Goal: Task Accomplishment & Management: Manage account settings

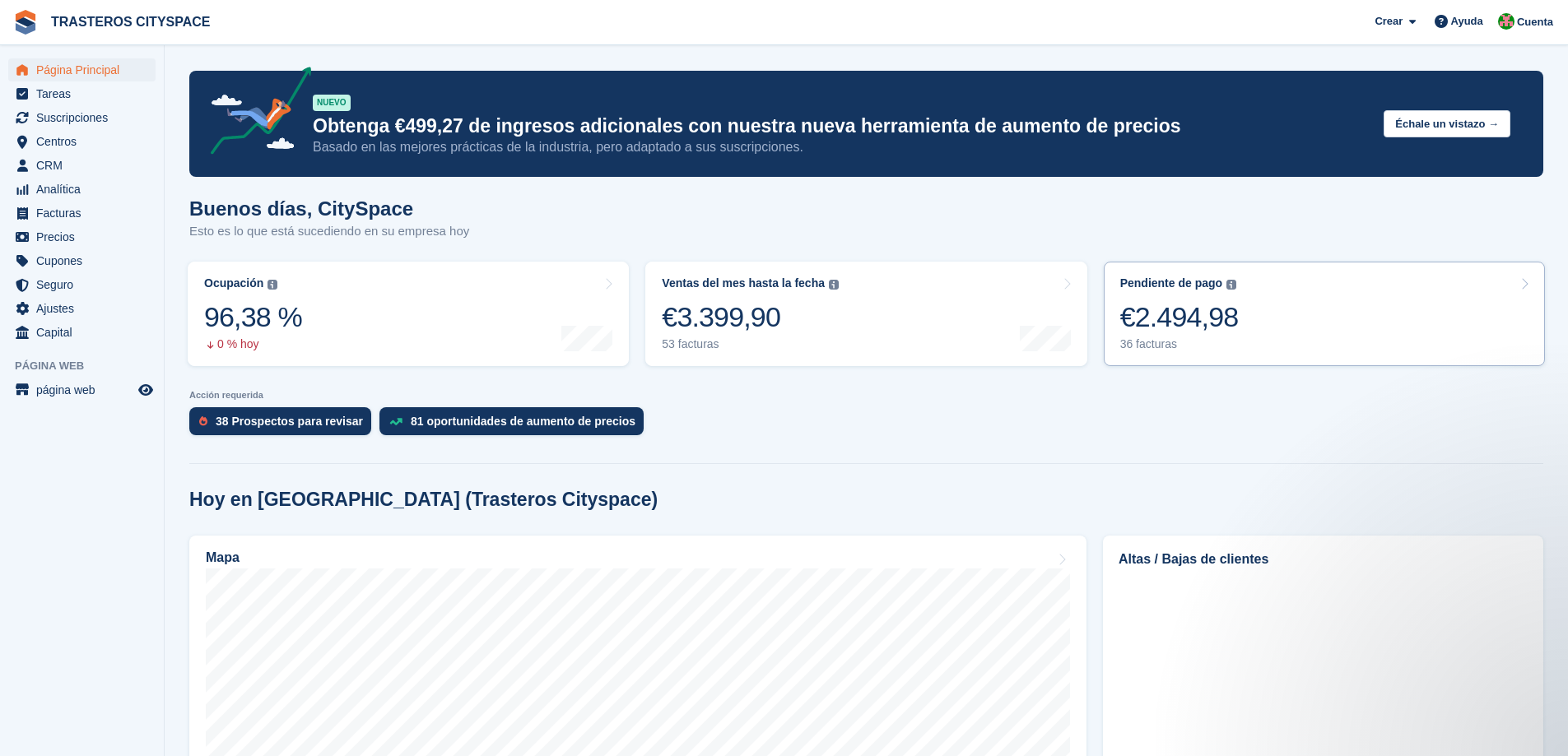
click at [1142, 312] on div "€2.494,98" at bounding box center [1179, 317] width 119 height 33
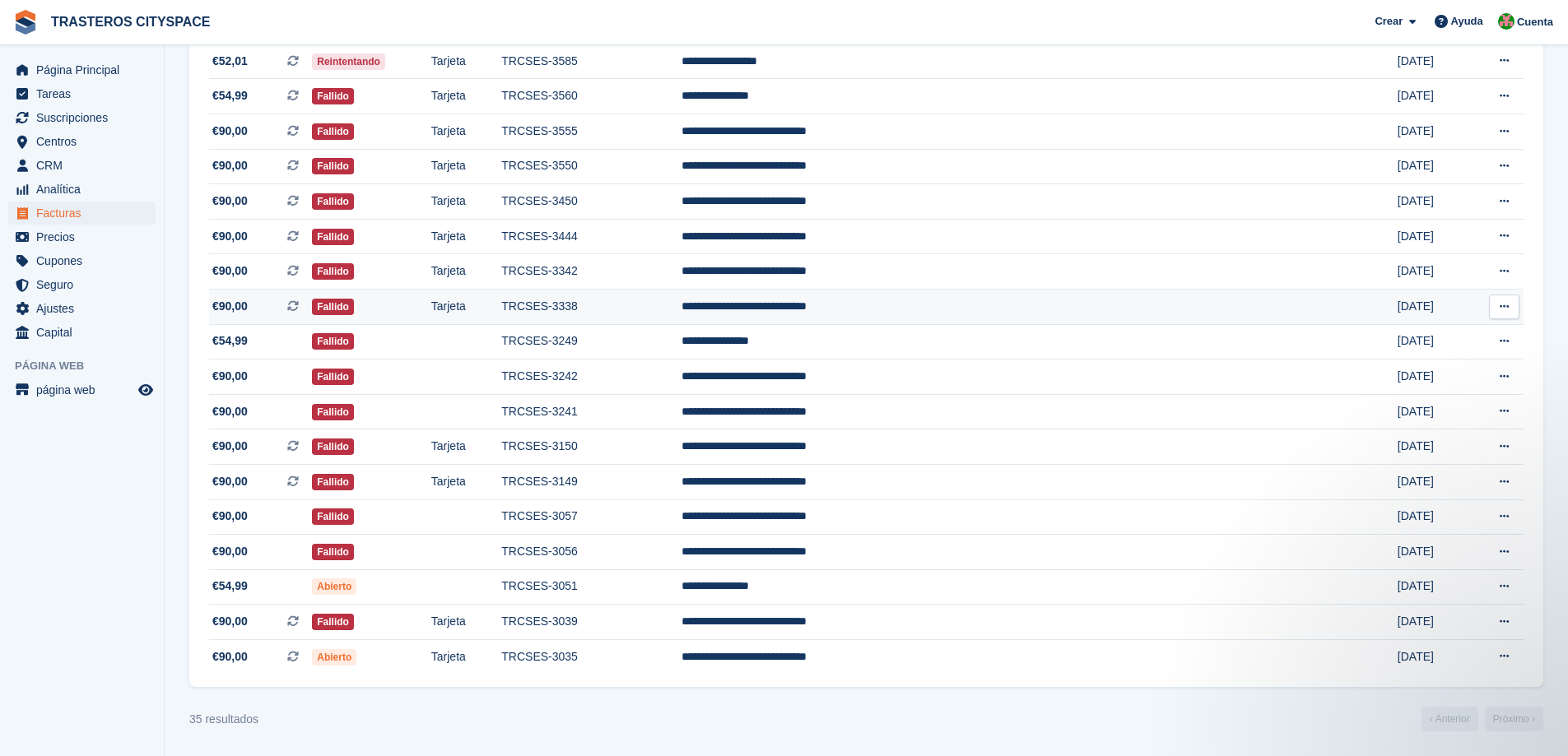
scroll to position [499, 0]
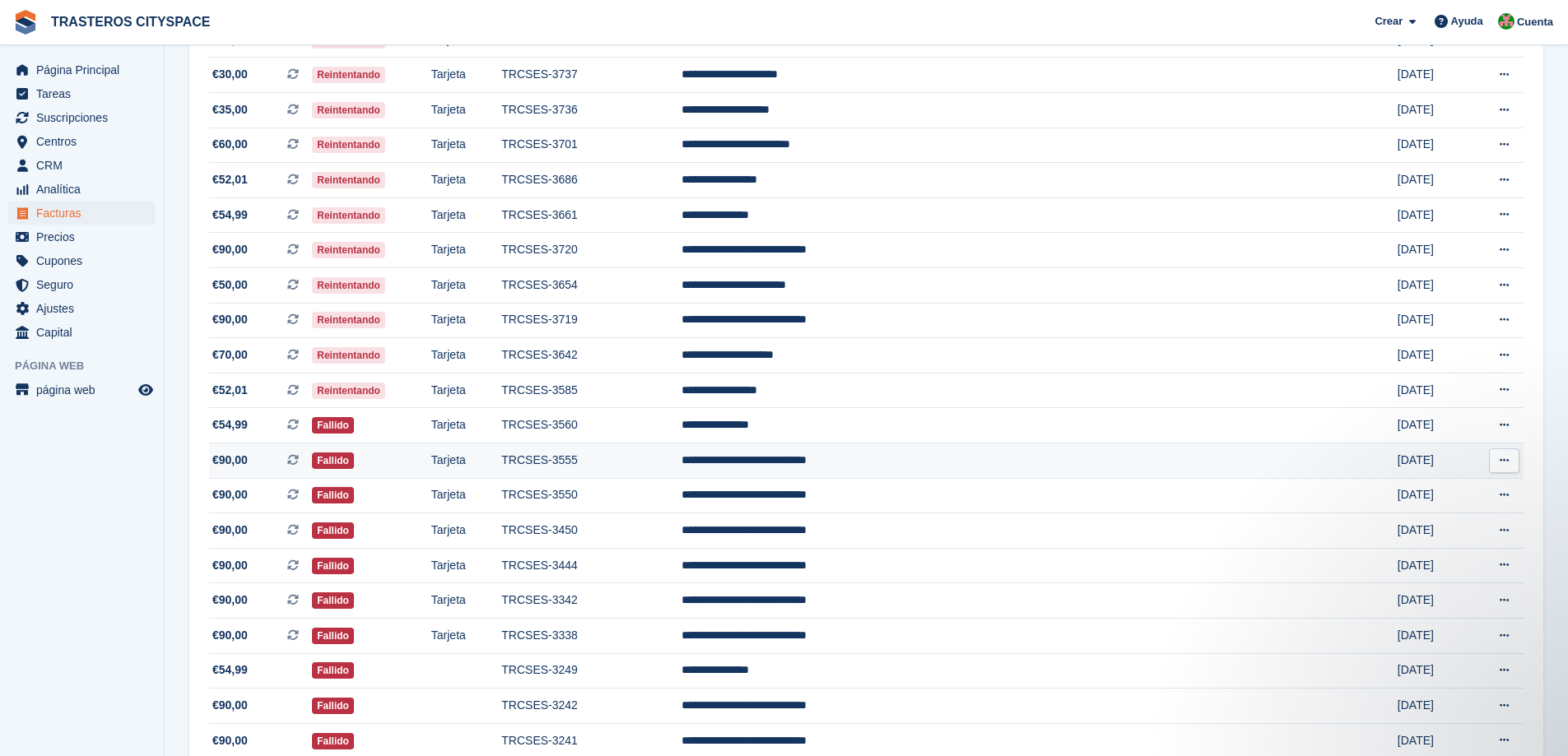
click at [852, 471] on td "**********" at bounding box center [984, 460] width 605 height 35
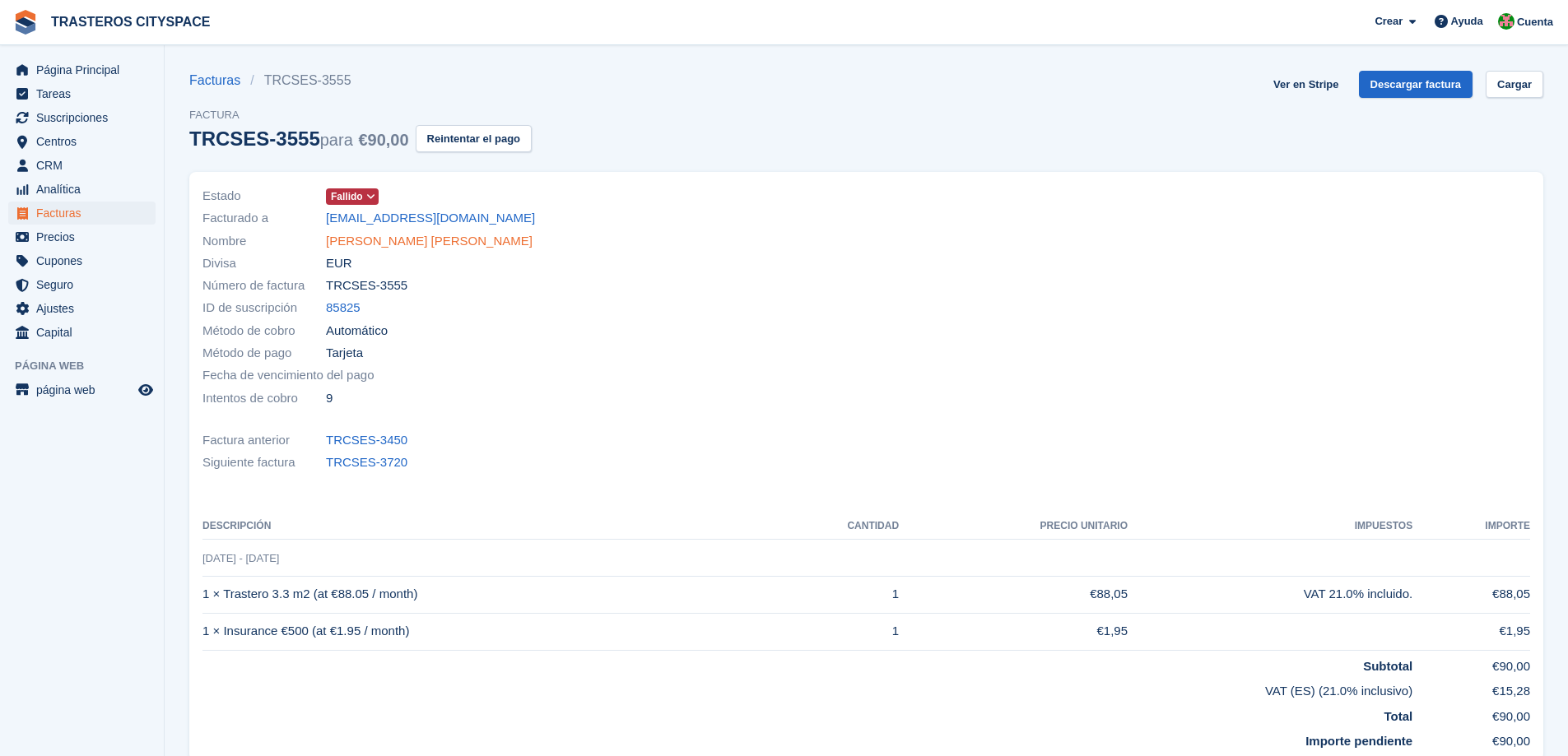
click at [422, 243] on link "Belkis Antonia Reynoso Reynoso" at bounding box center [429, 241] width 206 height 19
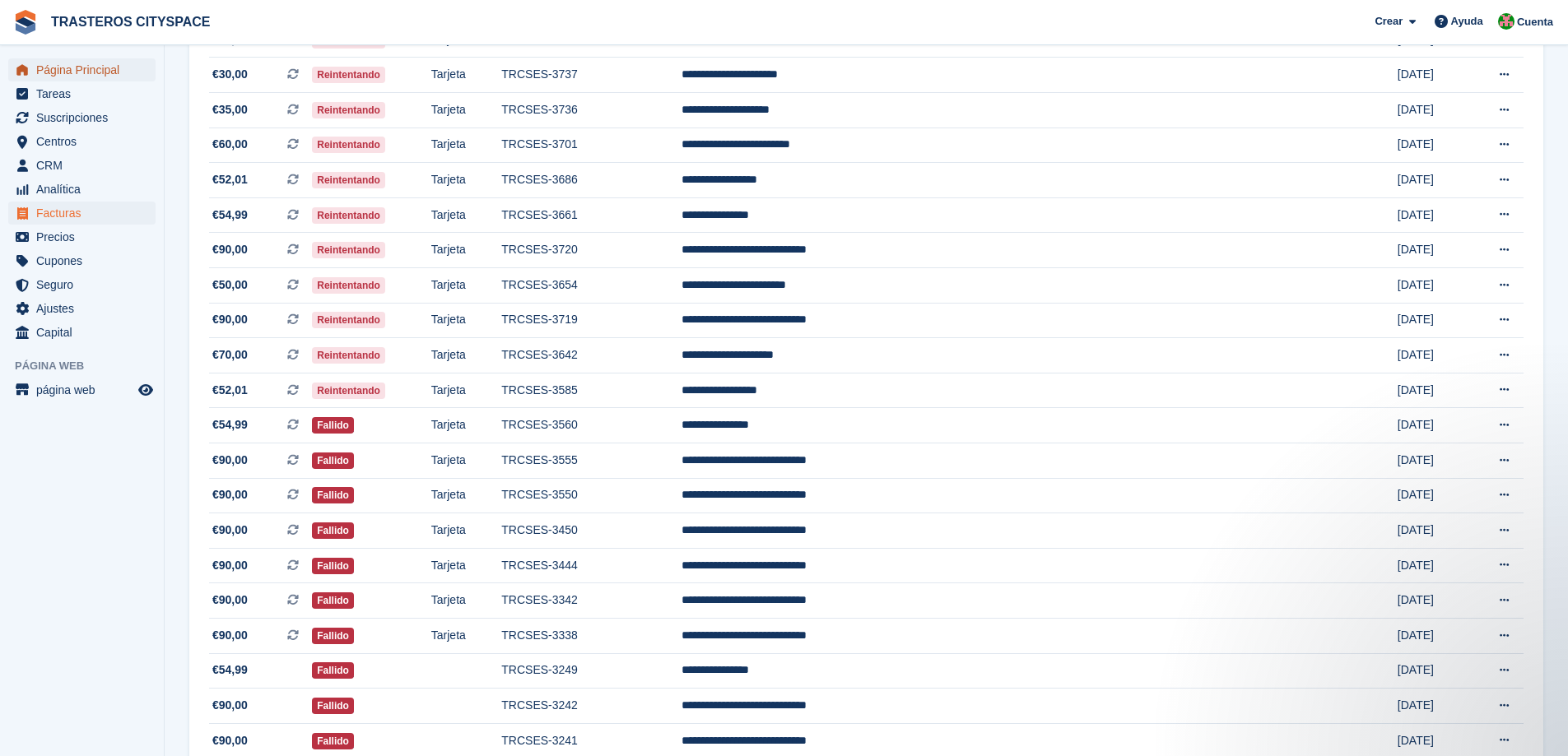
click at [109, 72] on span "Página Principal" at bounding box center [85, 70] width 99 height 23
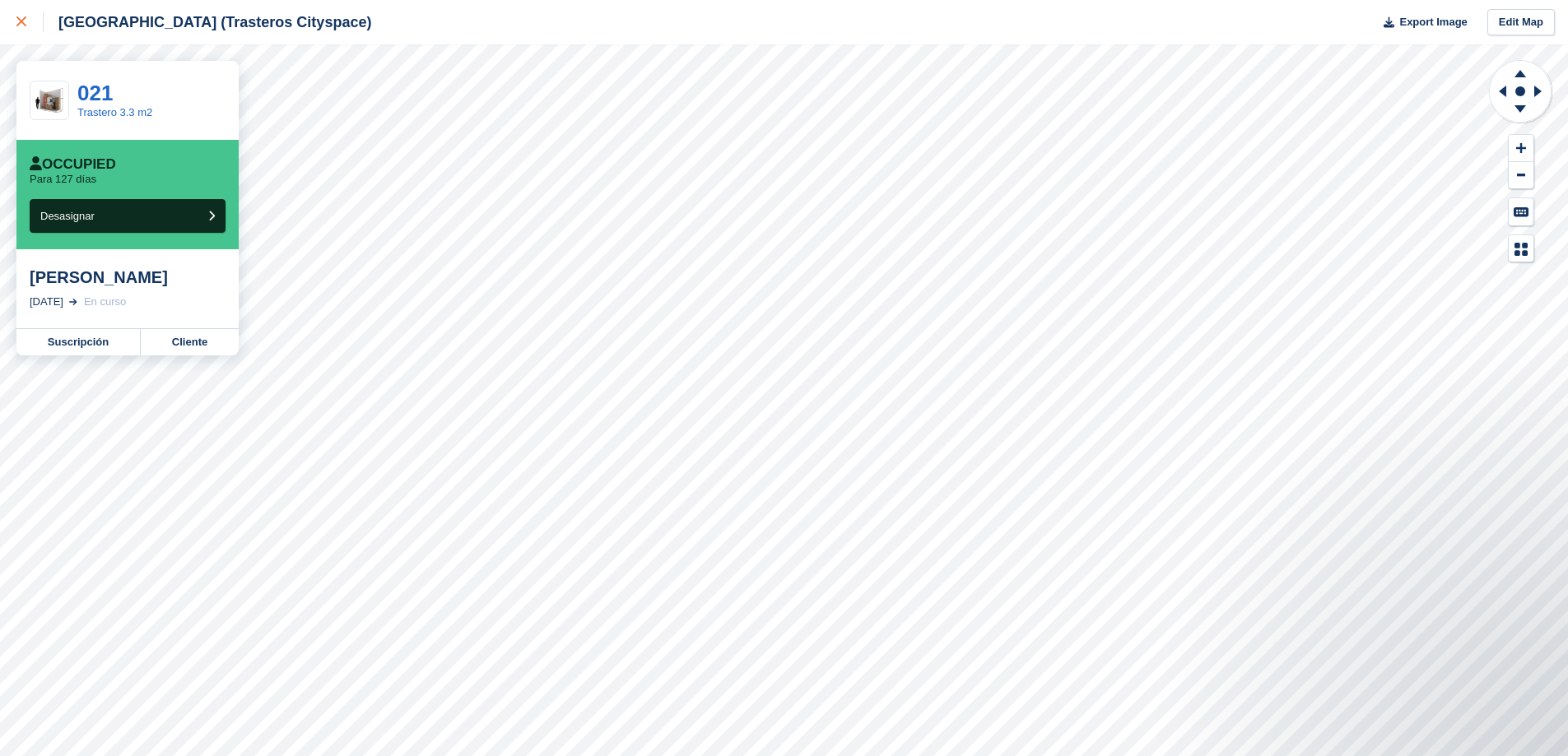
click at [25, 19] on icon at bounding box center [22, 22] width 10 height 10
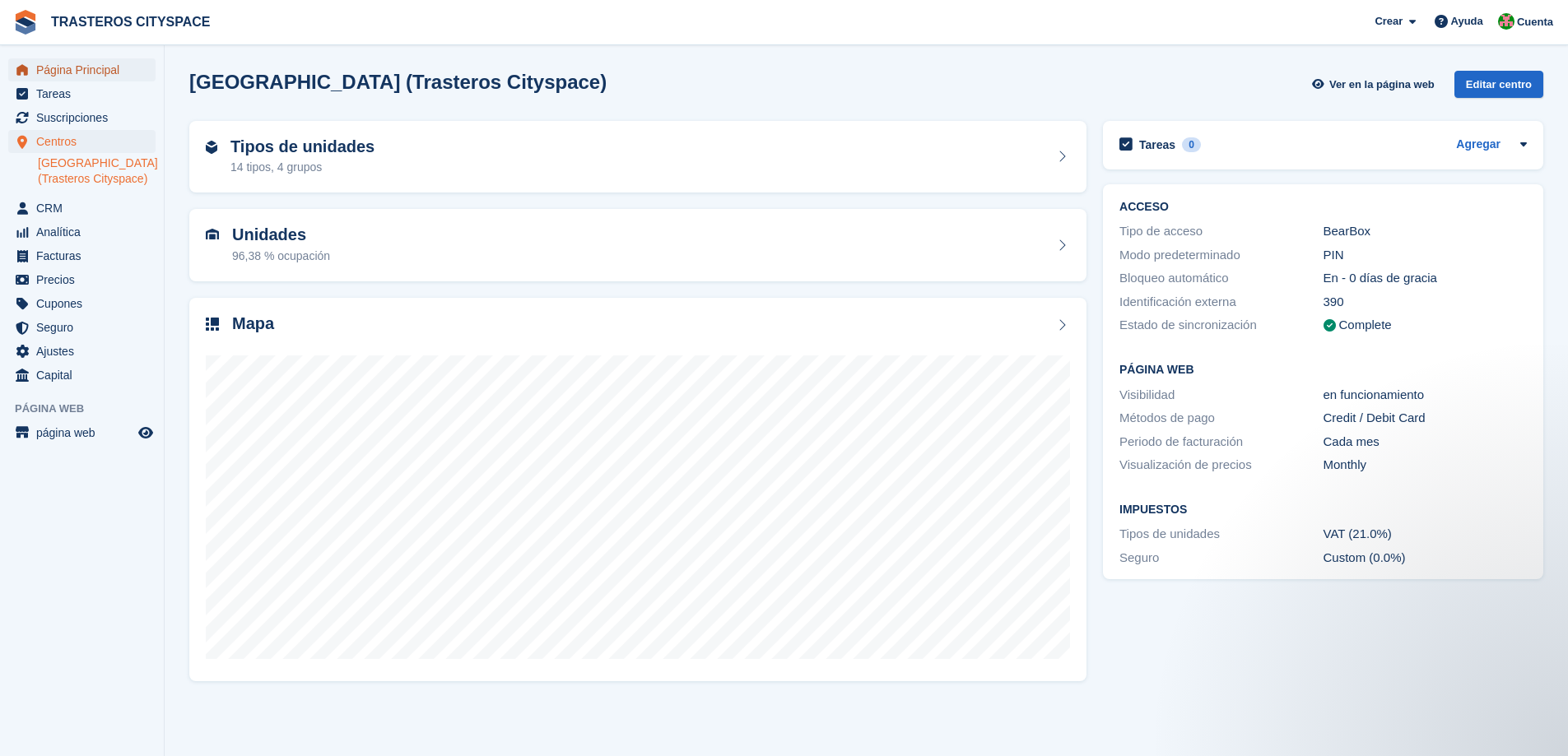
click at [77, 62] on span "Página Principal" at bounding box center [85, 70] width 99 height 23
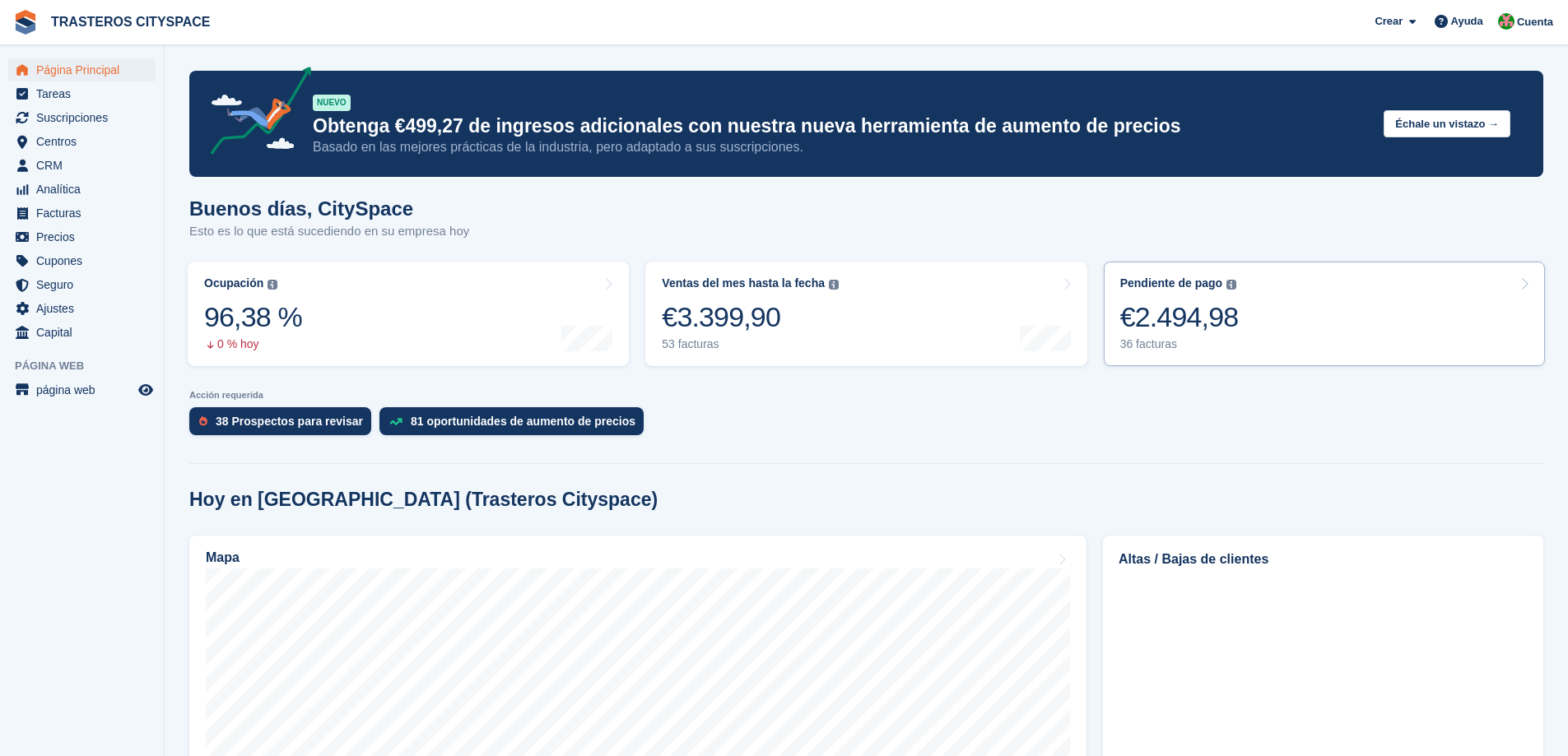
click at [1217, 303] on div "€2.494,98" at bounding box center [1179, 317] width 119 height 33
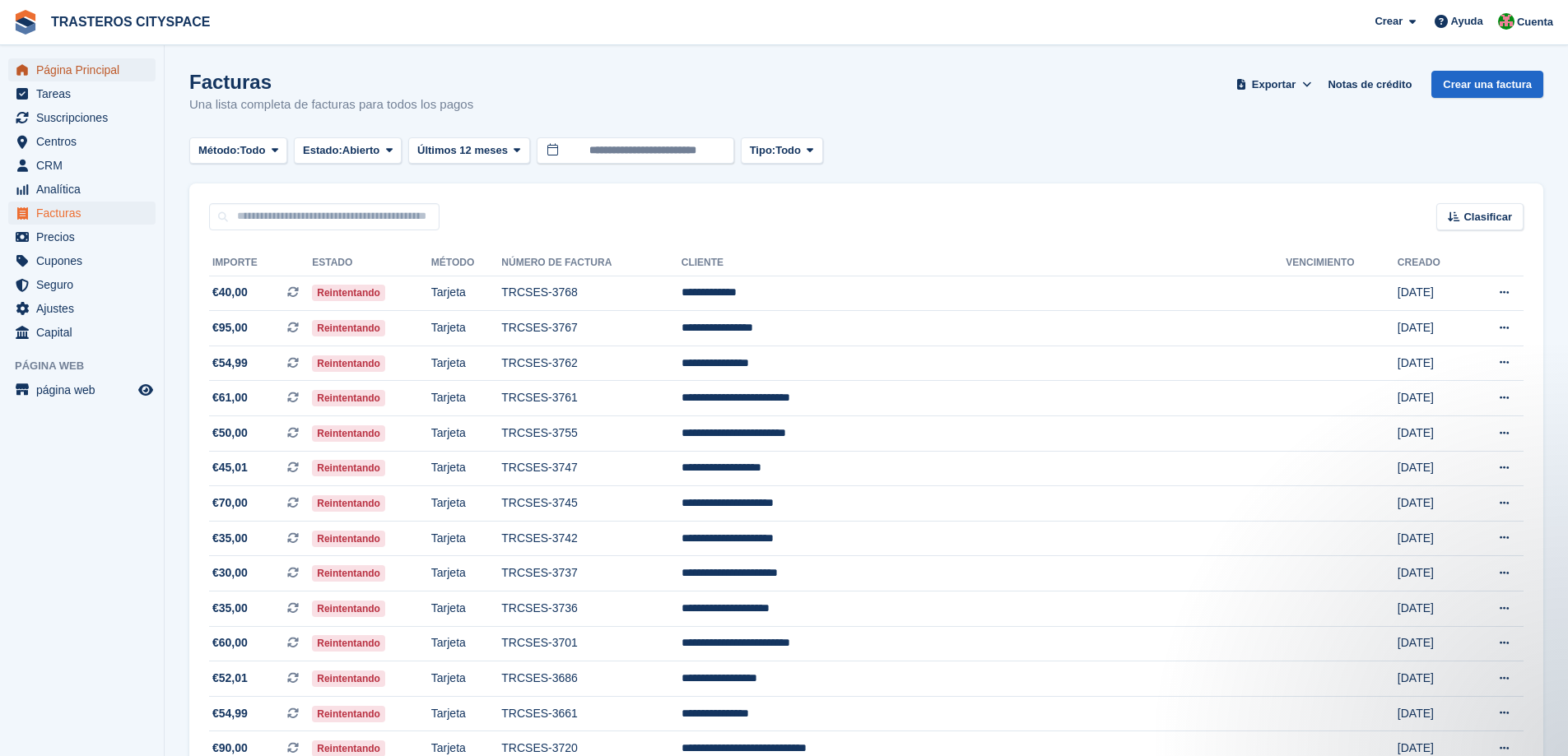
click at [86, 71] on span "Página Principal" at bounding box center [85, 70] width 99 height 23
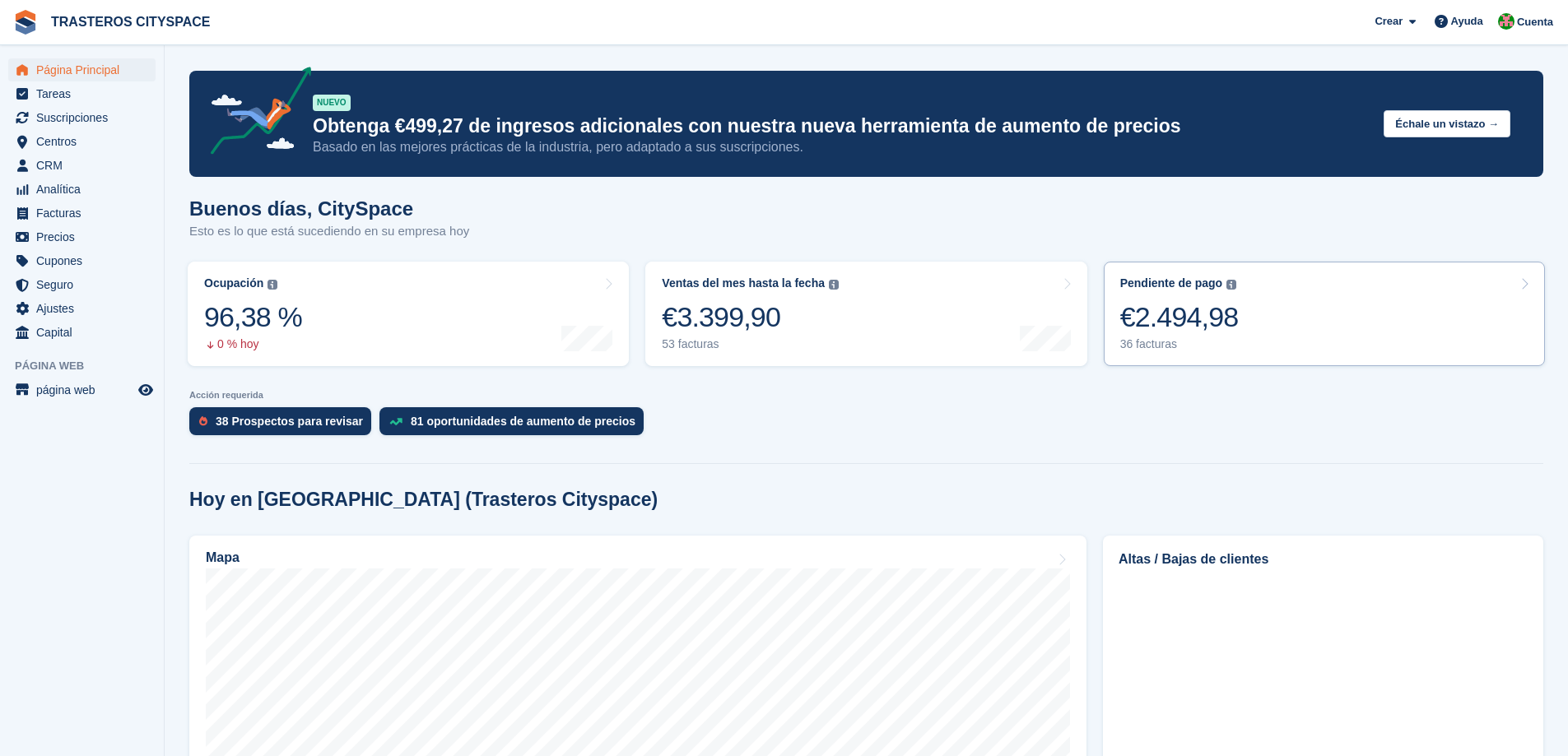
click at [1157, 300] on div "€2.494,98" at bounding box center [1179, 317] width 119 height 33
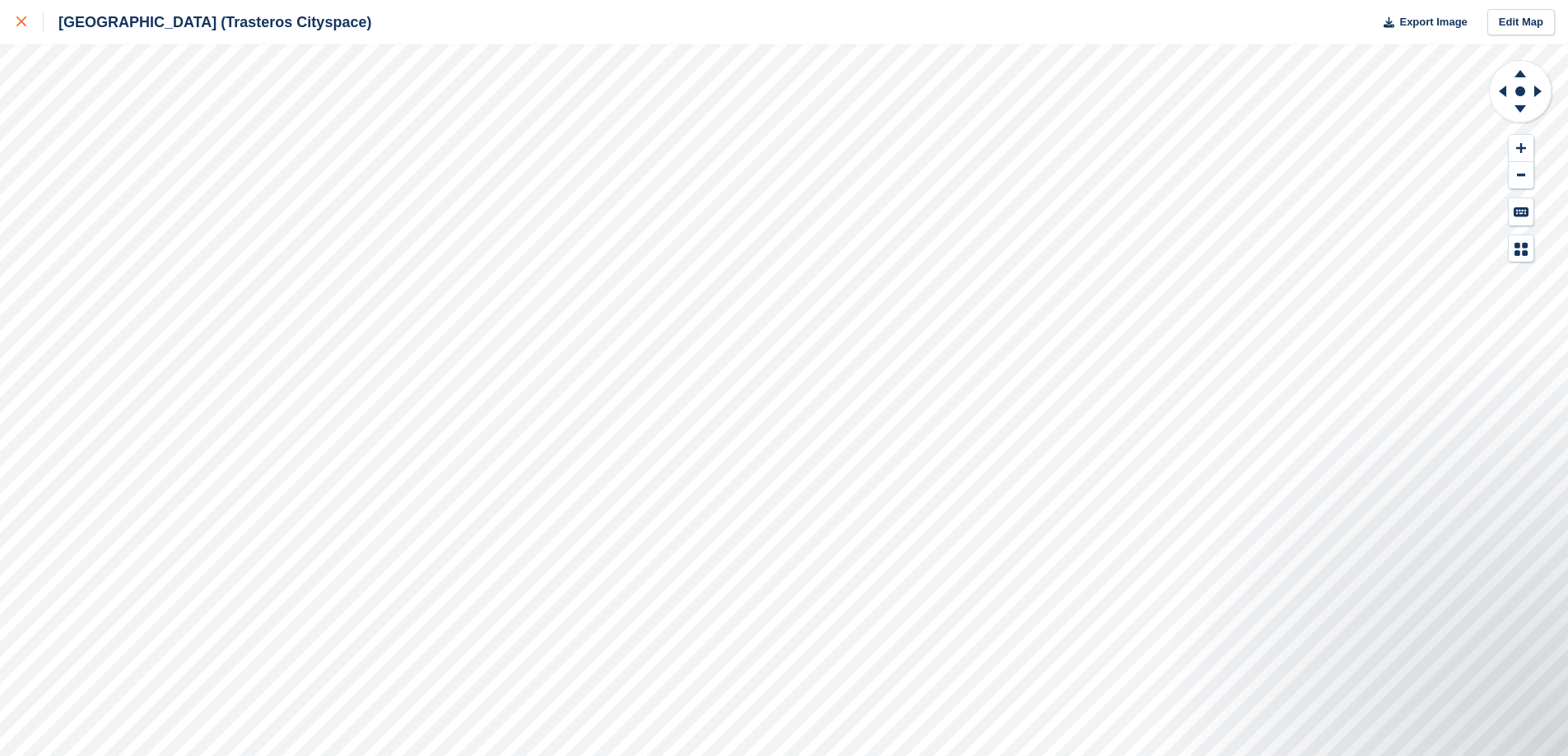
click at [18, 21] on icon at bounding box center [22, 22] width 10 height 10
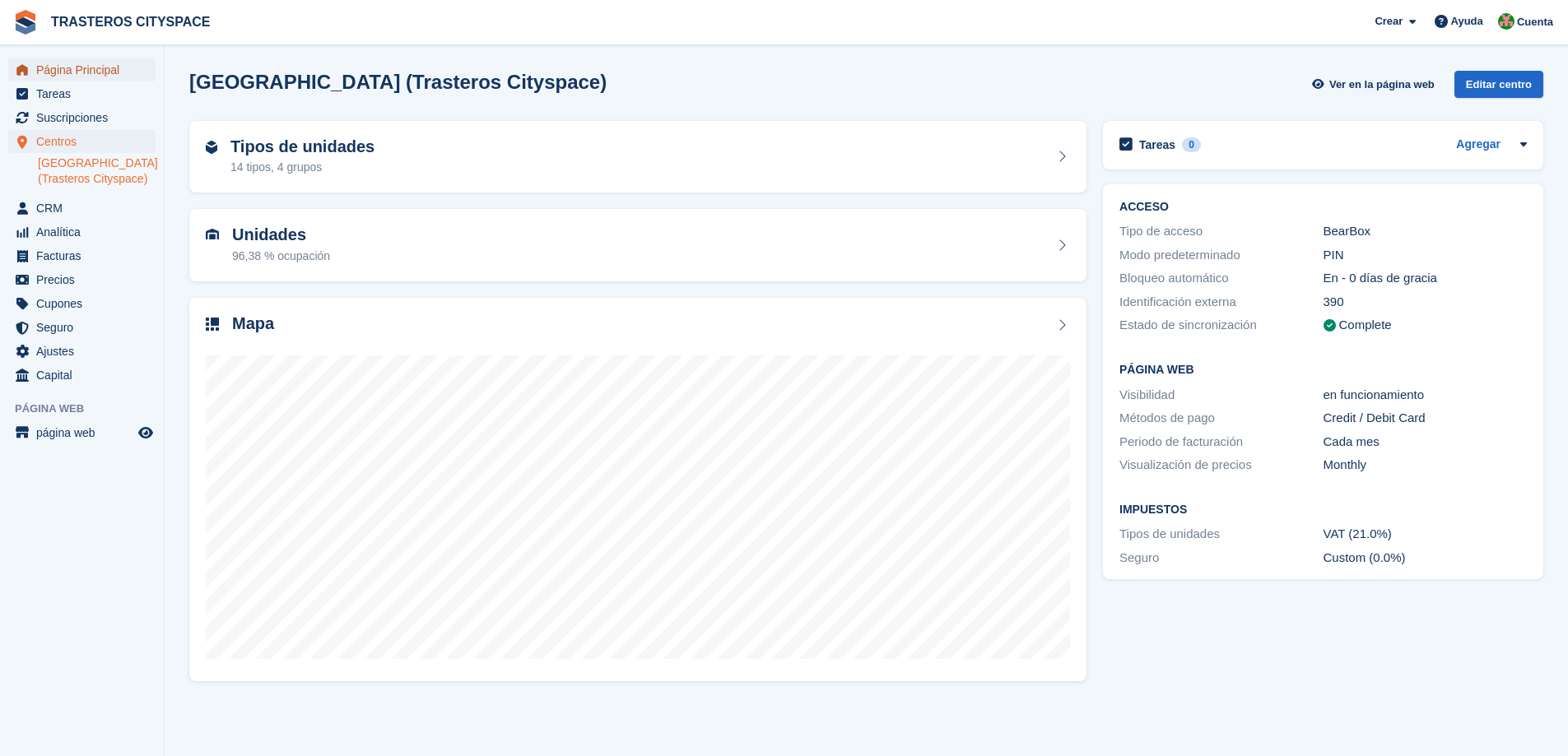
click at [63, 64] on span "Página Principal" at bounding box center [85, 70] width 99 height 23
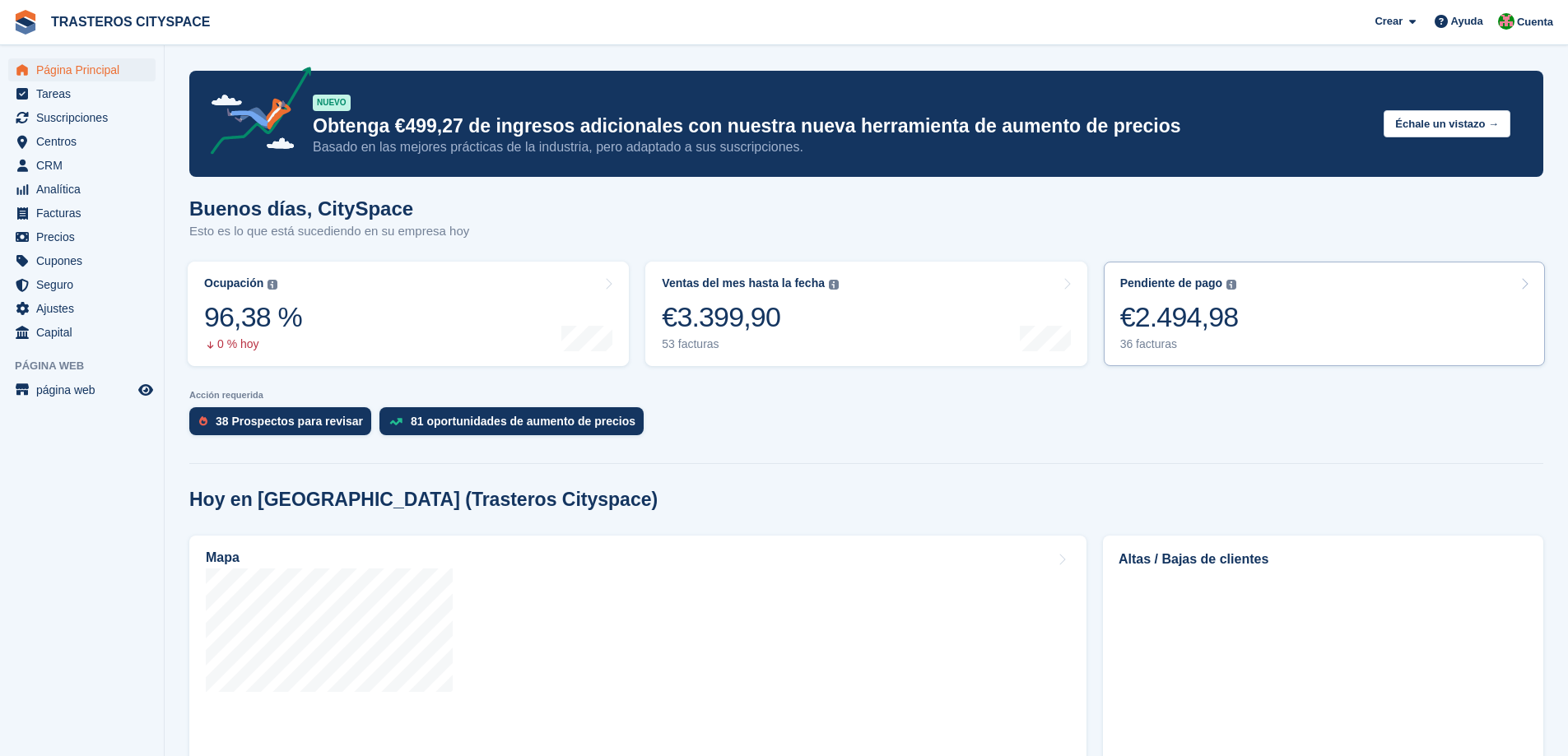
click at [1250, 314] on link "Pendiente de pago El saldo total pendiente de todas las facturas abiertas. €2.4…" at bounding box center [1324, 314] width 441 height 104
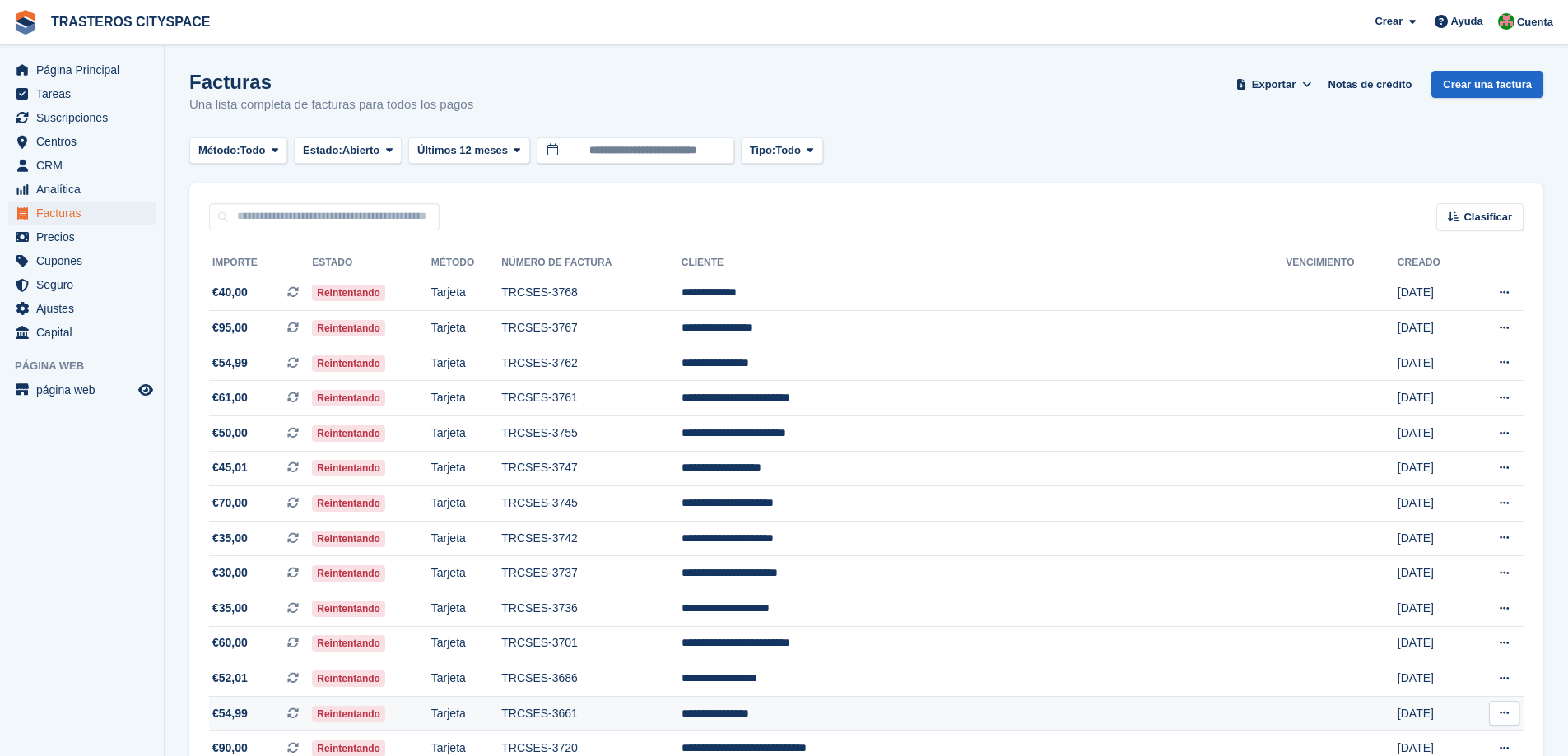
click at [877, 704] on td "**********" at bounding box center [984, 714] width 605 height 35
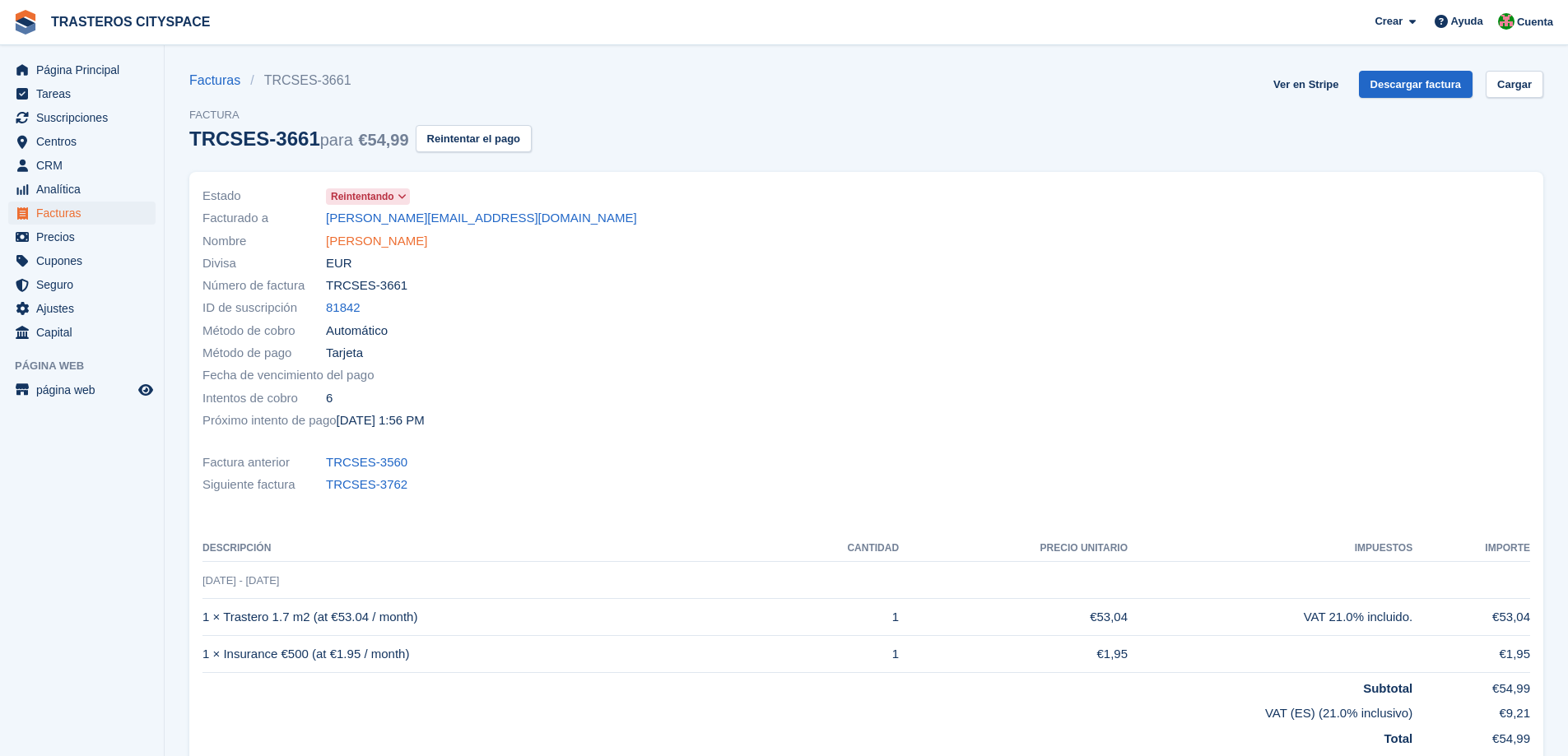
click at [385, 243] on link "[PERSON_NAME]" at bounding box center [376, 241] width 101 height 19
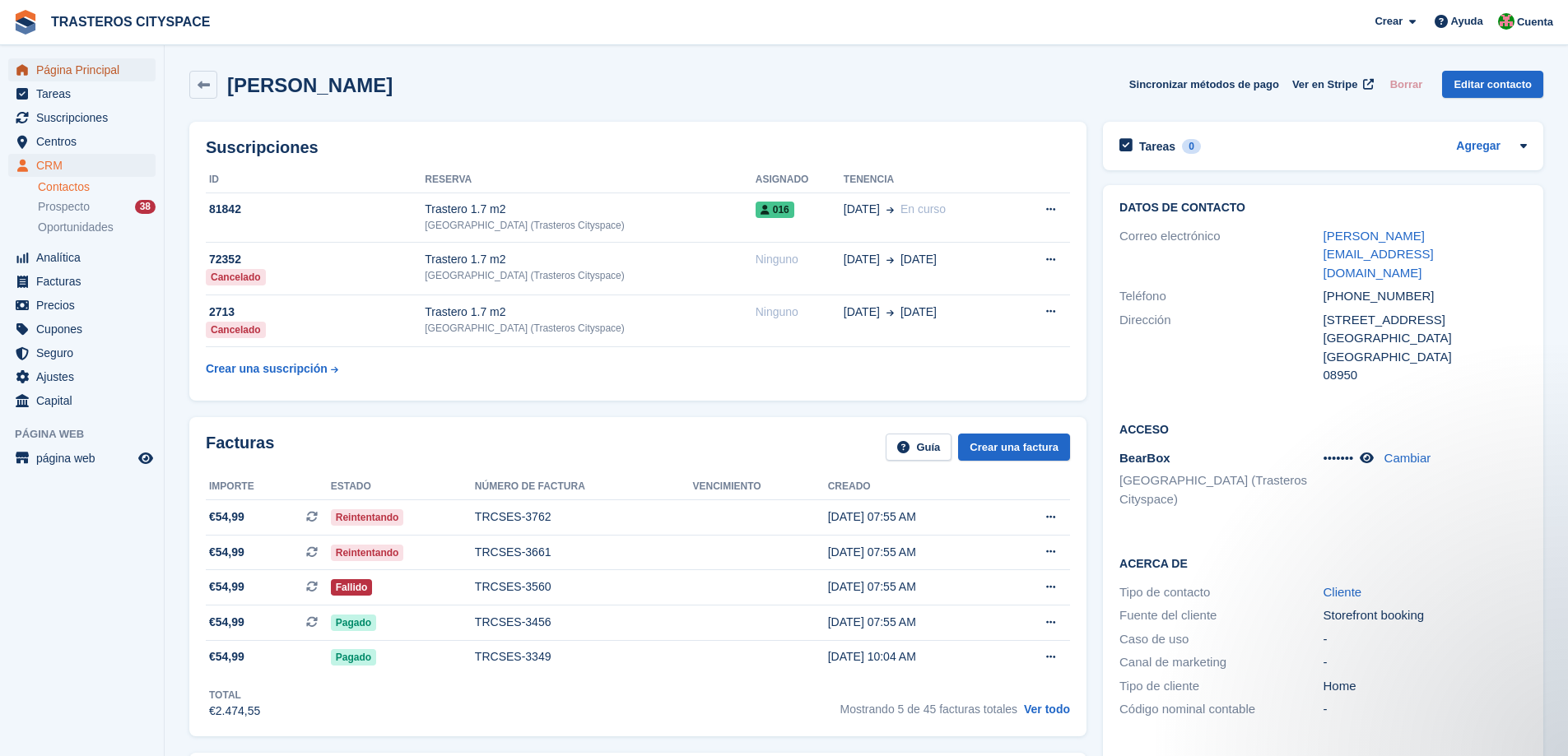
click at [64, 68] on span "Página Principal" at bounding box center [85, 70] width 99 height 23
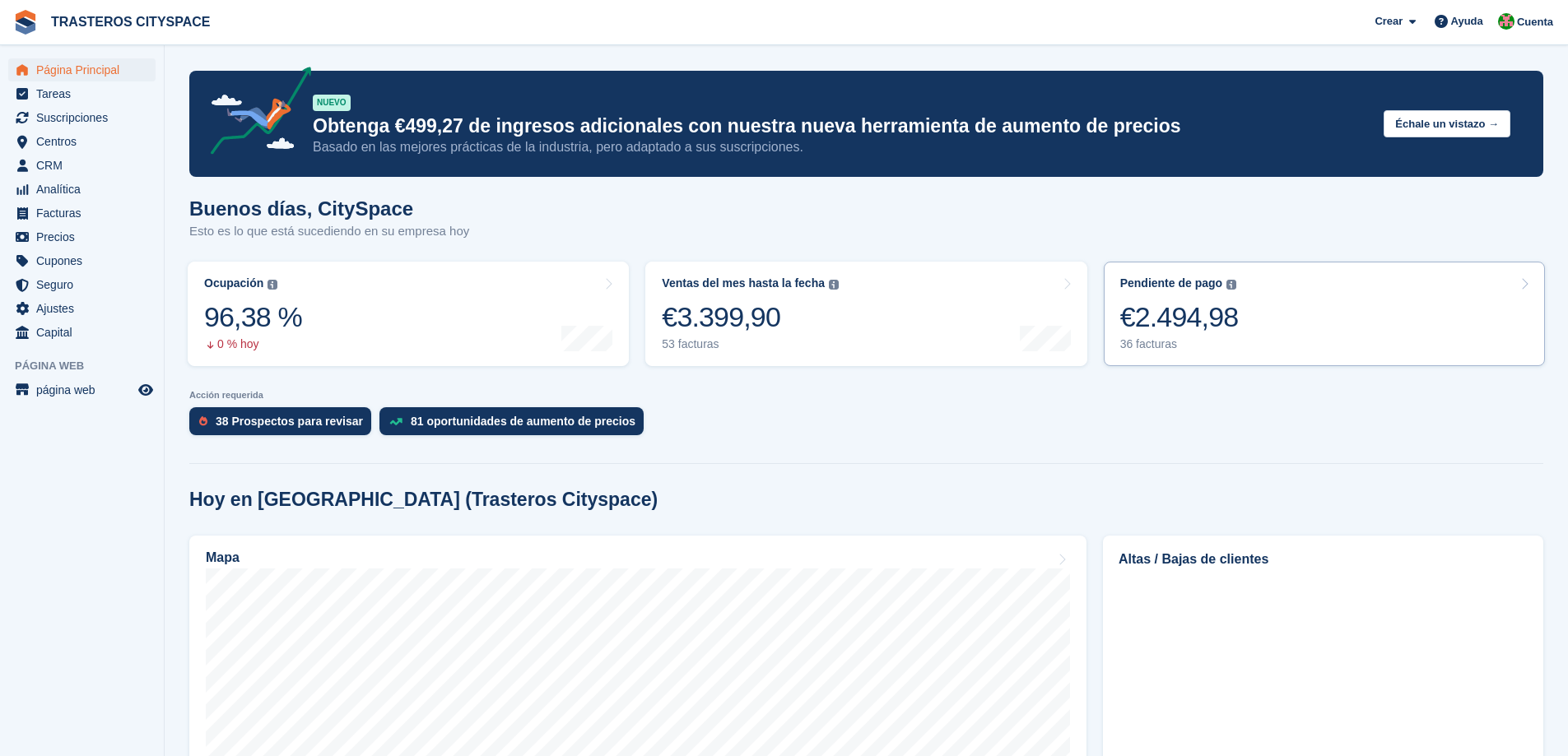
click at [1214, 310] on div "€2.494,98" at bounding box center [1179, 317] width 119 height 33
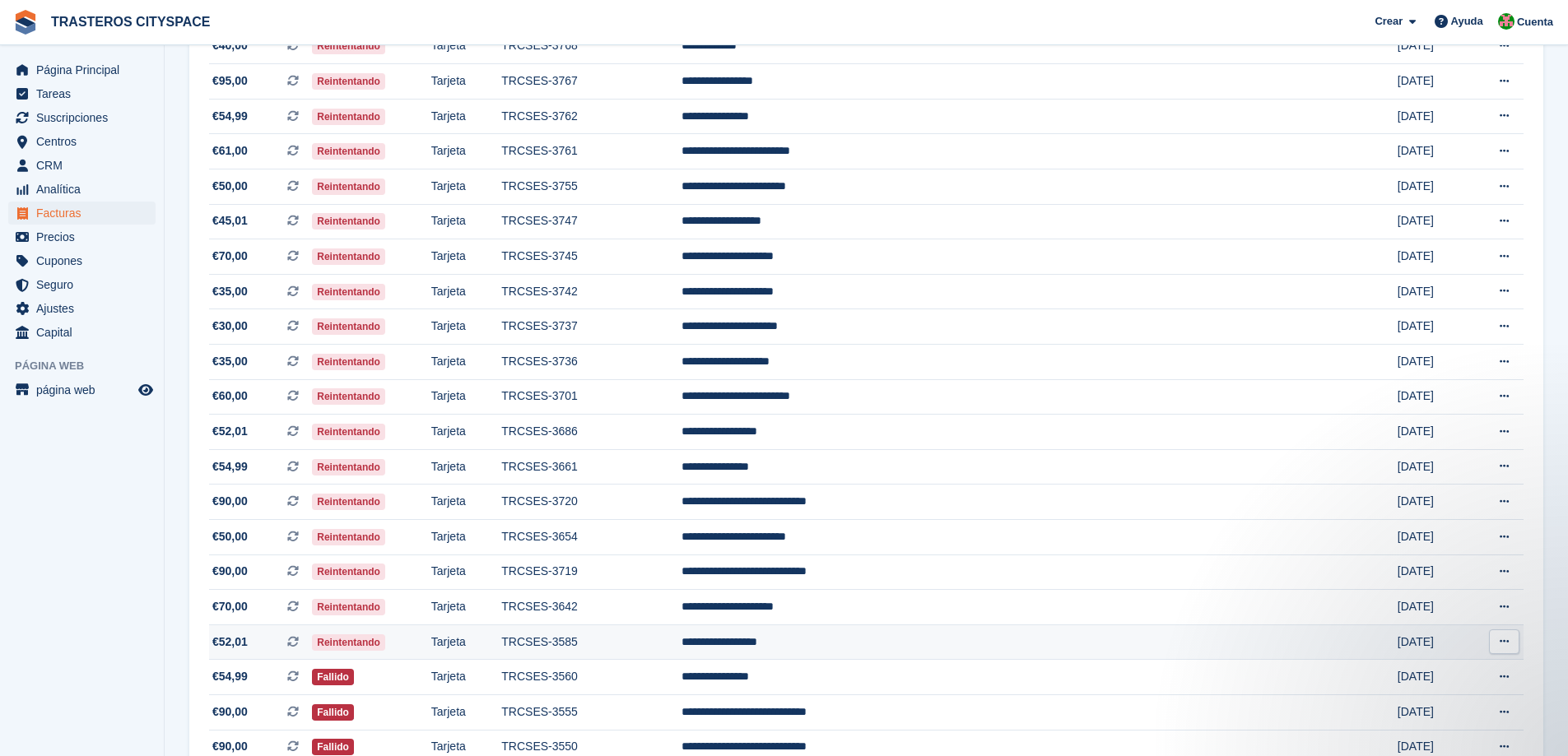
scroll to position [165, 0]
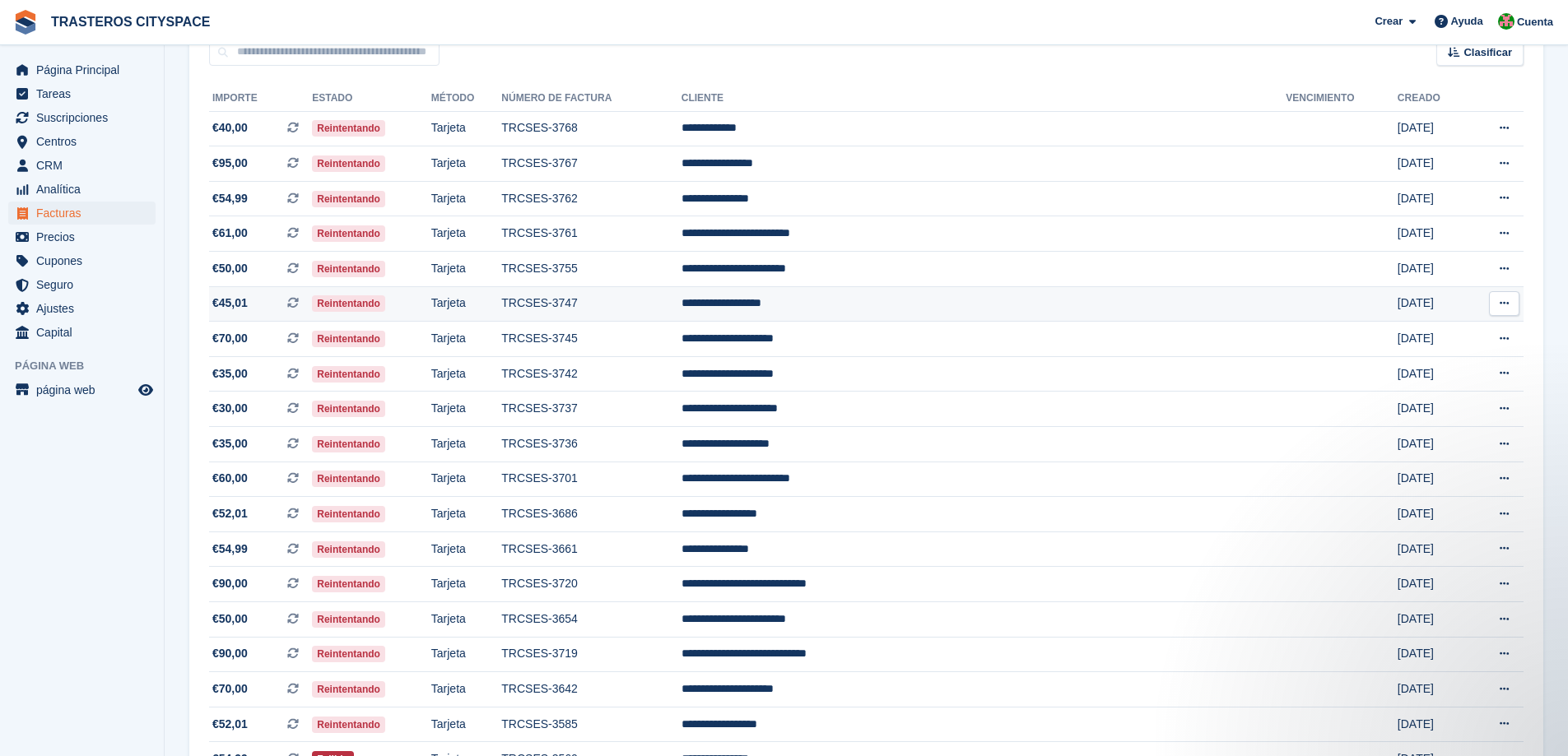
click at [871, 312] on td "**********" at bounding box center [984, 304] width 605 height 35
click at [680, 238] on td "TRCSES-3761" at bounding box center [590, 234] width 180 height 35
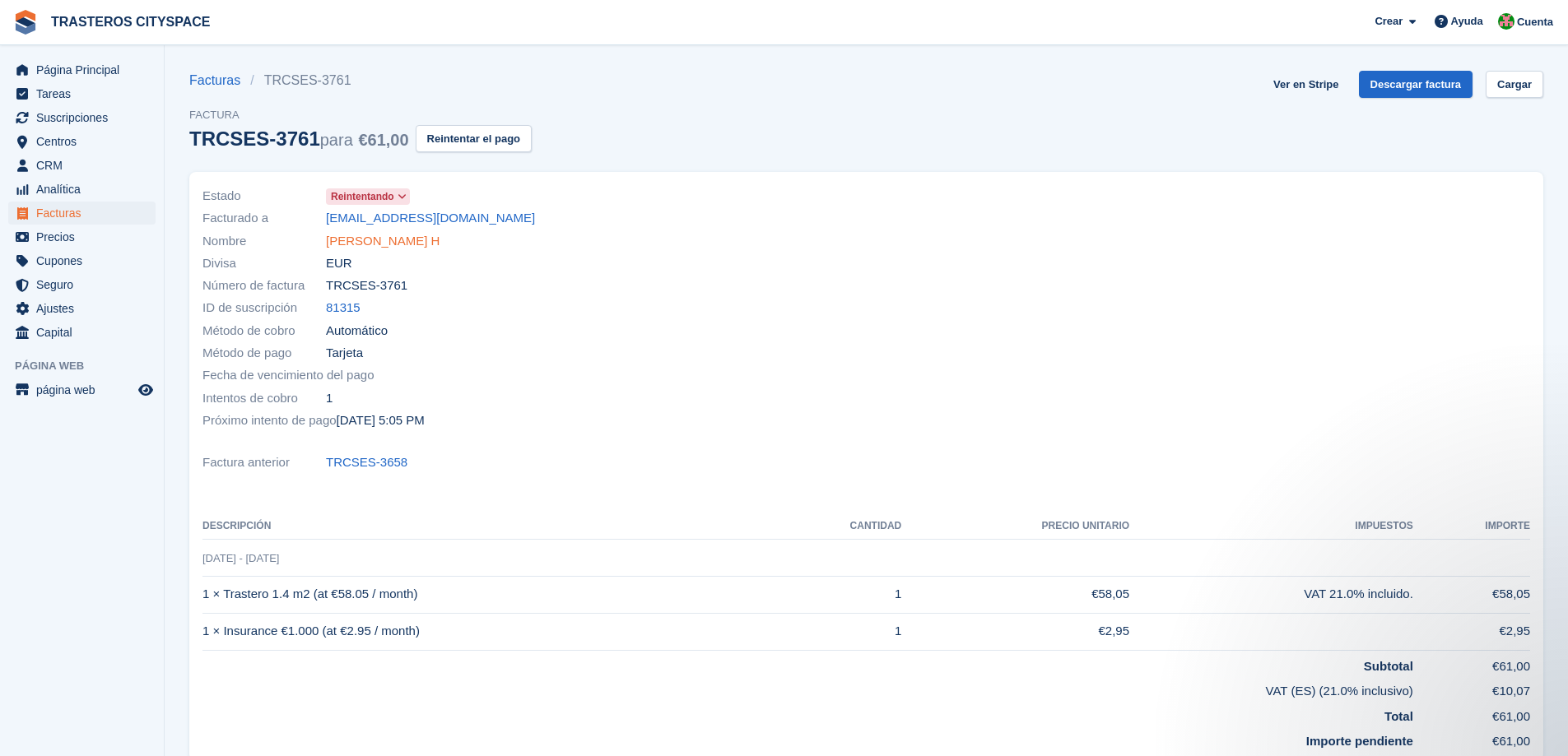
click at [440, 240] on link "[PERSON_NAME] H" at bounding box center [383, 241] width 114 height 19
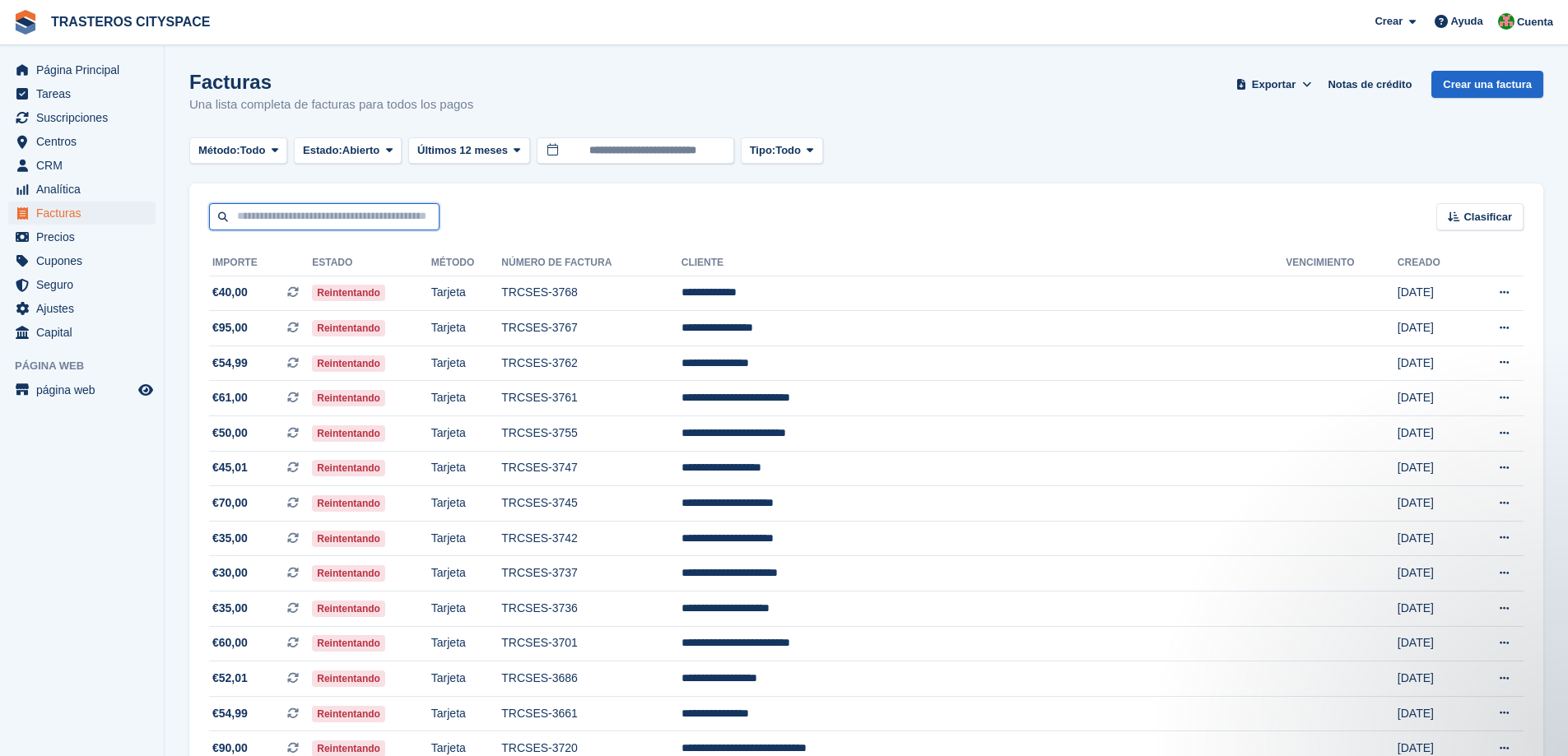
click at [334, 220] on input "text" at bounding box center [324, 217] width 231 height 27
type input "******"
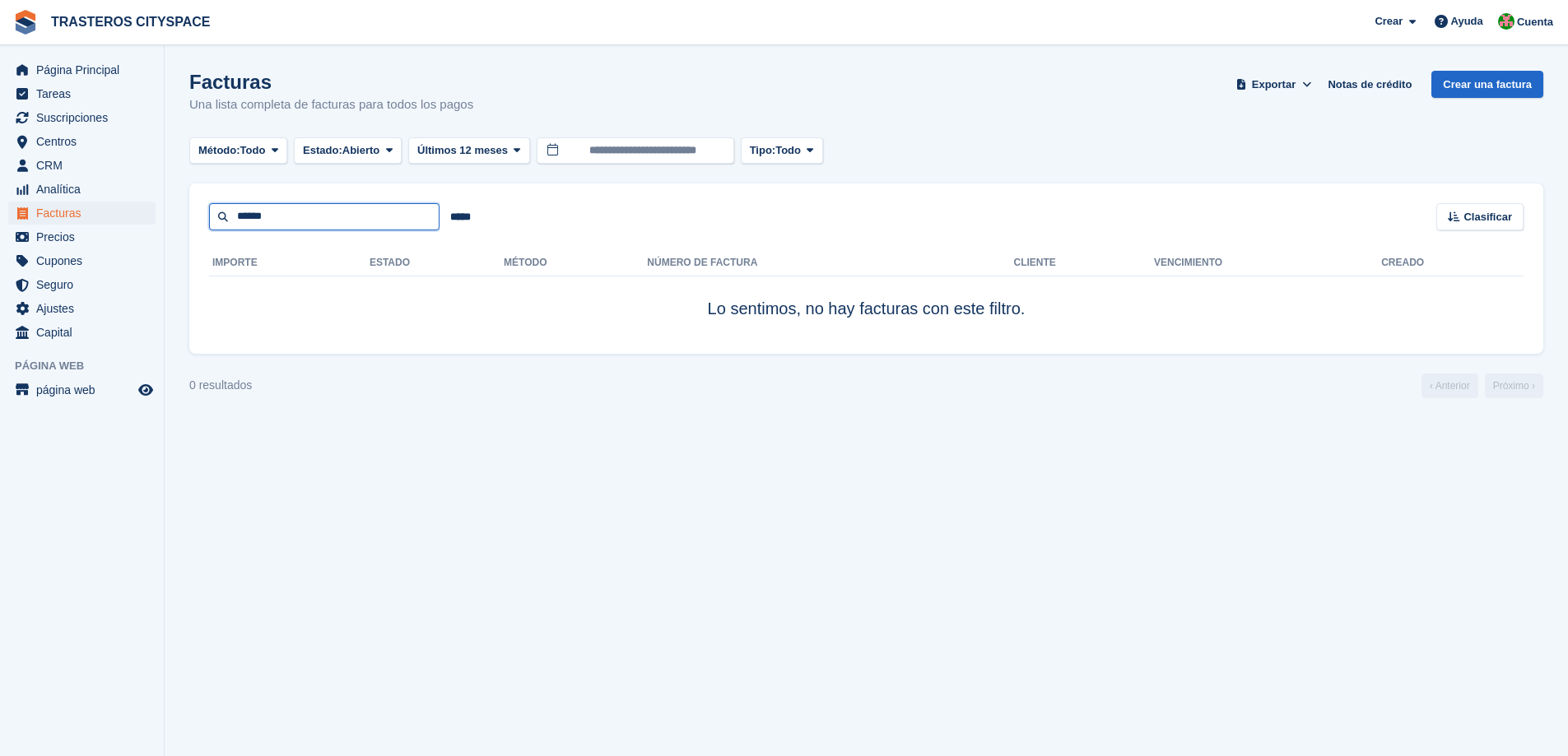
drag, startPoint x: 331, startPoint y: 220, endPoint x: 225, endPoint y: 224, distance: 106.1
click at [225, 224] on input "******" at bounding box center [324, 217] width 231 height 27
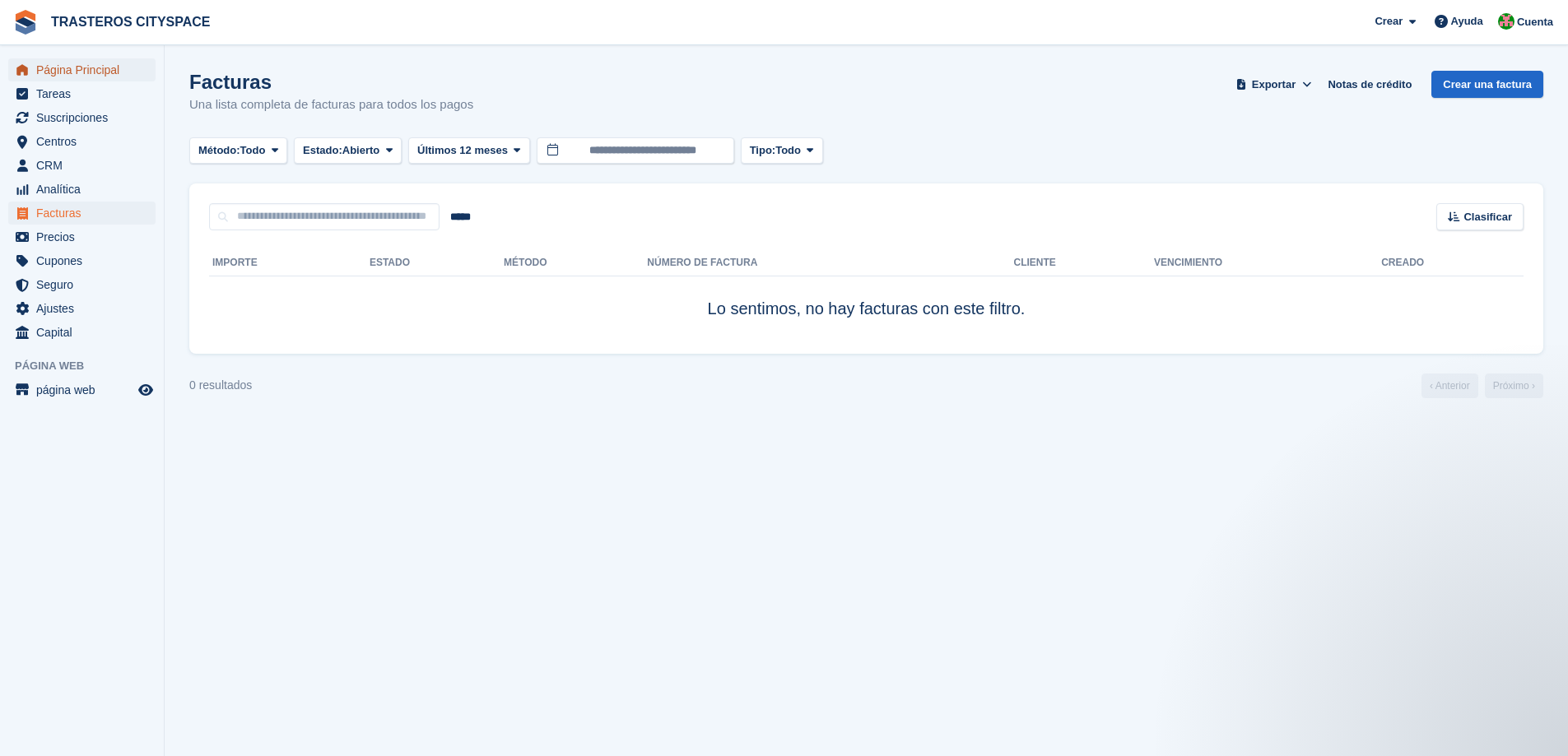
click at [57, 74] on span "Página Principal" at bounding box center [85, 70] width 99 height 23
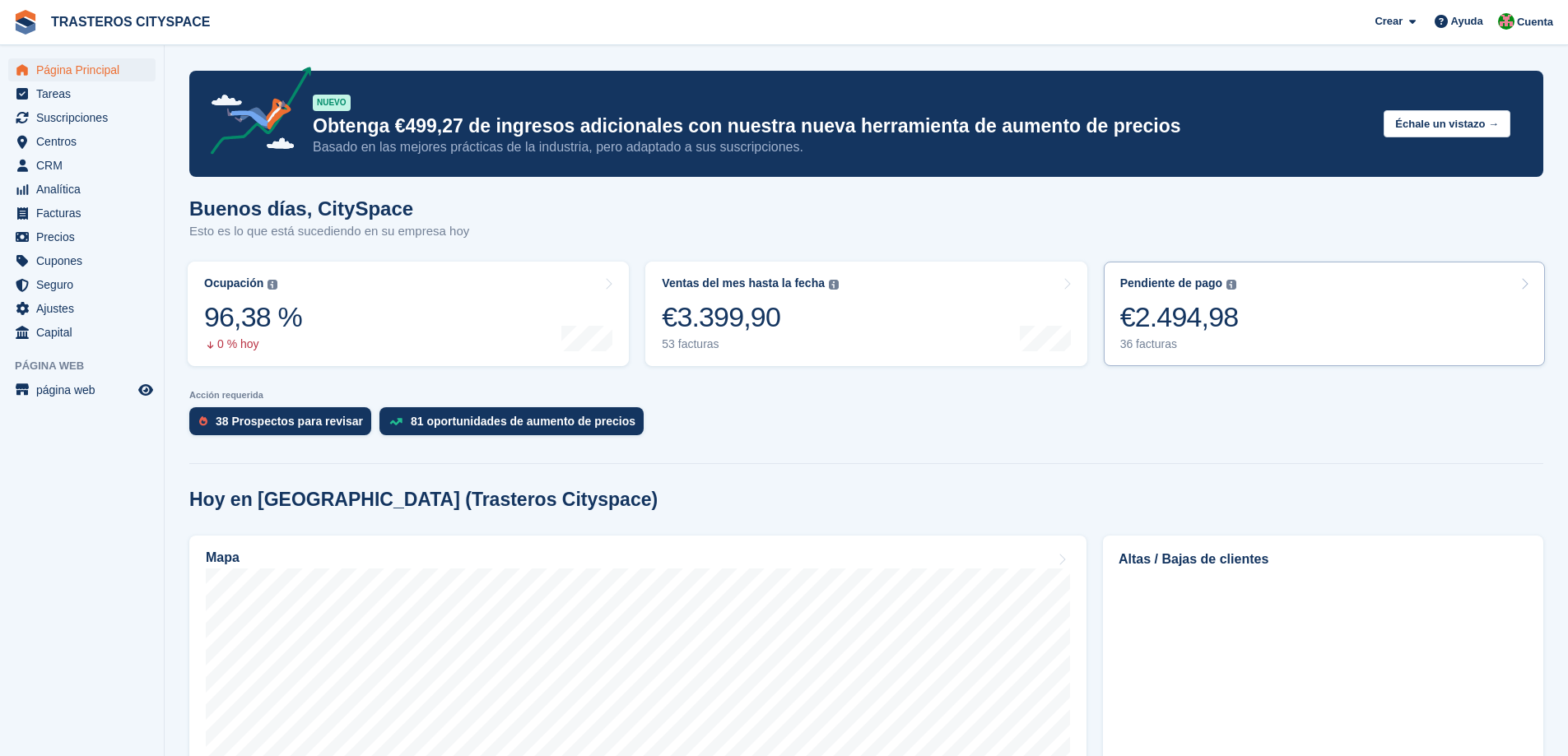
click at [1207, 324] on div "€2.494,98" at bounding box center [1179, 317] width 119 height 33
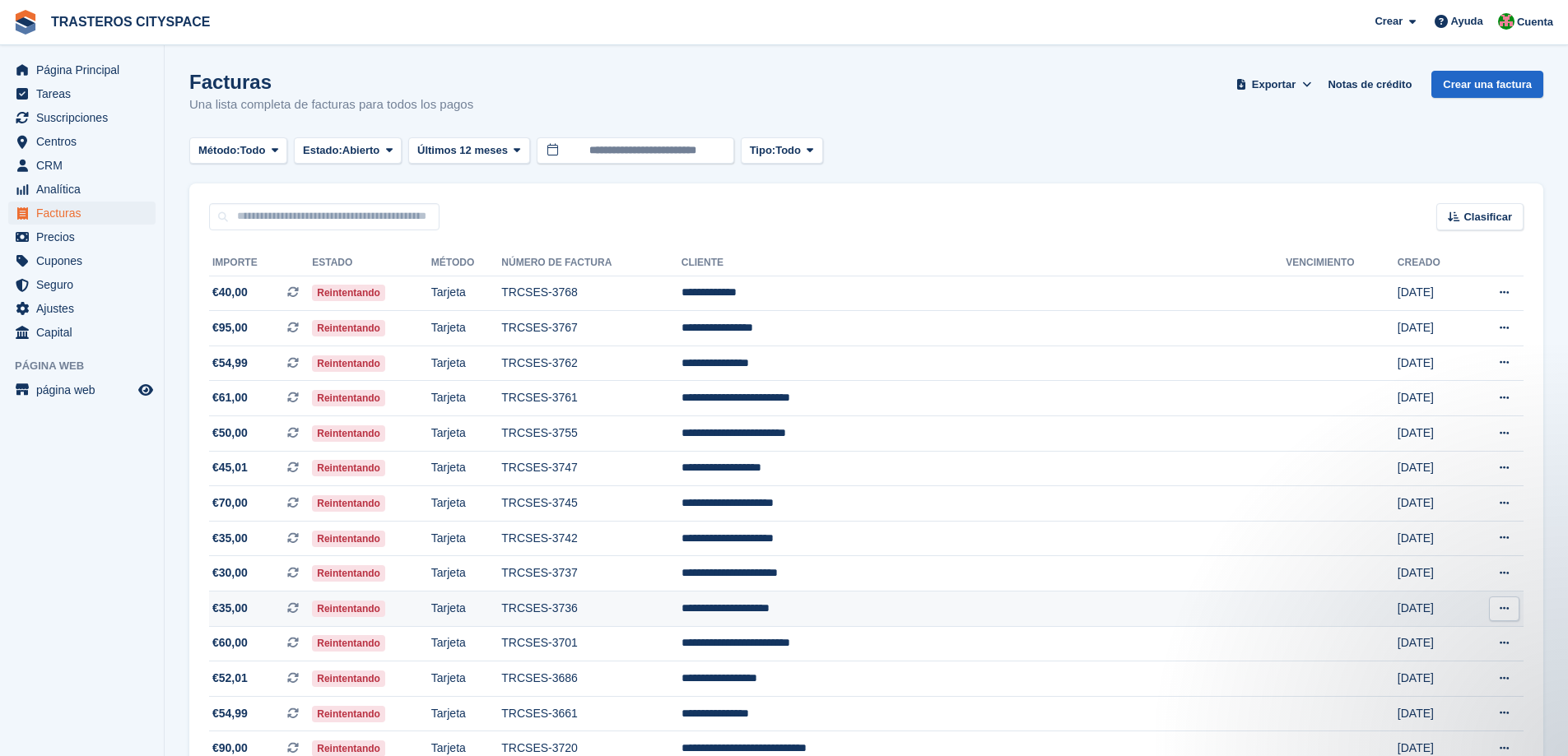
click at [899, 614] on td "**********" at bounding box center [984, 610] width 605 height 35
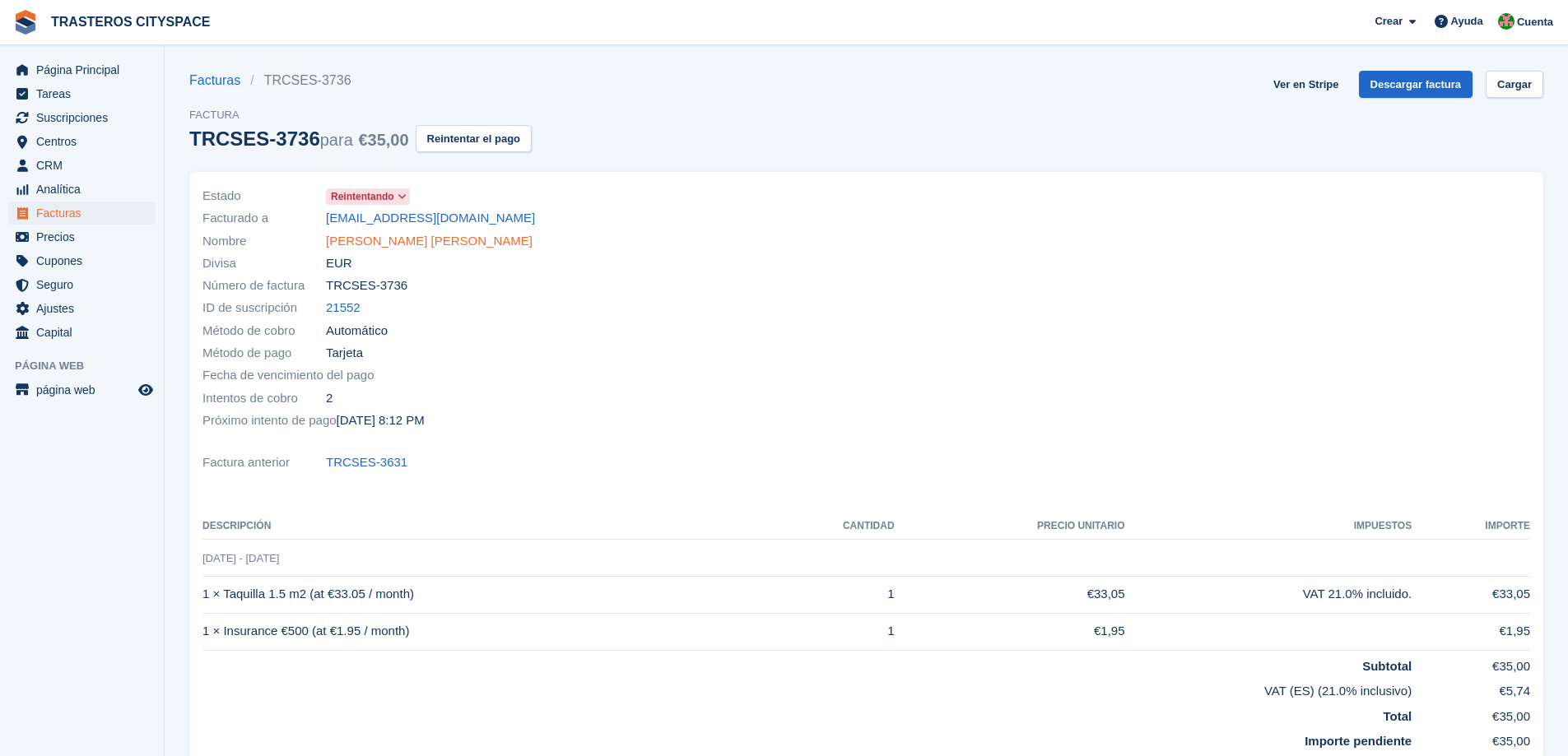
click at [412, 245] on link "Joel Hernández siguas" at bounding box center [429, 241] width 206 height 19
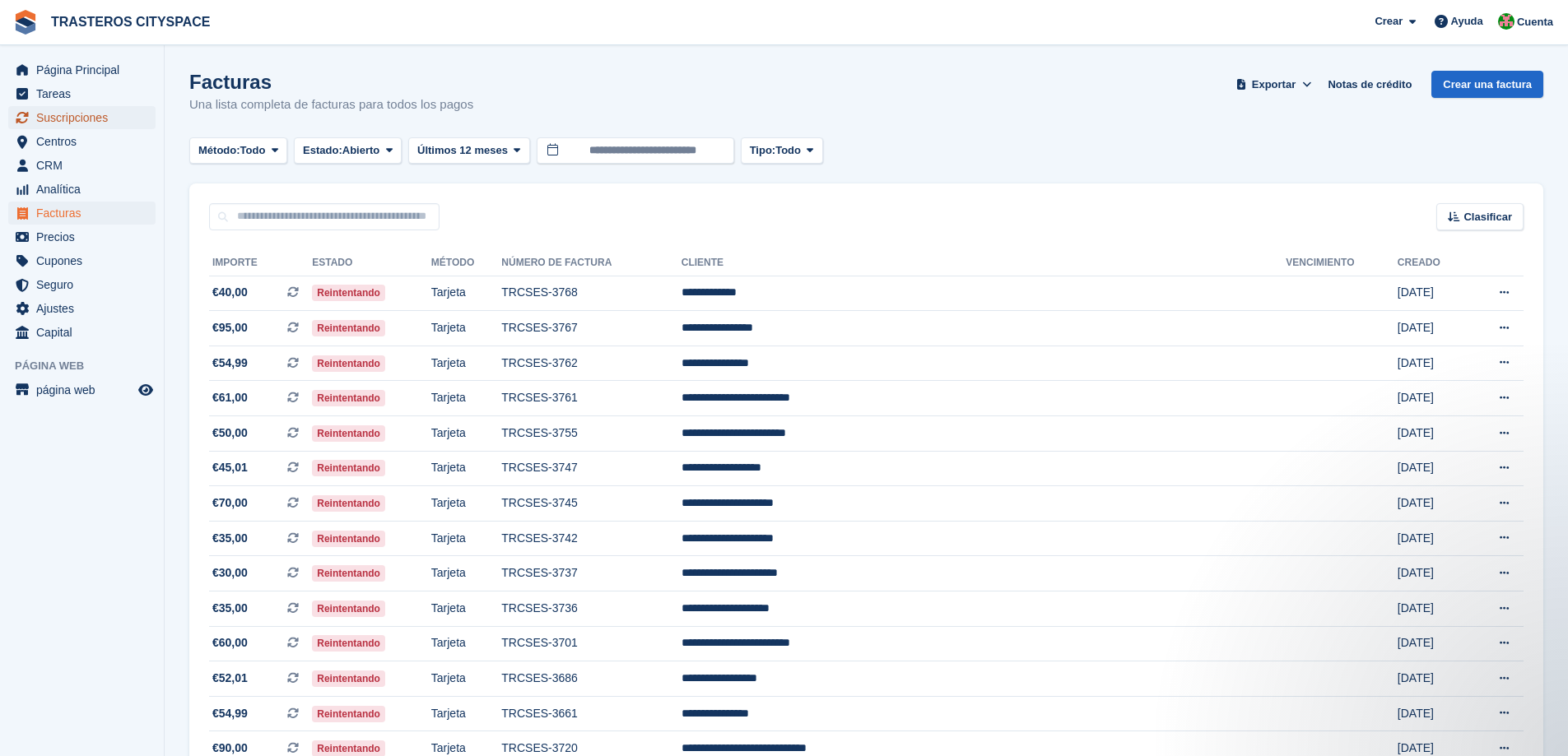
click at [94, 117] on span "Suscripciones" at bounding box center [85, 117] width 99 height 23
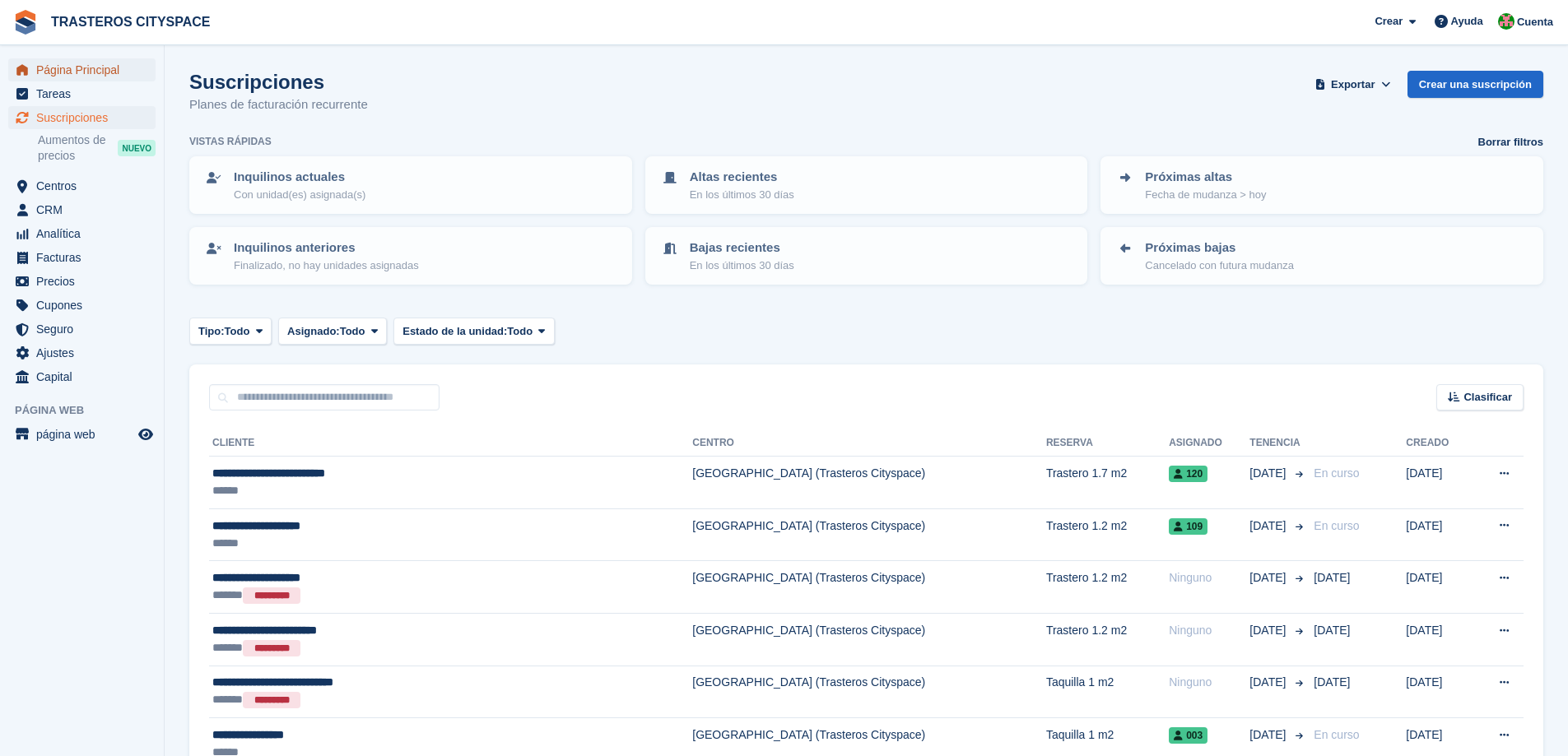
click at [83, 69] on span "Página Principal" at bounding box center [85, 70] width 99 height 23
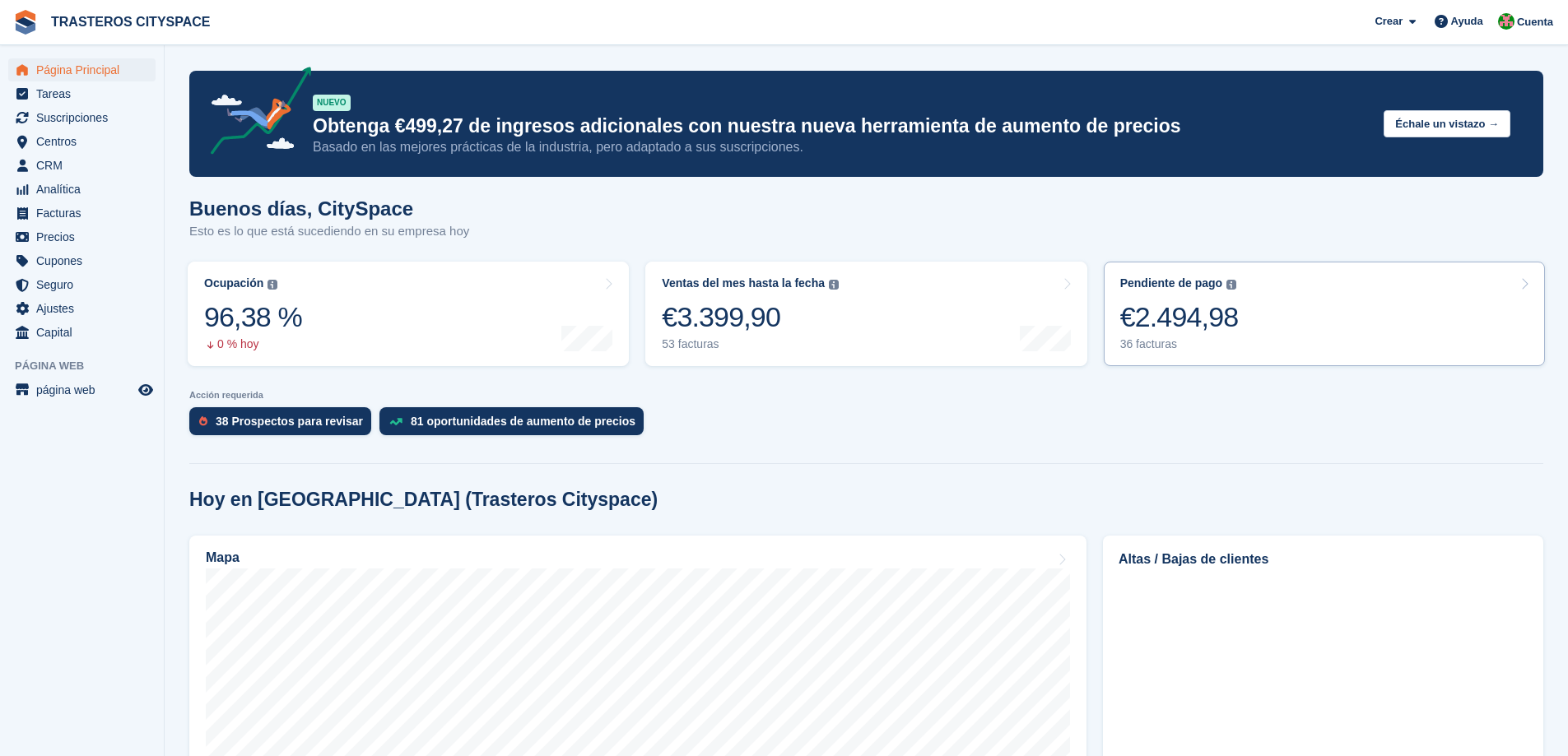
click at [1300, 304] on link "Pendiente de pago El saldo total pendiente de todas las facturas abiertas. €2.4…" at bounding box center [1324, 314] width 441 height 104
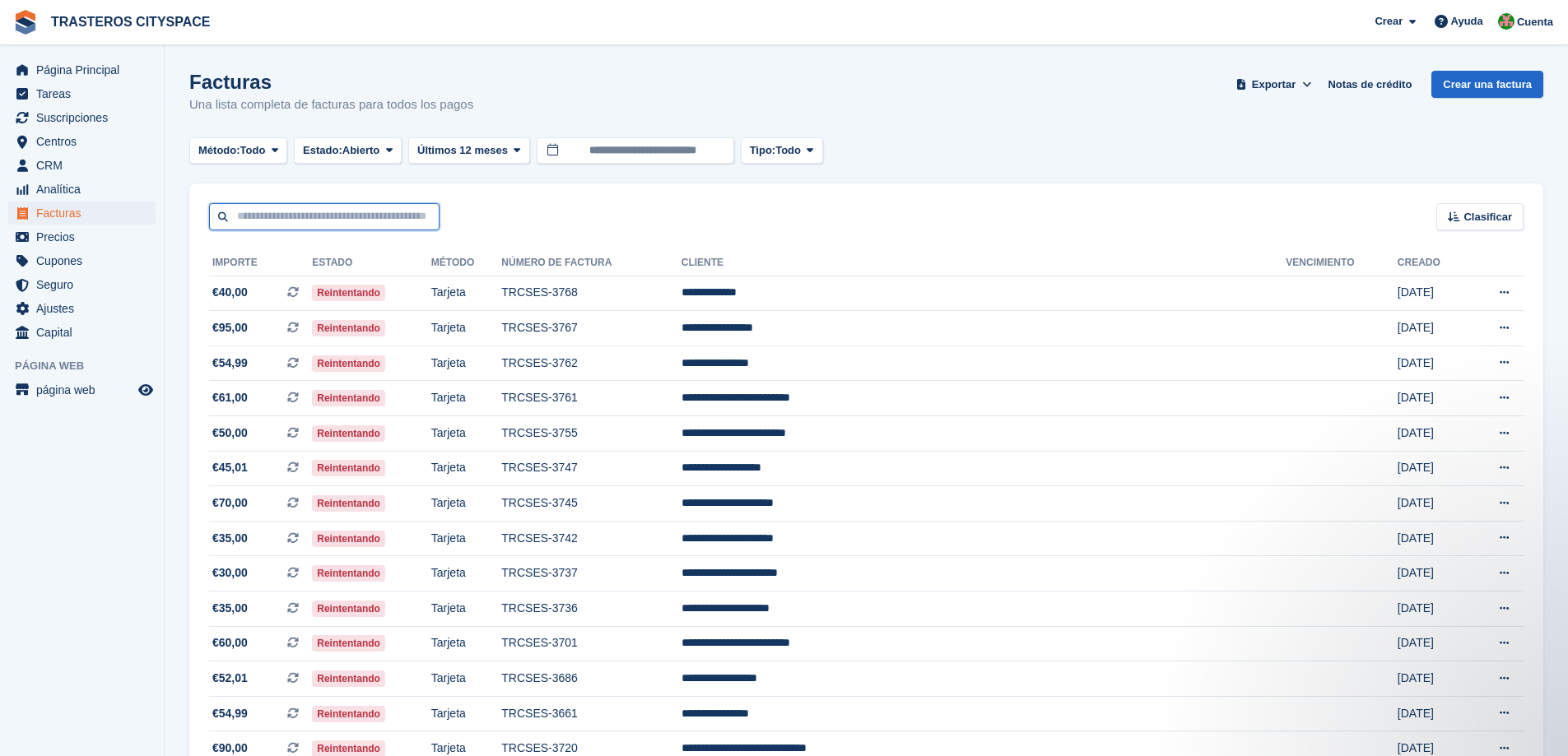
click at [282, 220] on input "text" at bounding box center [324, 217] width 231 height 27
type input "******"
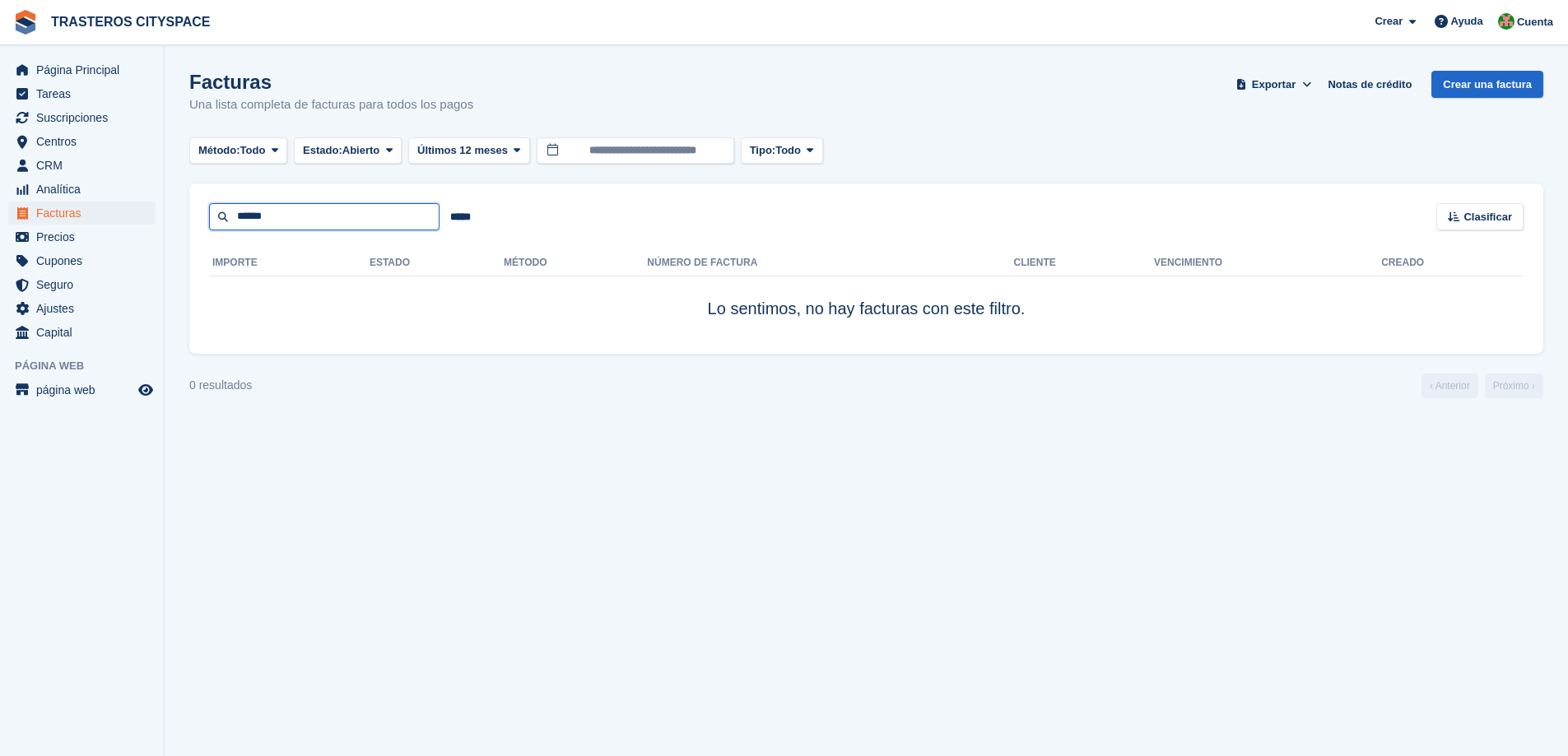
drag, startPoint x: 282, startPoint y: 206, endPoint x: 228, endPoint y: 216, distance: 54.9
click at [228, 216] on input "******" at bounding box center [324, 217] width 231 height 27
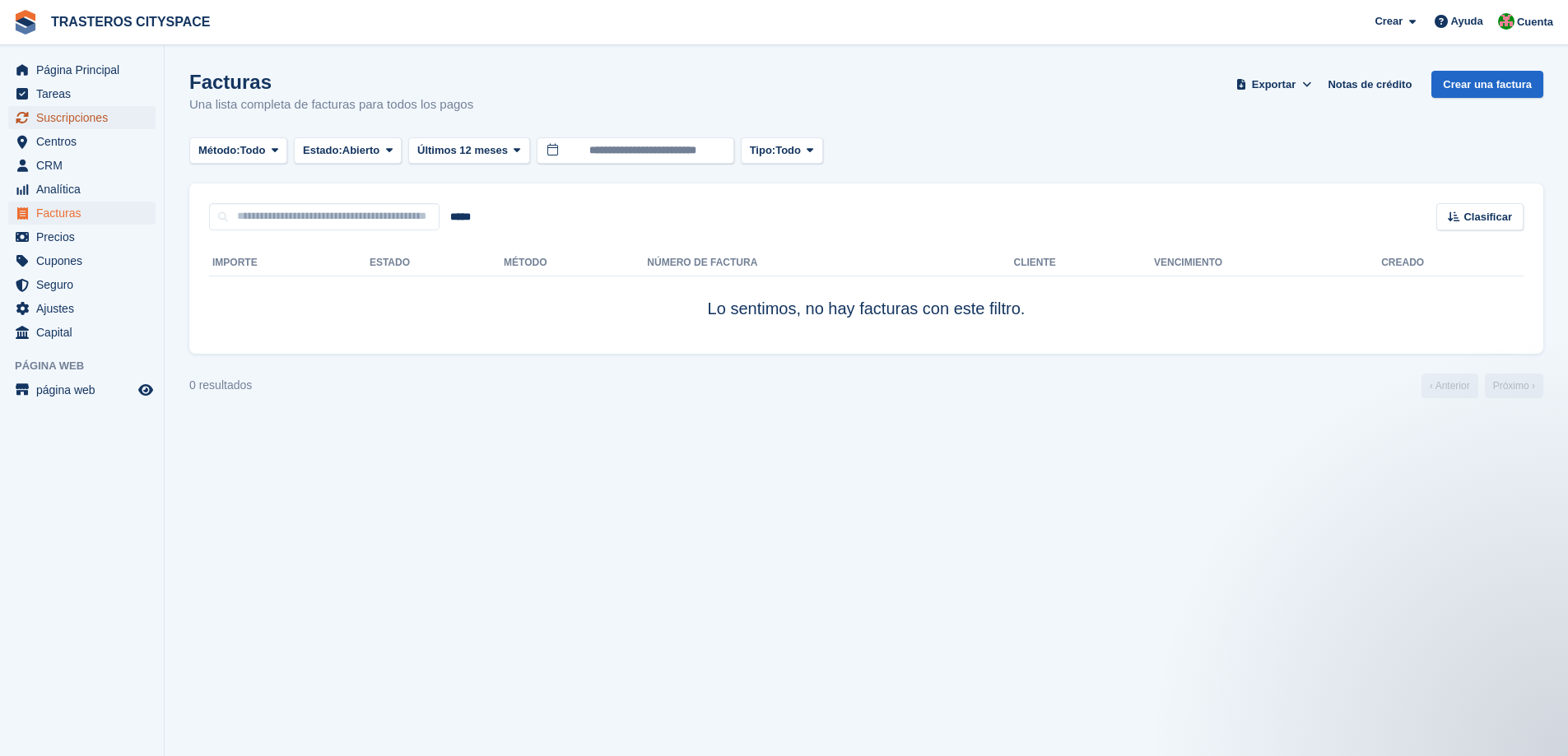
click at [85, 126] on span "Suscripciones" at bounding box center [85, 117] width 99 height 23
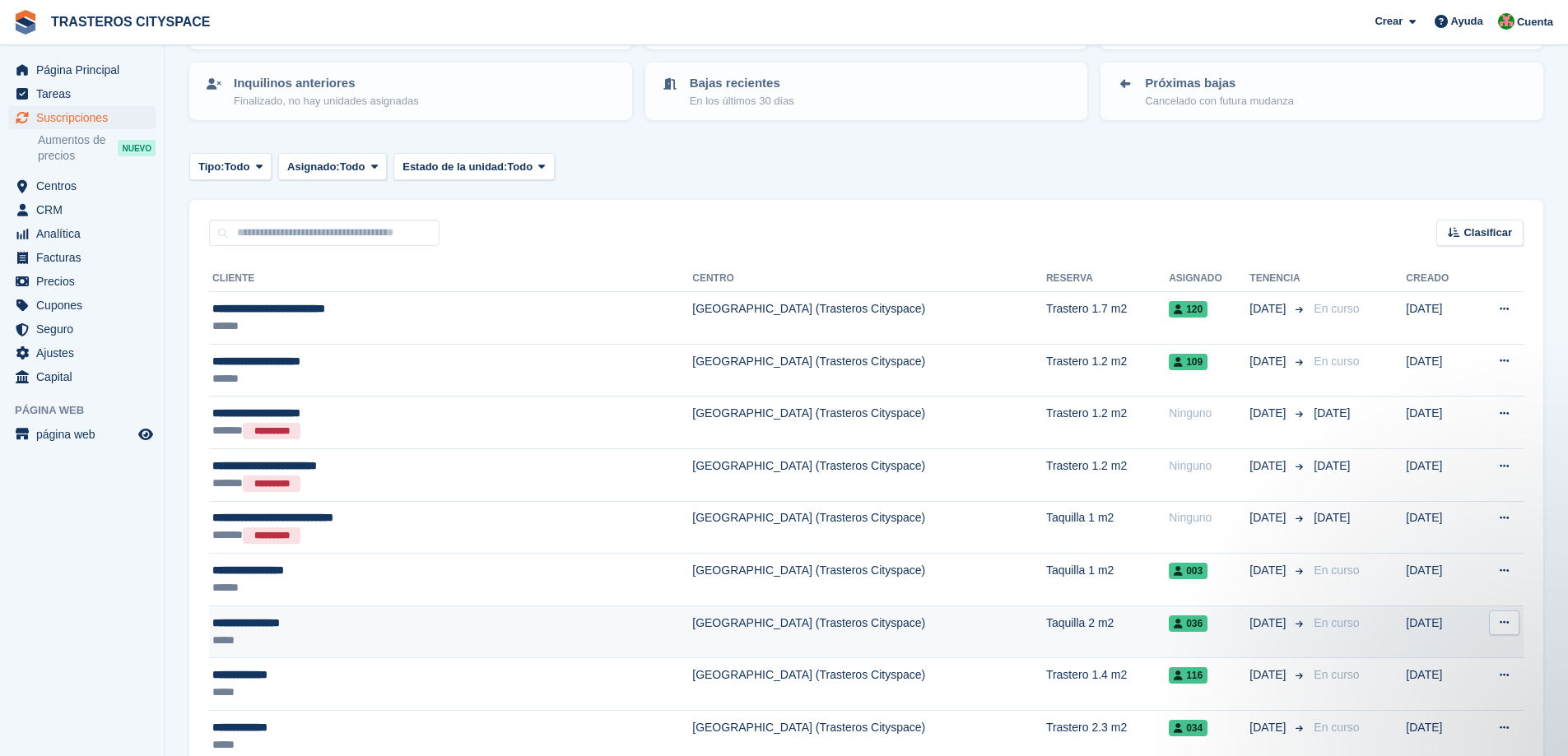
click at [348, 625] on div "**********" at bounding box center [369, 623] width 315 height 18
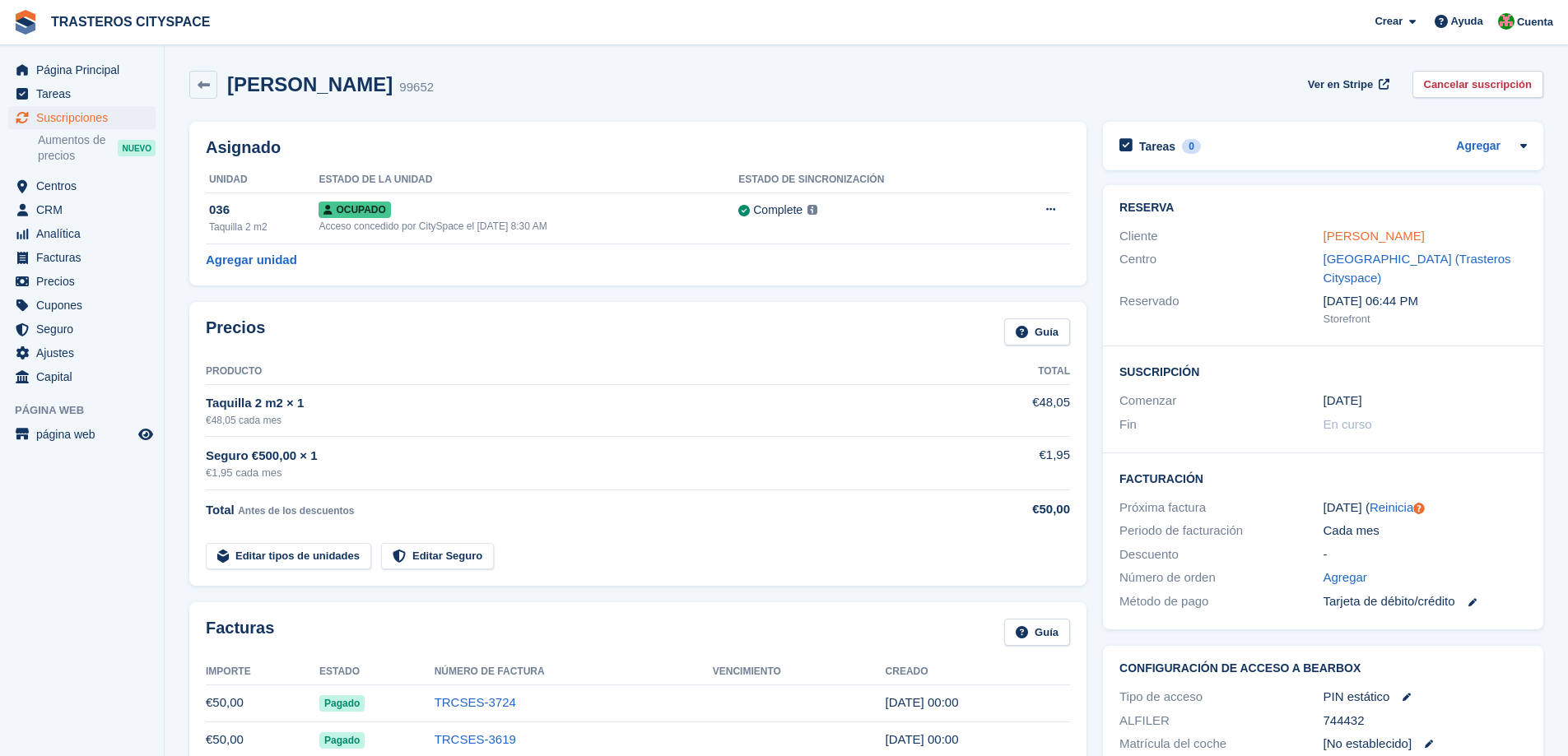
click at [1344, 239] on link "[PERSON_NAME]" at bounding box center [1374, 236] width 101 height 14
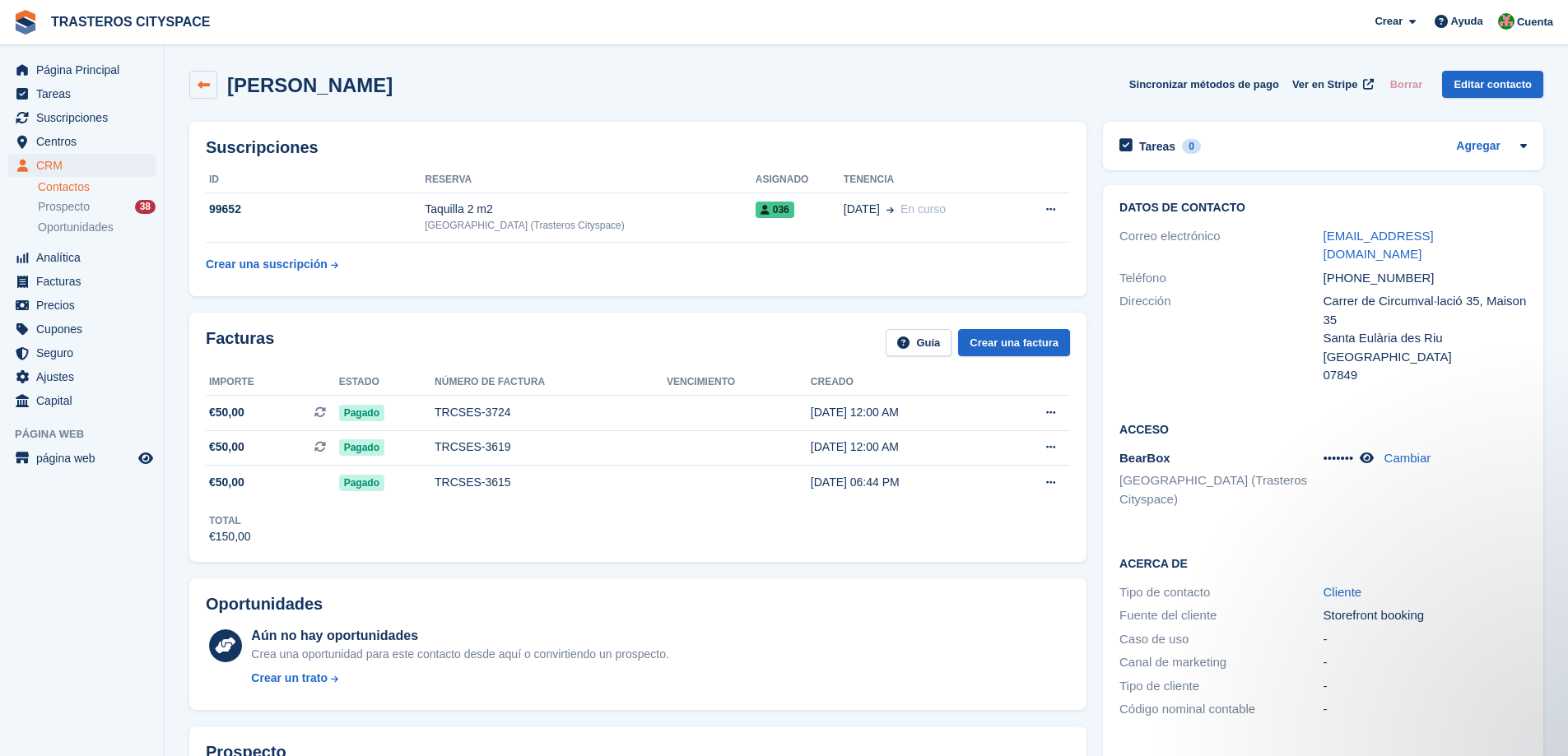
click at [200, 90] on icon at bounding box center [203, 84] width 13 height 13
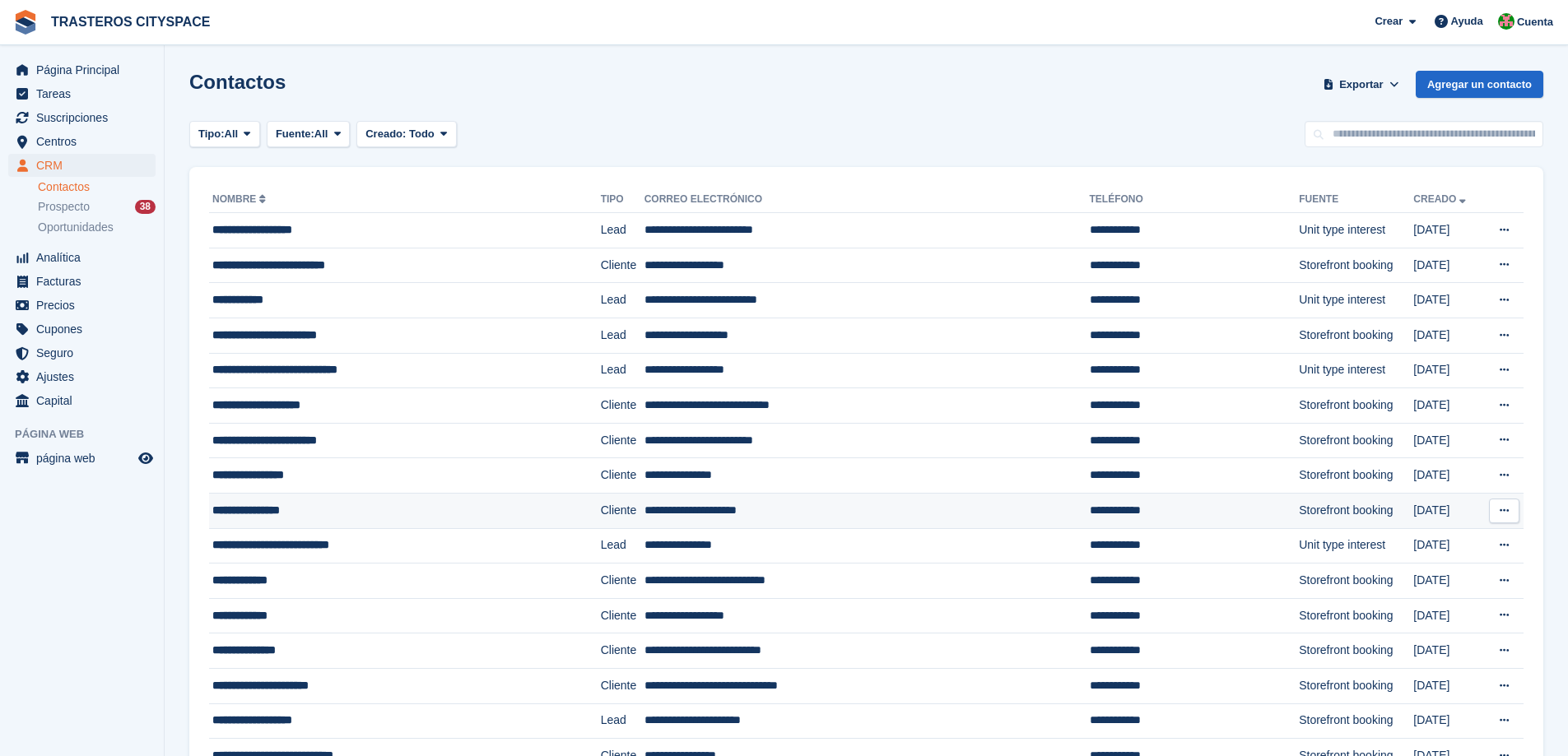
click at [277, 515] on div "**********" at bounding box center [371, 511] width 318 height 18
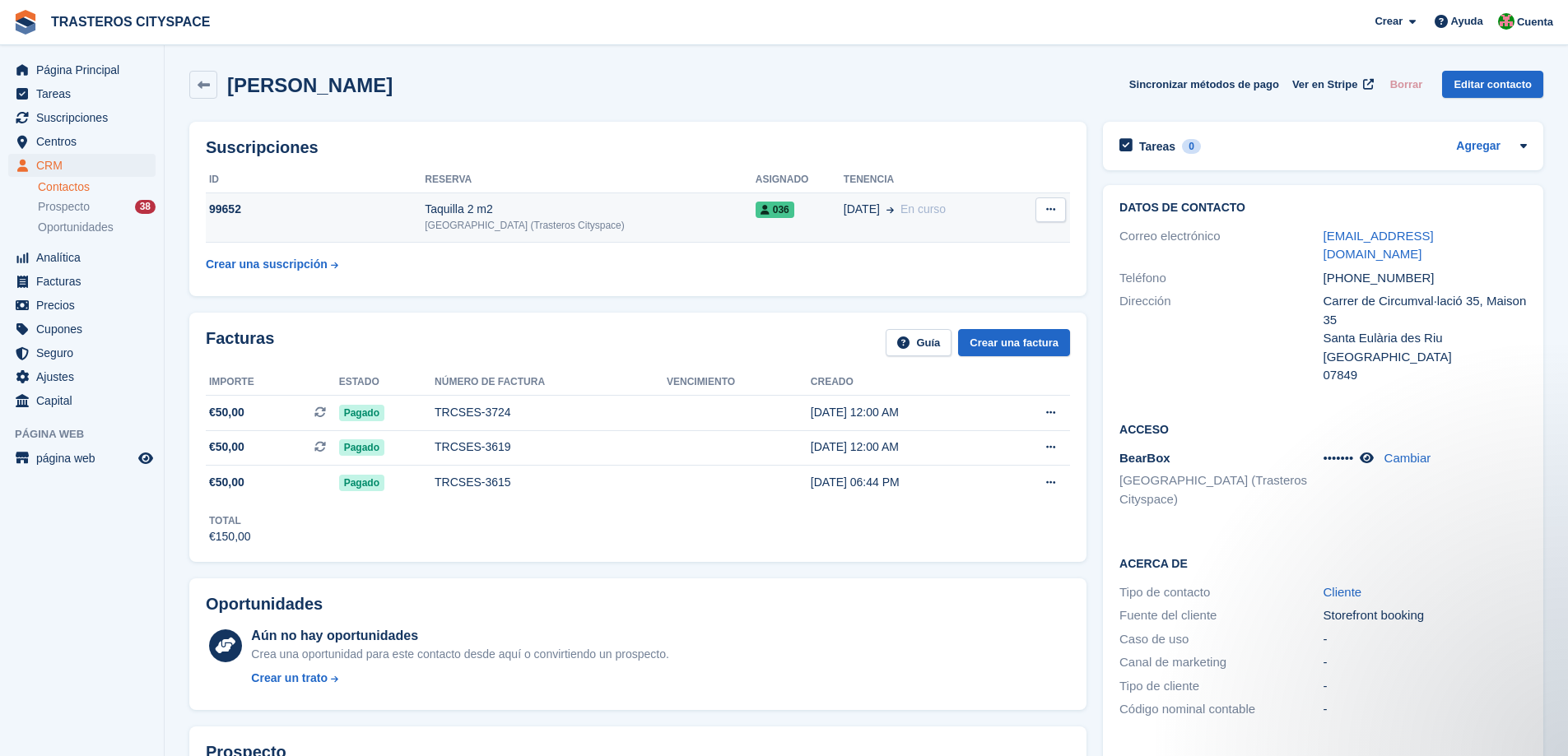
click at [362, 219] on td "99652" at bounding box center [315, 217] width 219 height 50
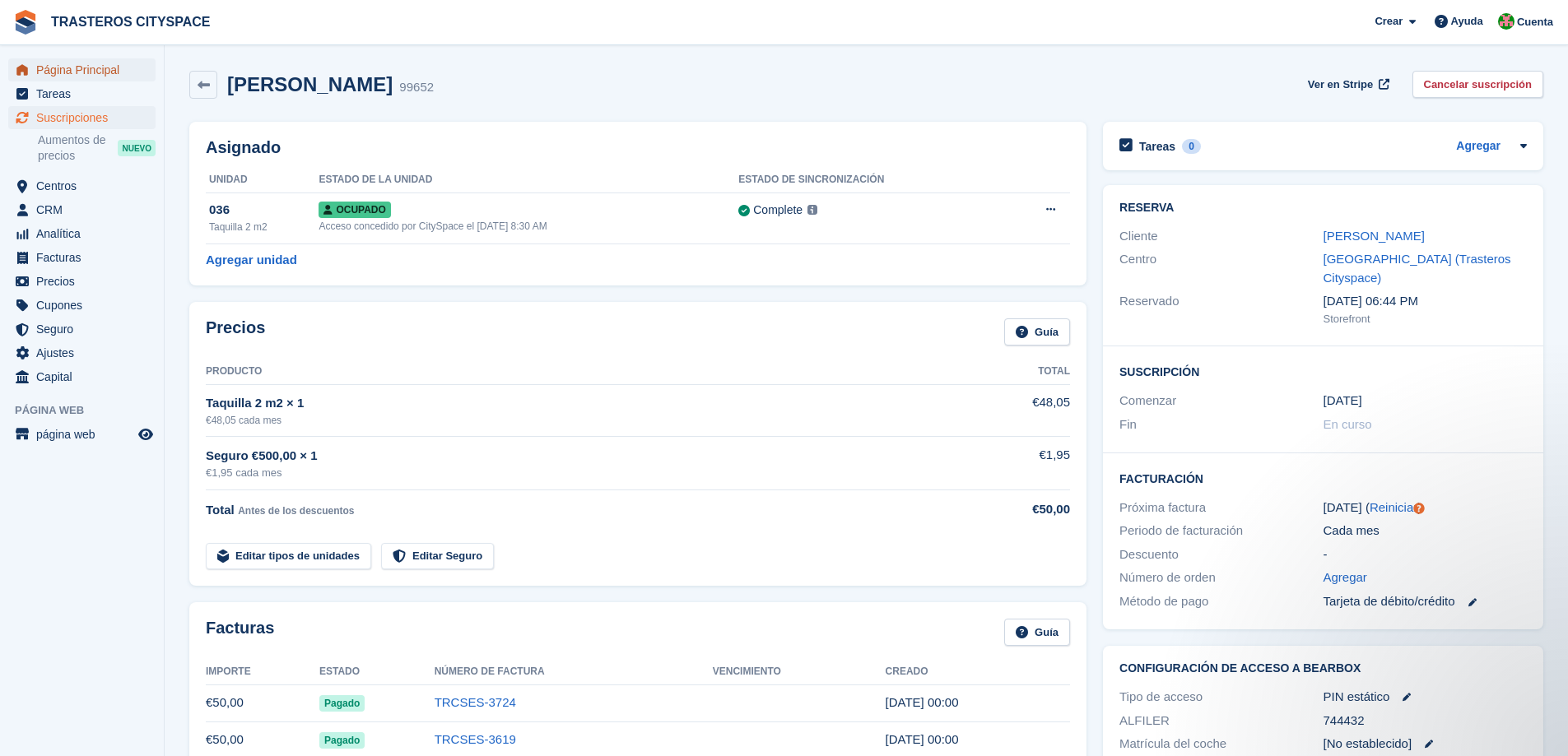
click at [109, 72] on span "Página Principal" at bounding box center [85, 70] width 99 height 23
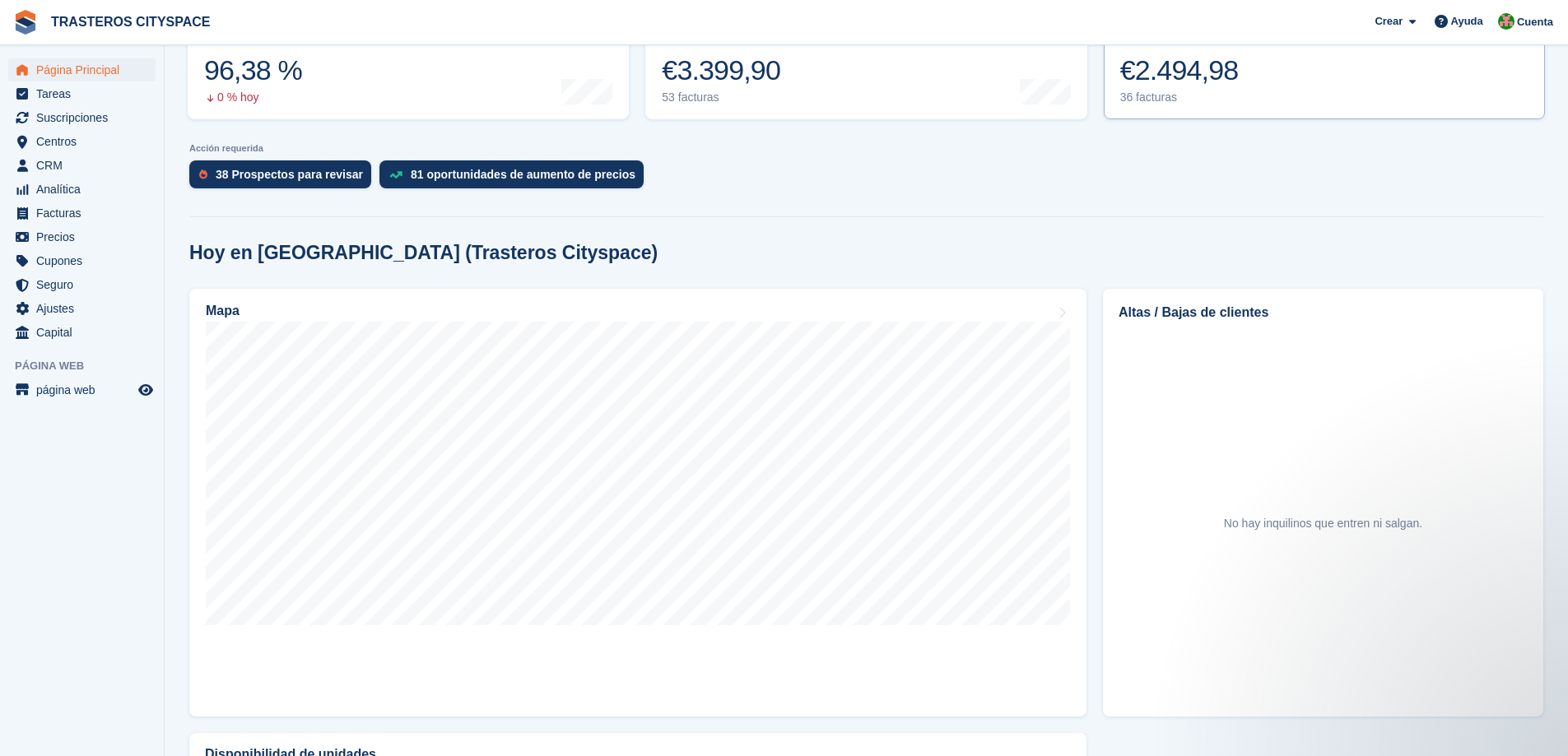
click at [1261, 88] on link "Pendiente de pago El saldo total pendiente de todas las facturas abiertas. €2.4…" at bounding box center [1324, 67] width 441 height 104
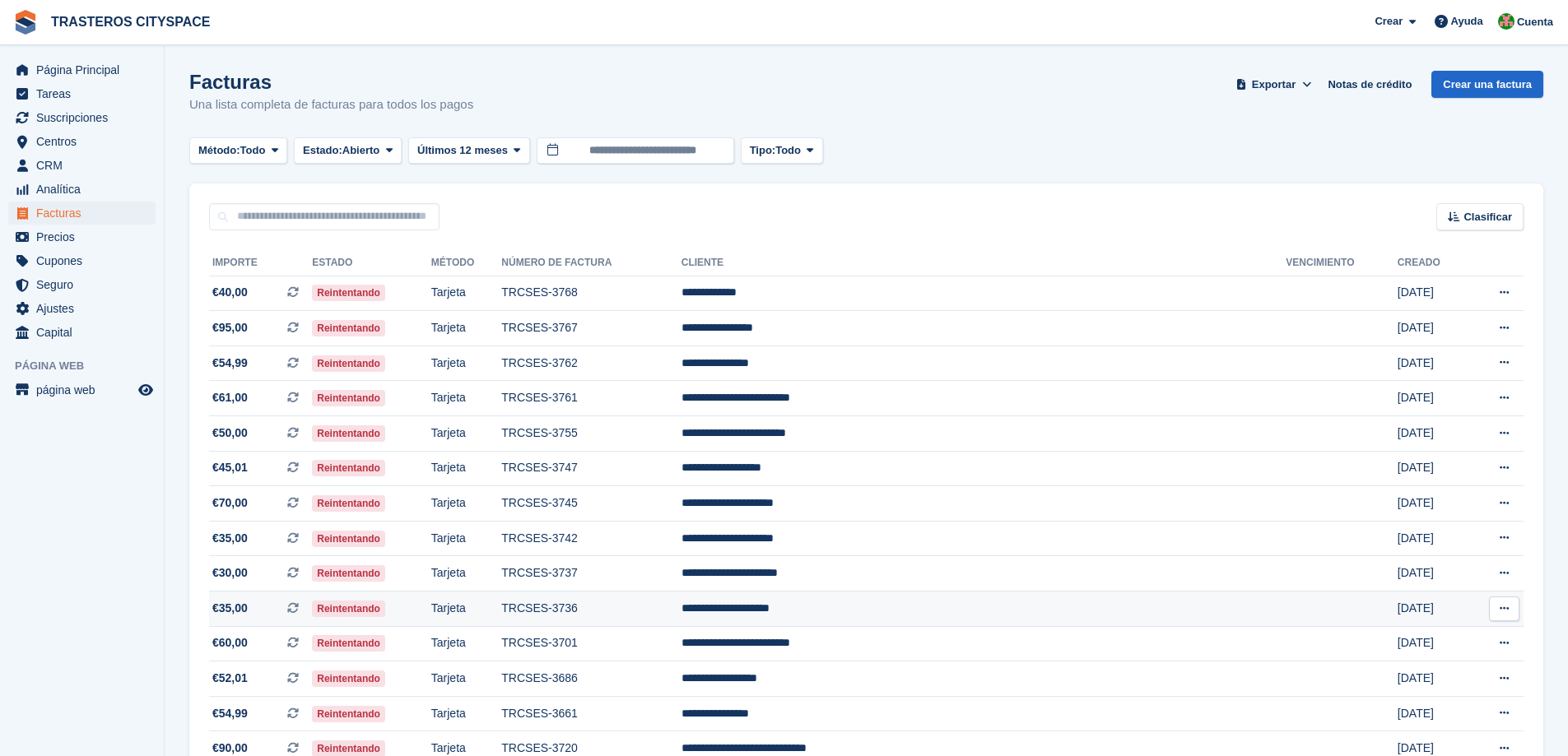
click at [502, 612] on td "Tarjeta" at bounding box center [466, 610] width 71 height 35
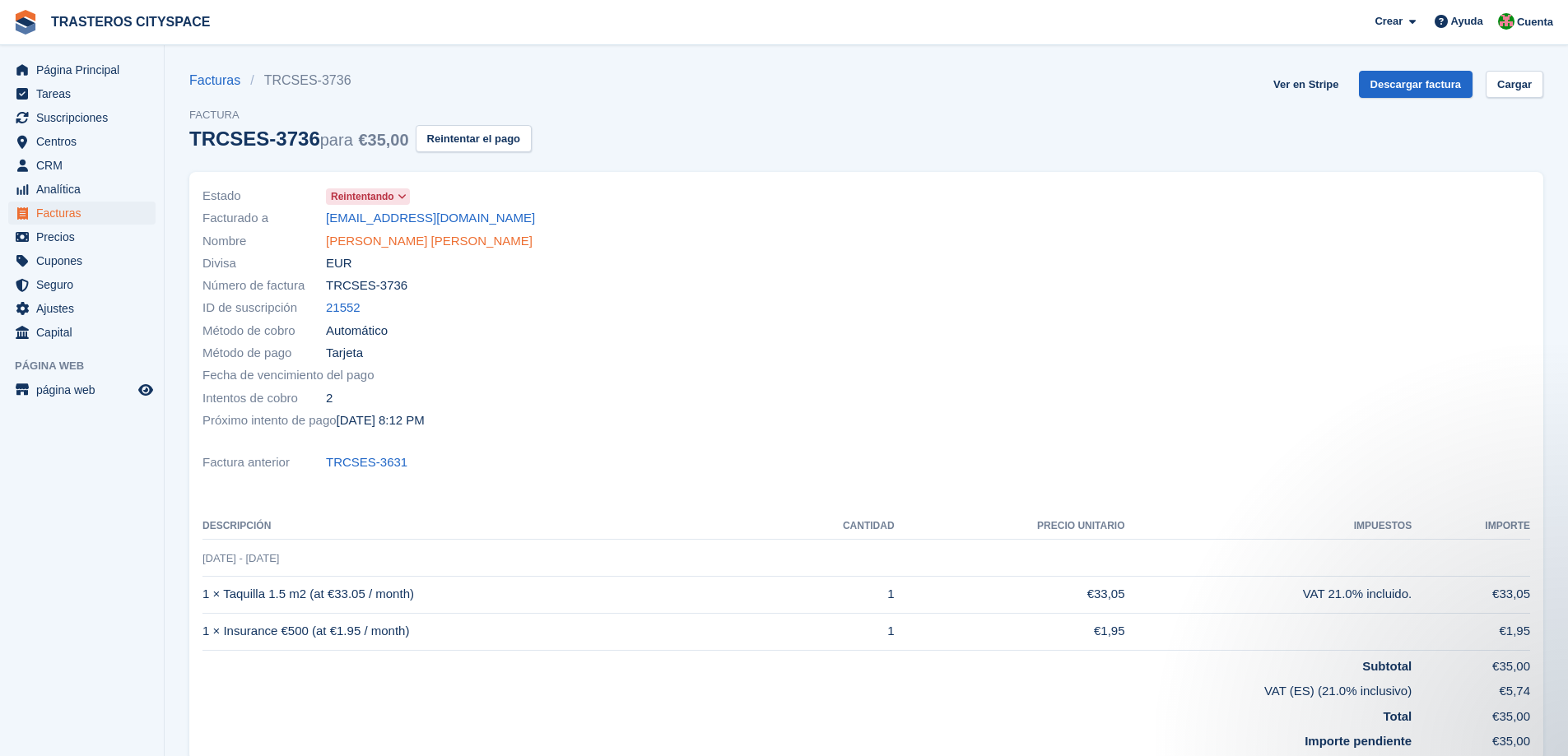
click at [425, 237] on link "Joel Hernández siguas" at bounding box center [429, 241] width 206 height 19
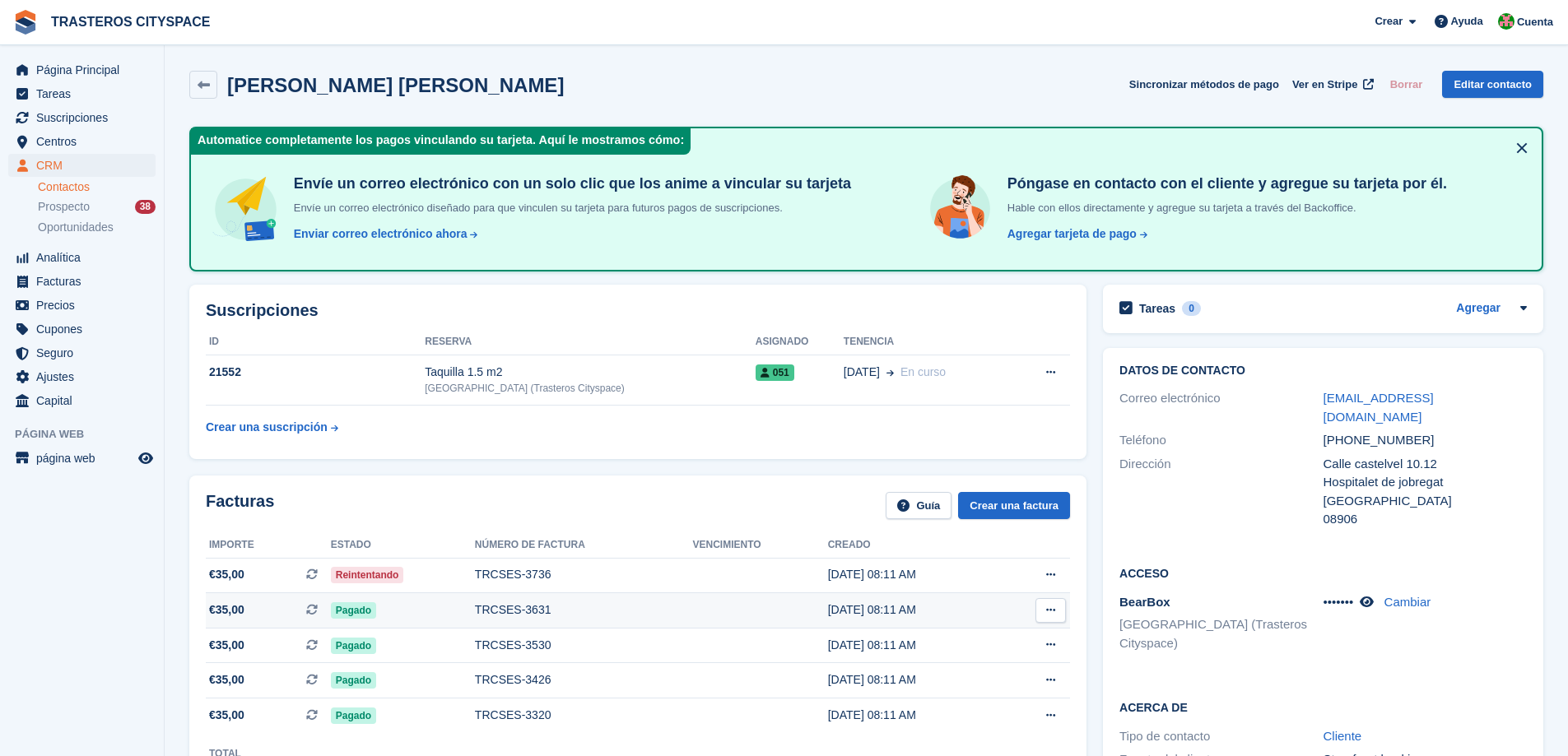
scroll to position [329, 0]
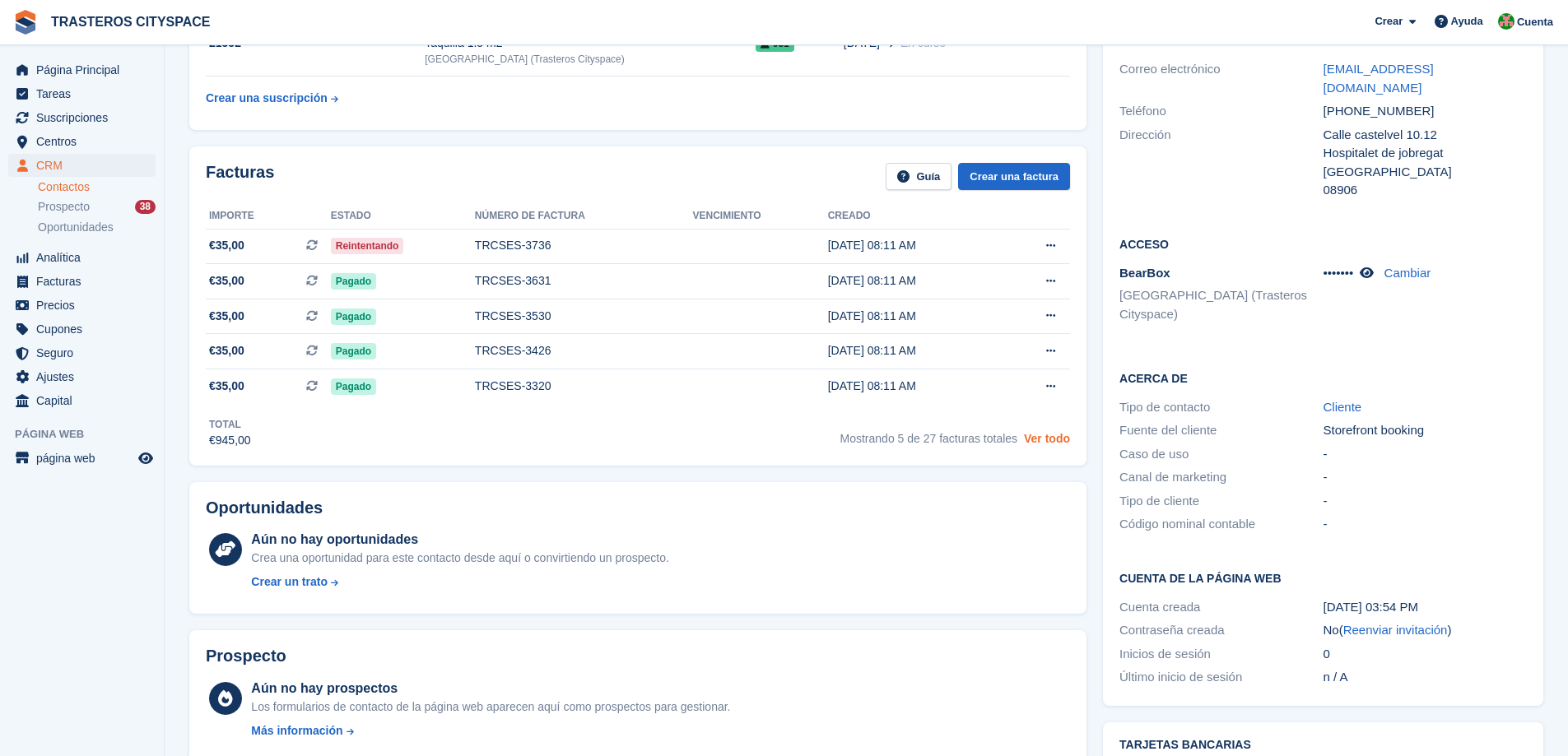
click at [1053, 442] on link "Ver todo" at bounding box center [1047, 438] width 46 height 13
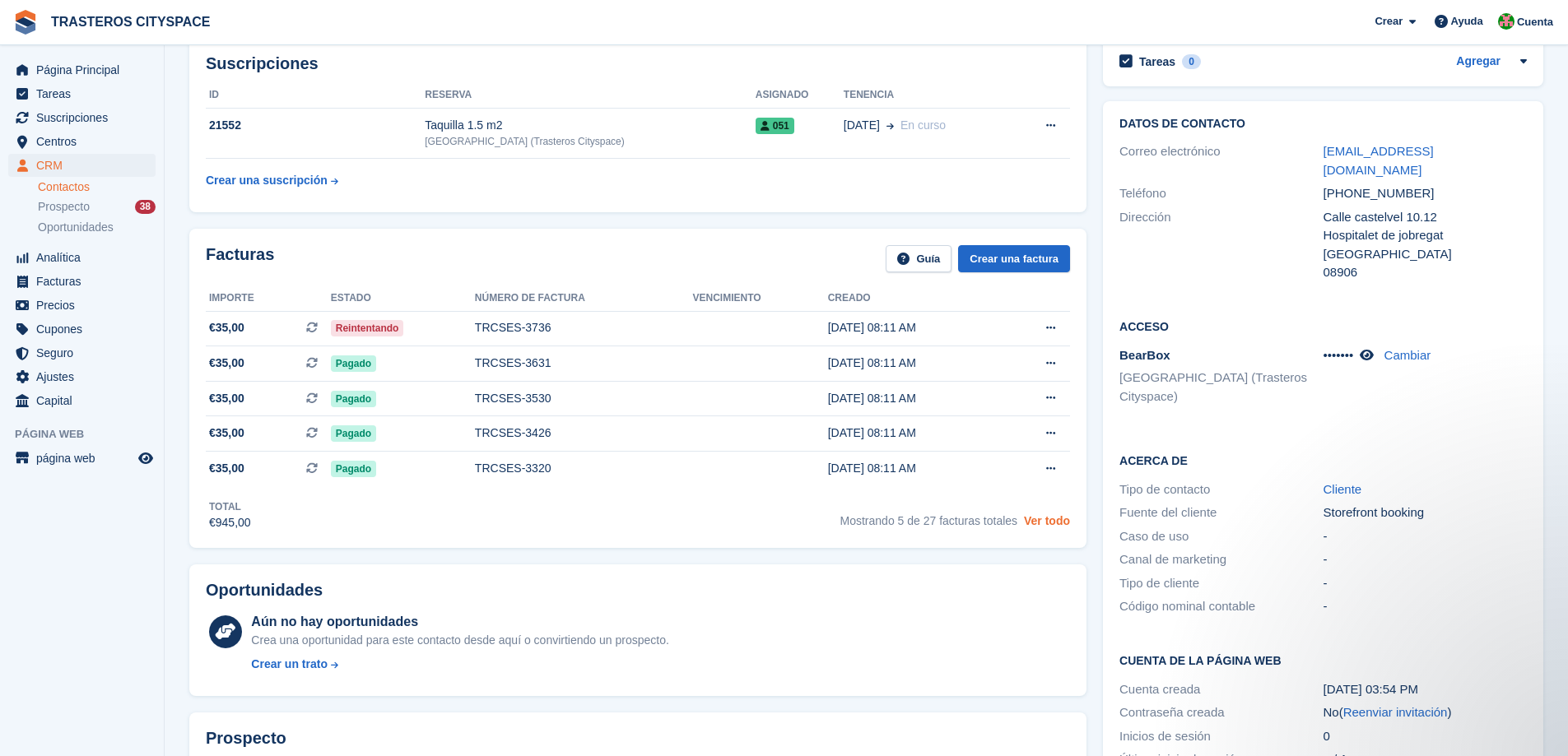
click at [1036, 522] on link "Ver todo" at bounding box center [1047, 520] width 46 height 13
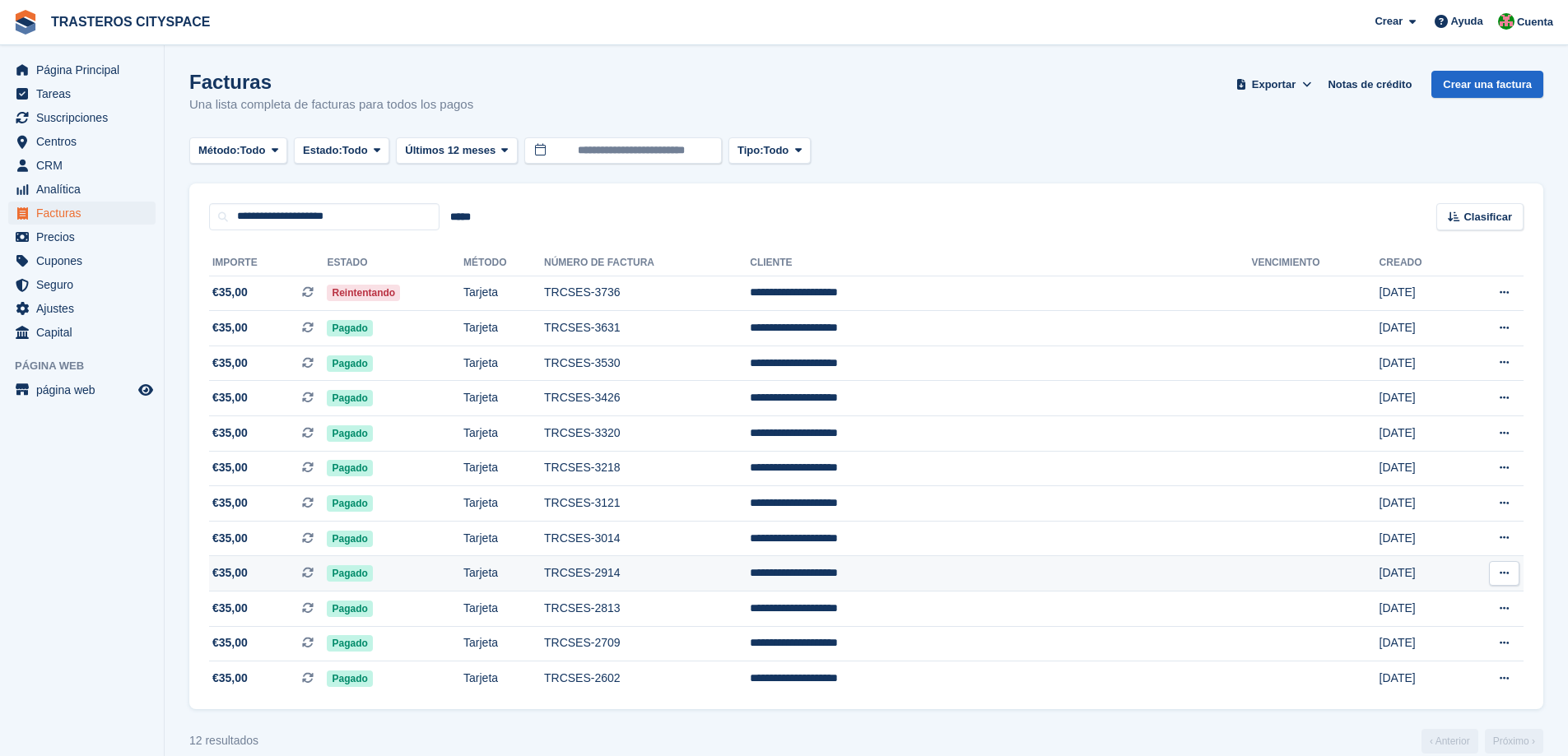
scroll to position [23, 0]
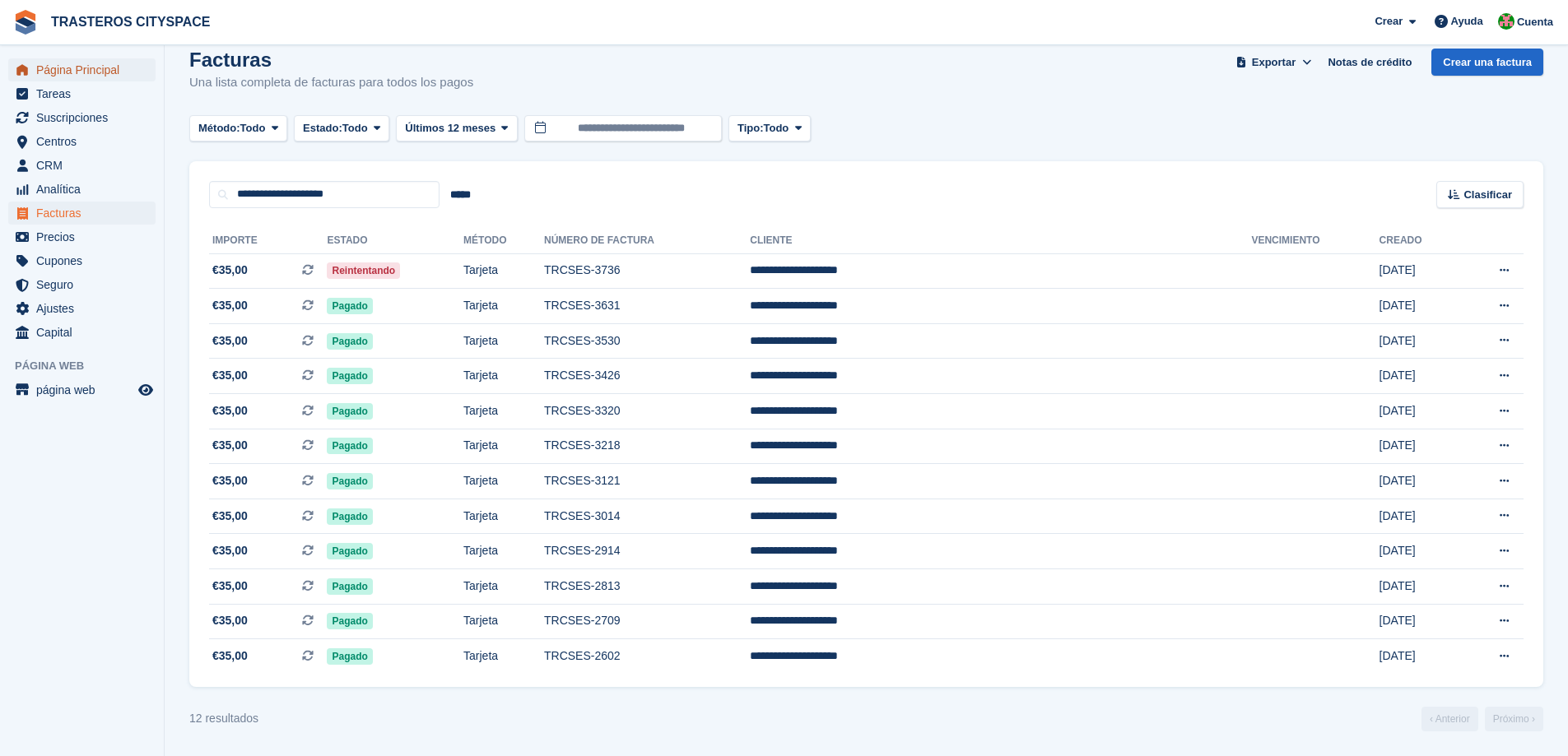
click at [74, 68] on span "Página Principal" at bounding box center [85, 70] width 99 height 23
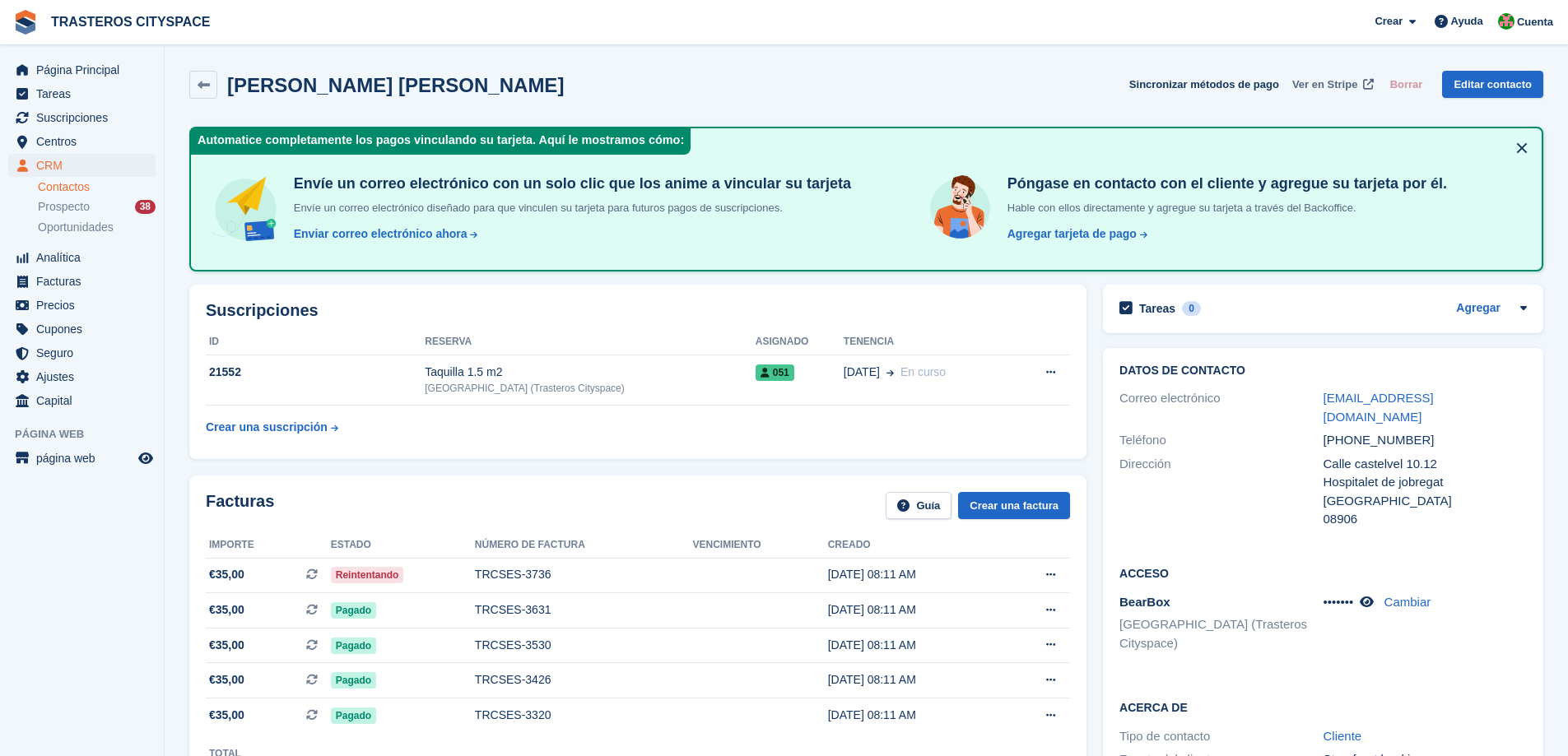
click at [1338, 82] on span "Ver en Stripe" at bounding box center [1325, 84] width 65 height 17
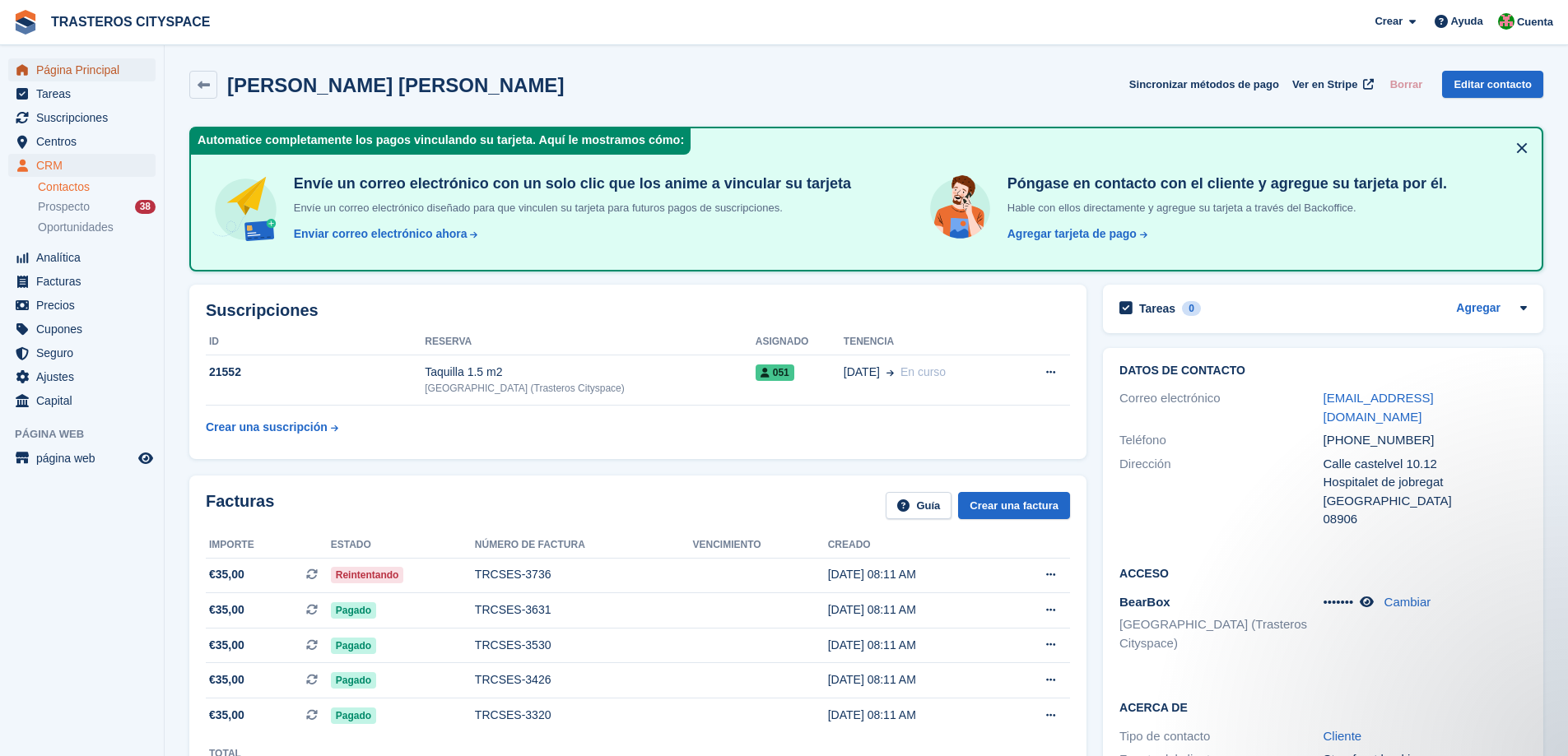
click at [80, 74] on span "Página Principal" at bounding box center [85, 70] width 99 height 23
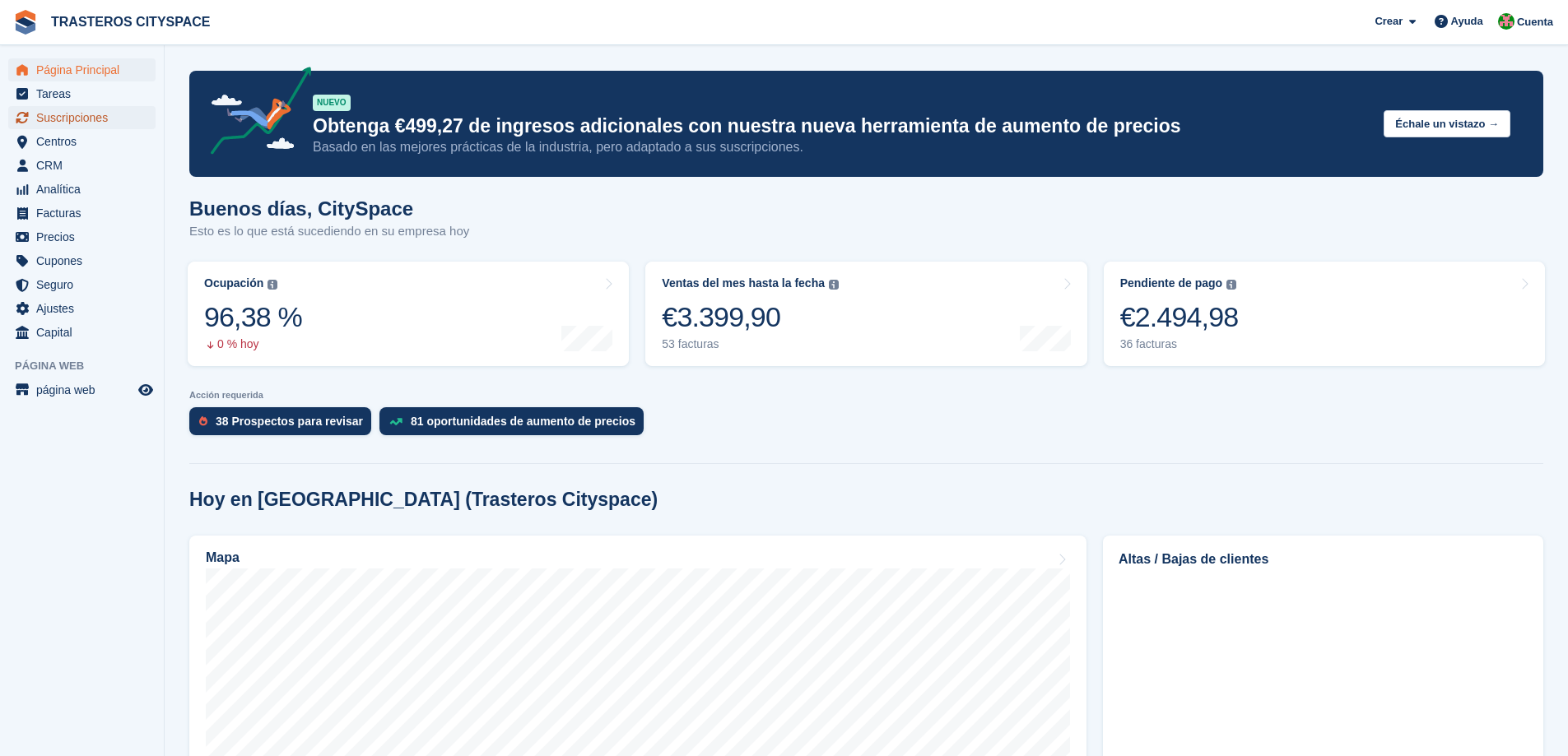
click at [89, 118] on span "Suscripciones" at bounding box center [85, 117] width 99 height 23
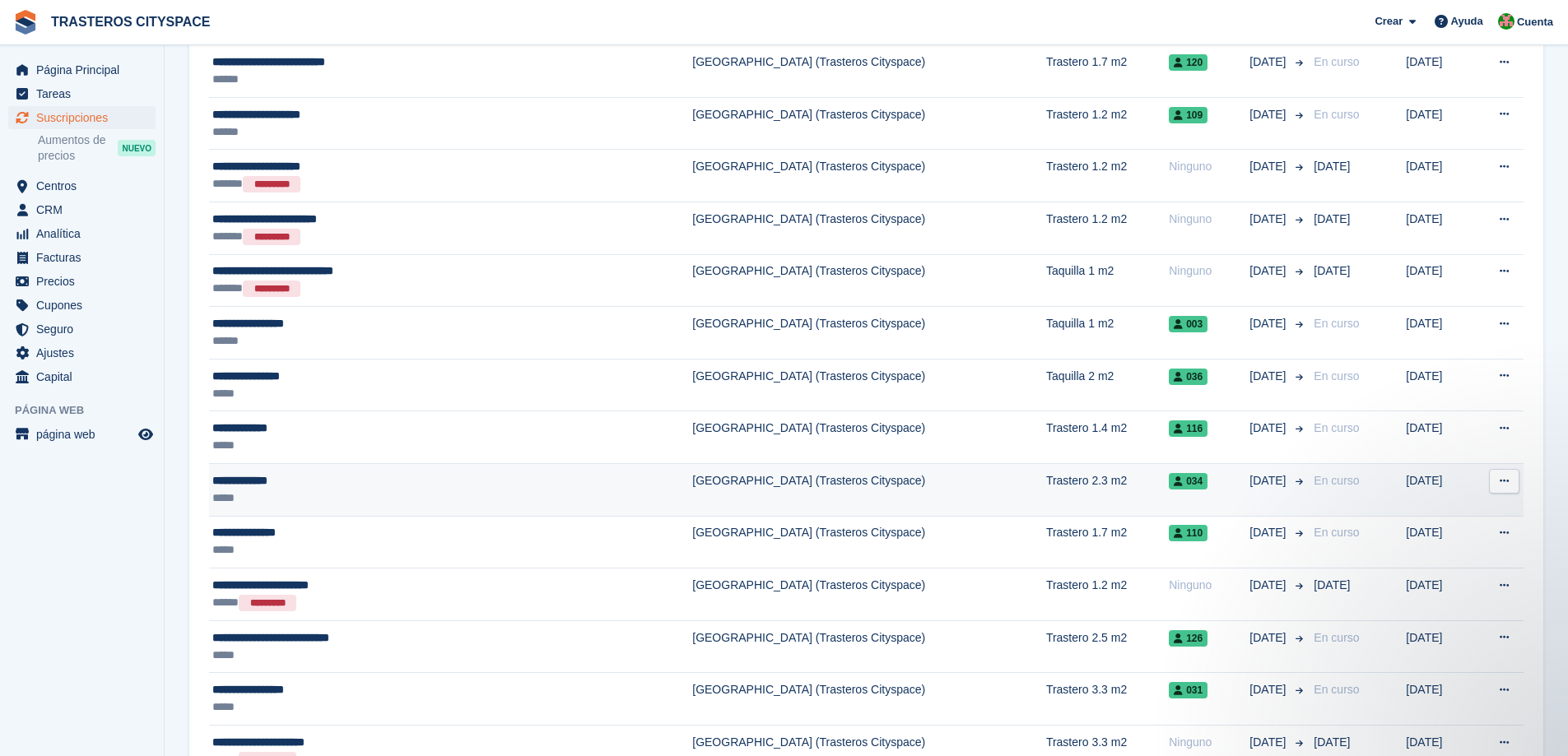
scroll to position [329, 0]
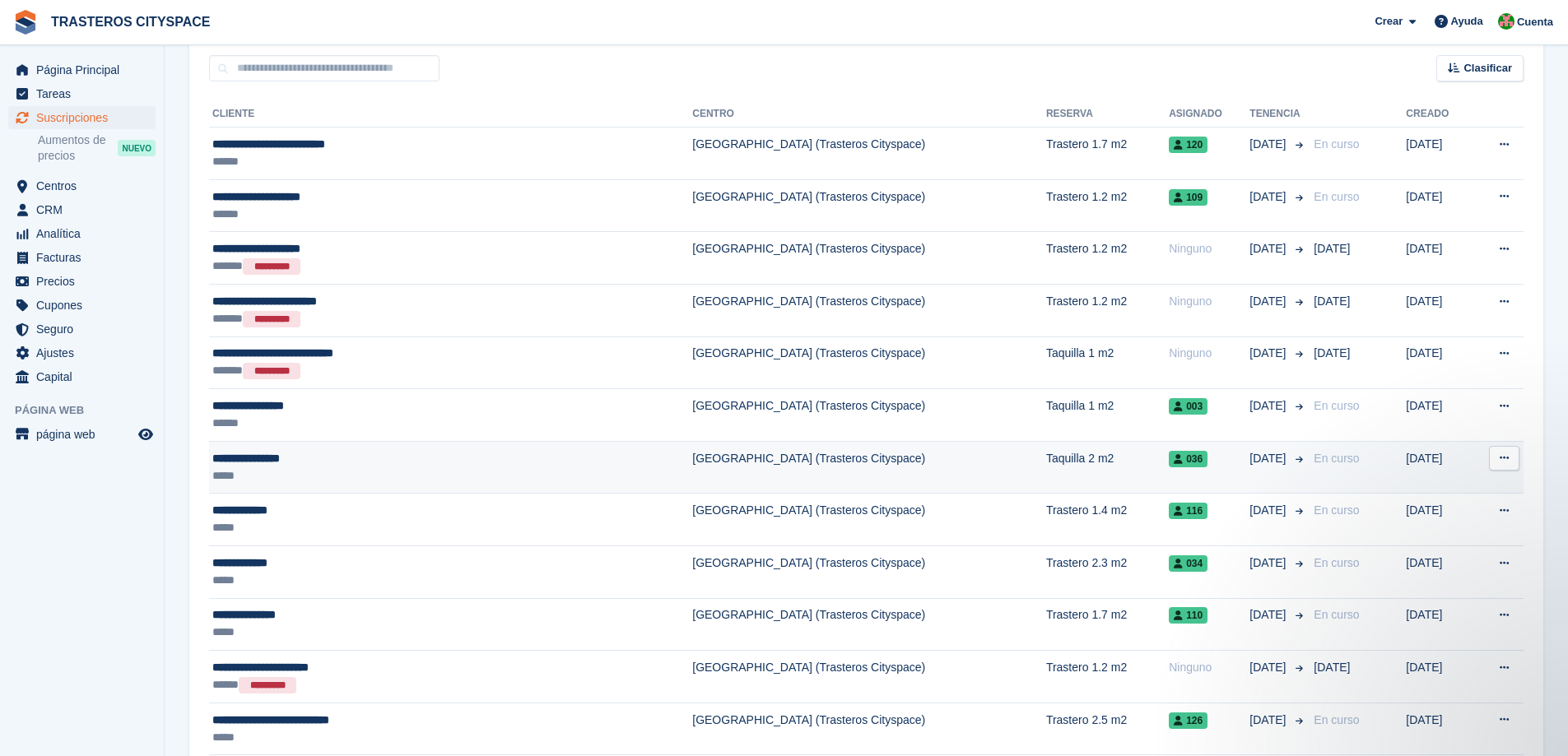
click at [323, 470] on div "*****" at bounding box center [369, 476] width 315 height 18
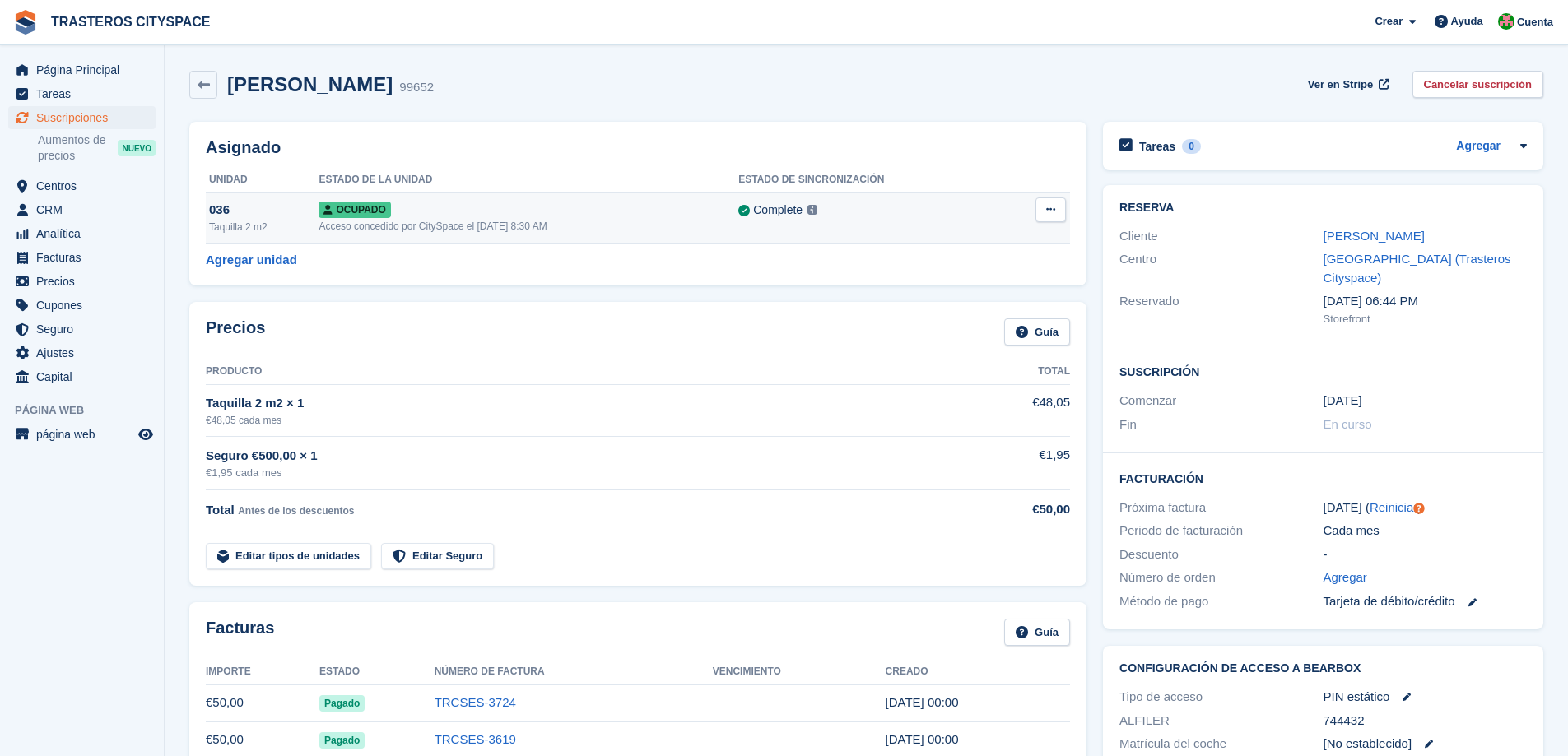
click at [1051, 206] on icon at bounding box center [1050, 209] width 9 height 11
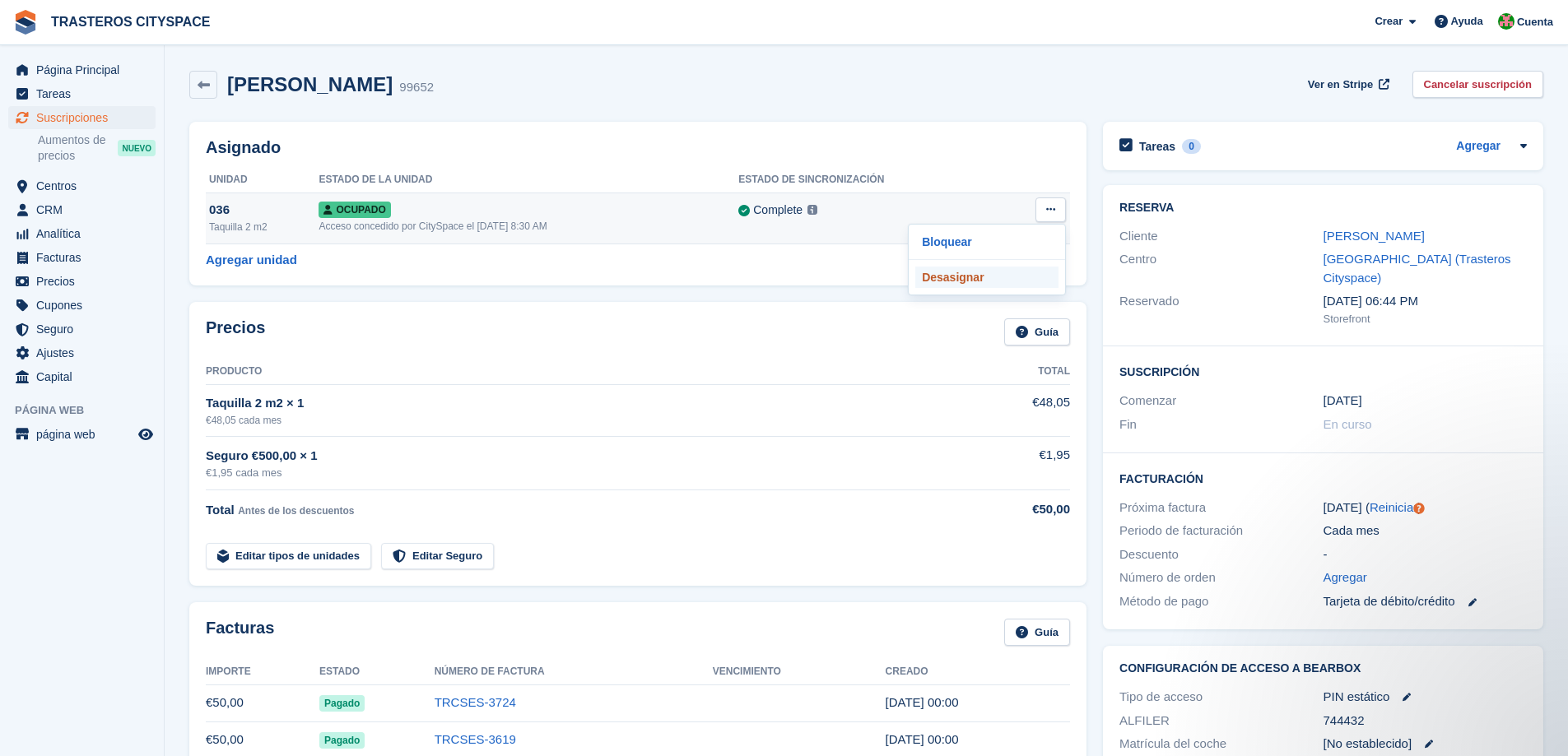
click at [954, 277] on p "Desasignar" at bounding box center [987, 278] width 143 height 22
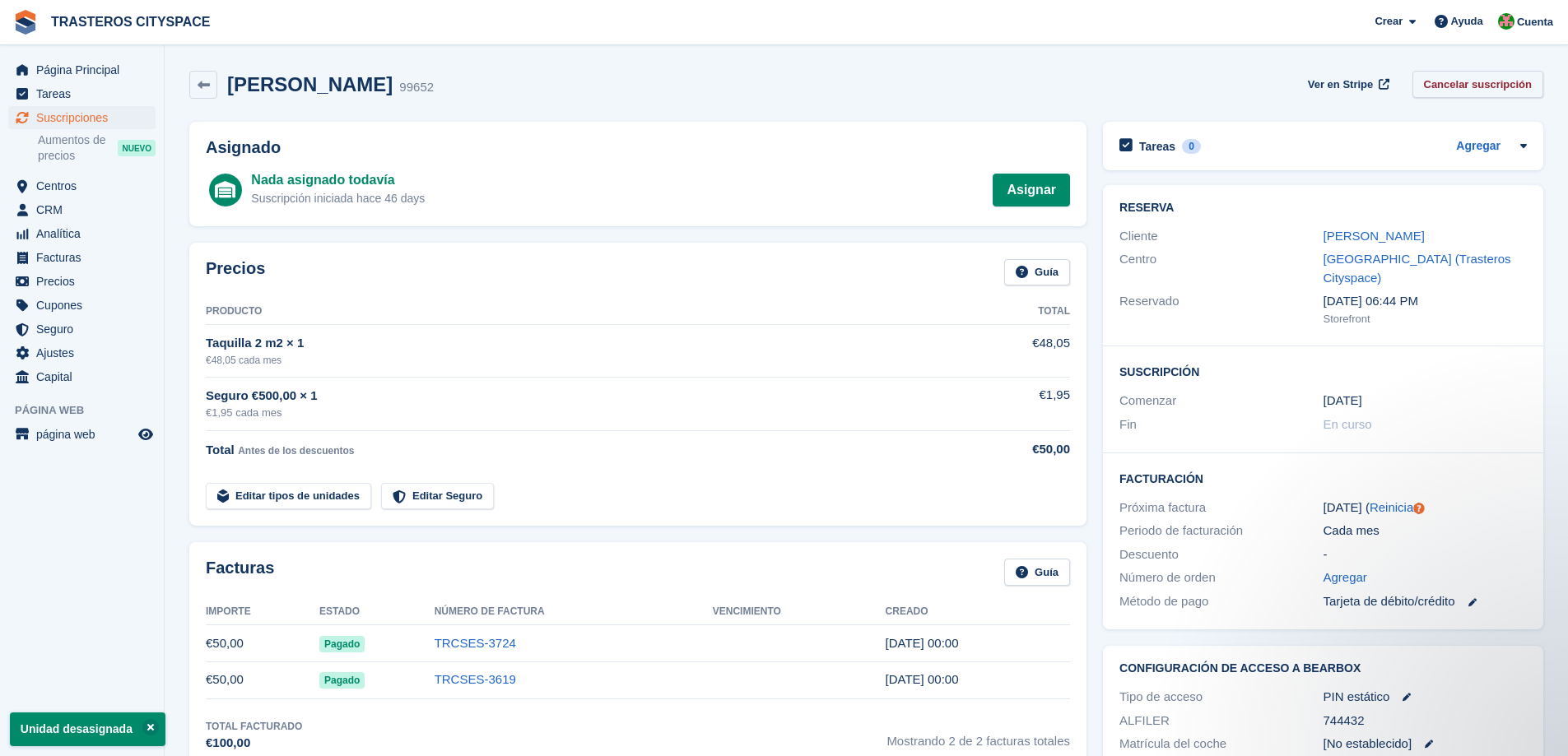
click at [1448, 89] on link "Cancelar suscripción" at bounding box center [1478, 84] width 132 height 27
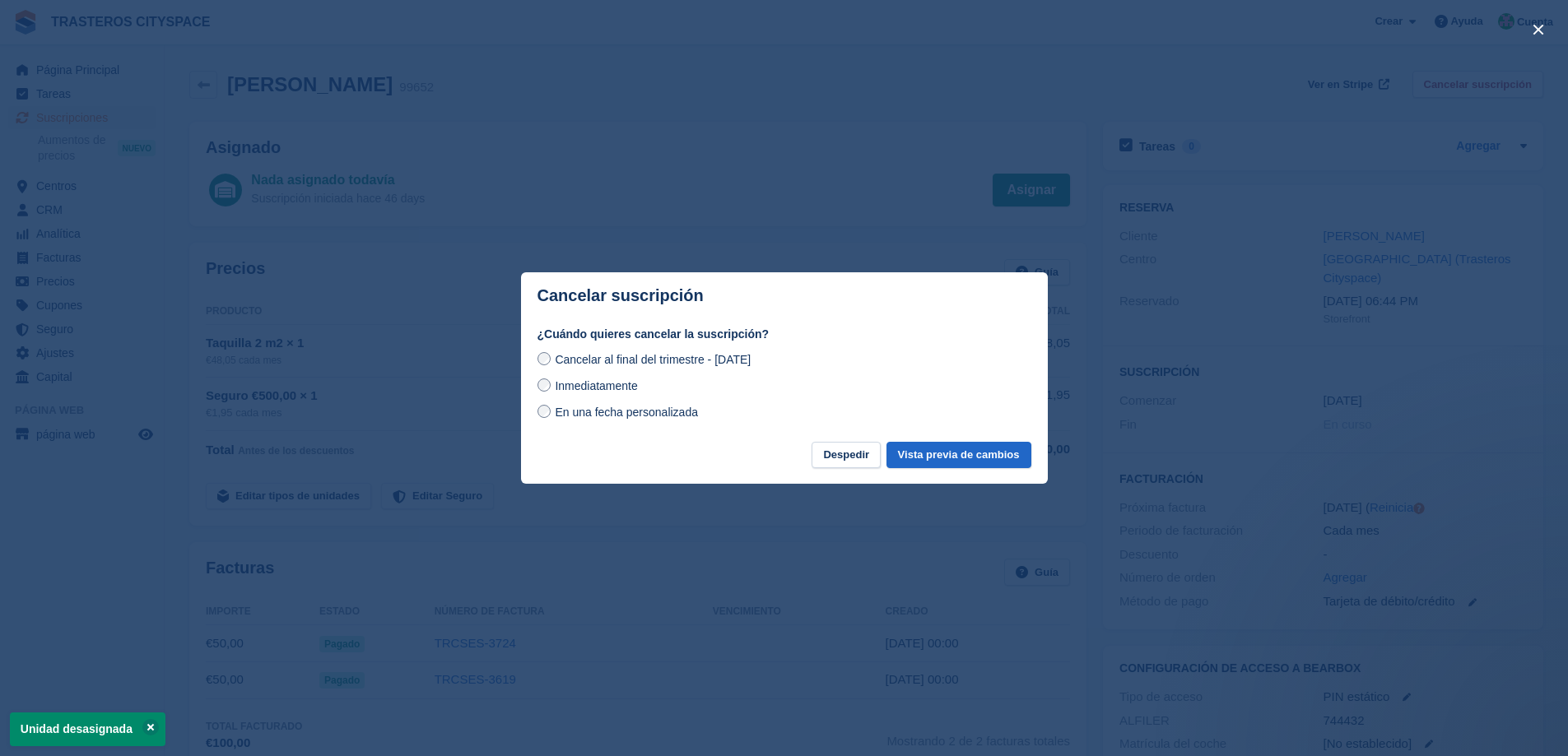
click at [620, 385] on span "Inmediatamente" at bounding box center [596, 385] width 82 height 13
click at [851, 458] on button "Despedir" at bounding box center [845, 456] width 69 height 27
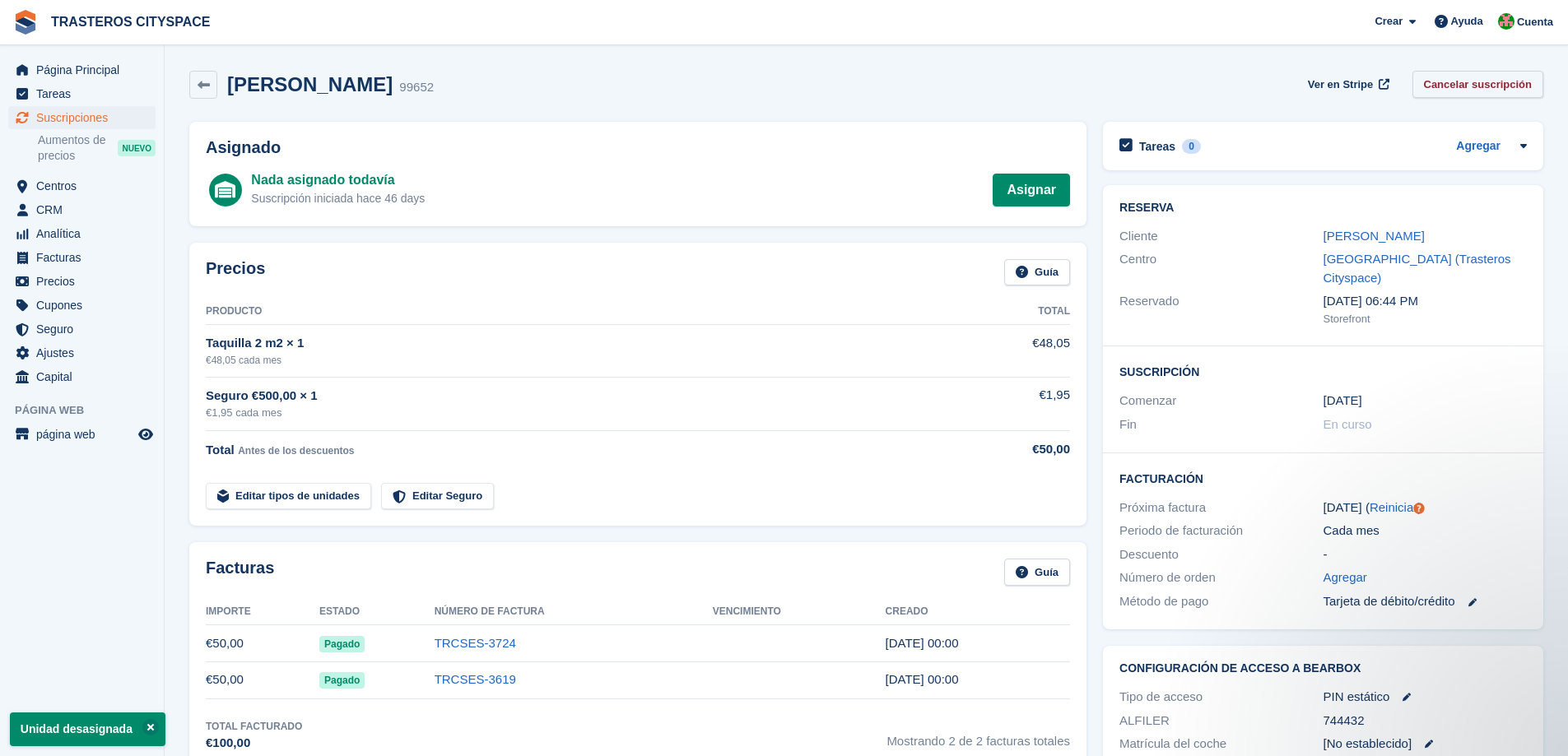
click at [1479, 79] on link "Cancelar suscripción" at bounding box center [1478, 84] width 132 height 27
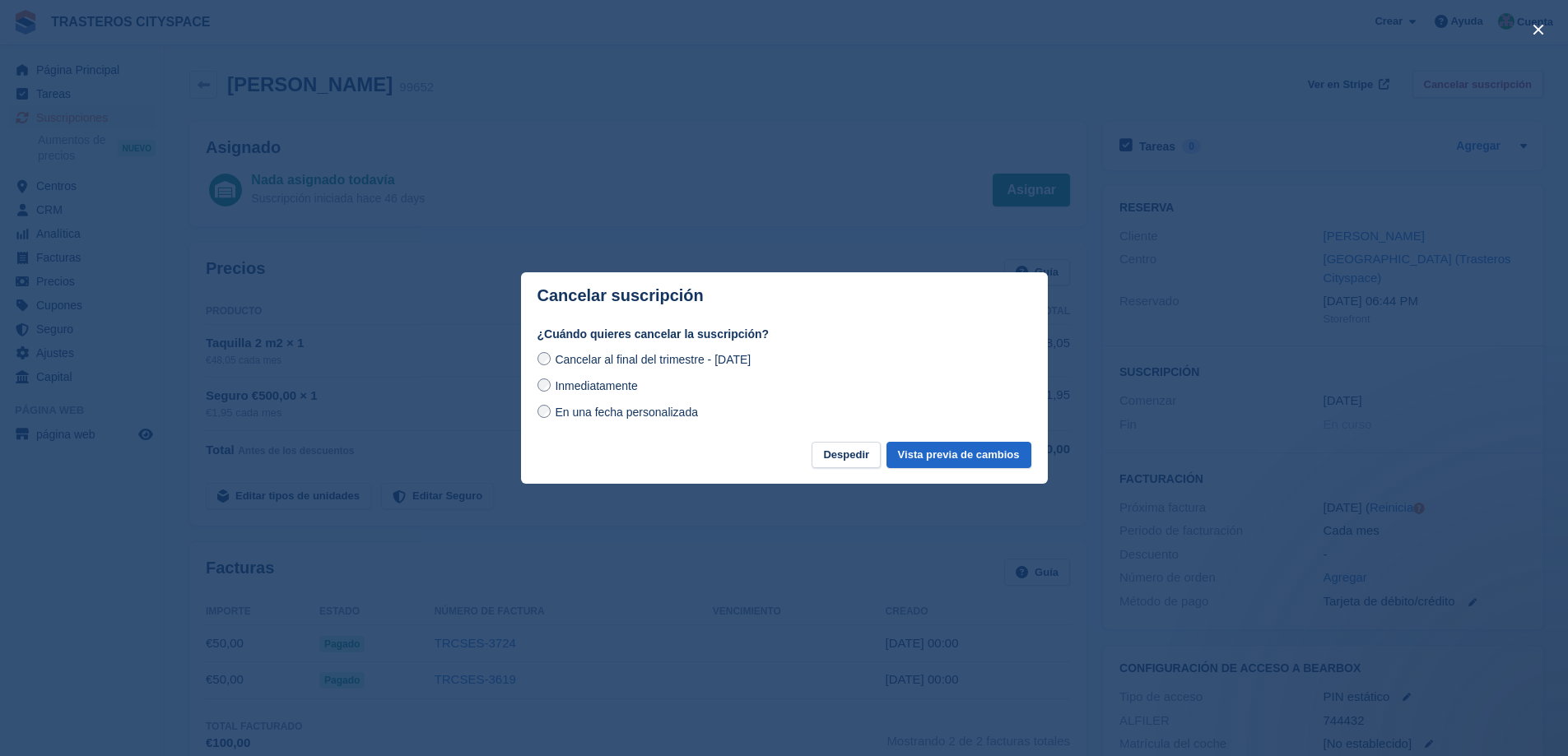
click at [589, 380] on span "Inmediatamente" at bounding box center [596, 385] width 82 height 13
click at [983, 455] on button "Vista previa de cambios" at bounding box center [959, 456] width 145 height 27
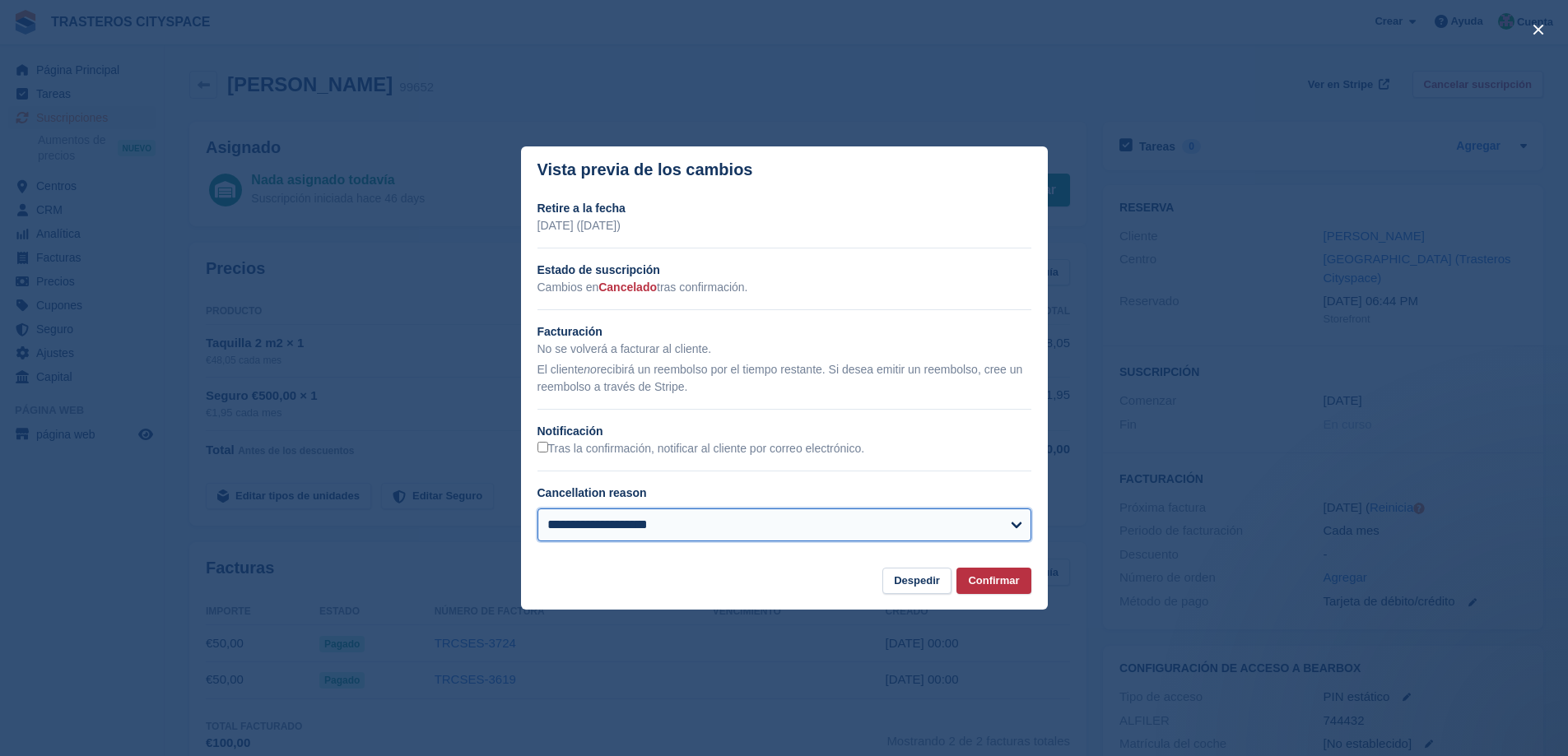
click at [666, 524] on select "**********" at bounding box center [784, 525] width 494 height 33
select select "**********"
click at [537, 510] on select "**********" at bounding box center [784, 525] width 494 height 33
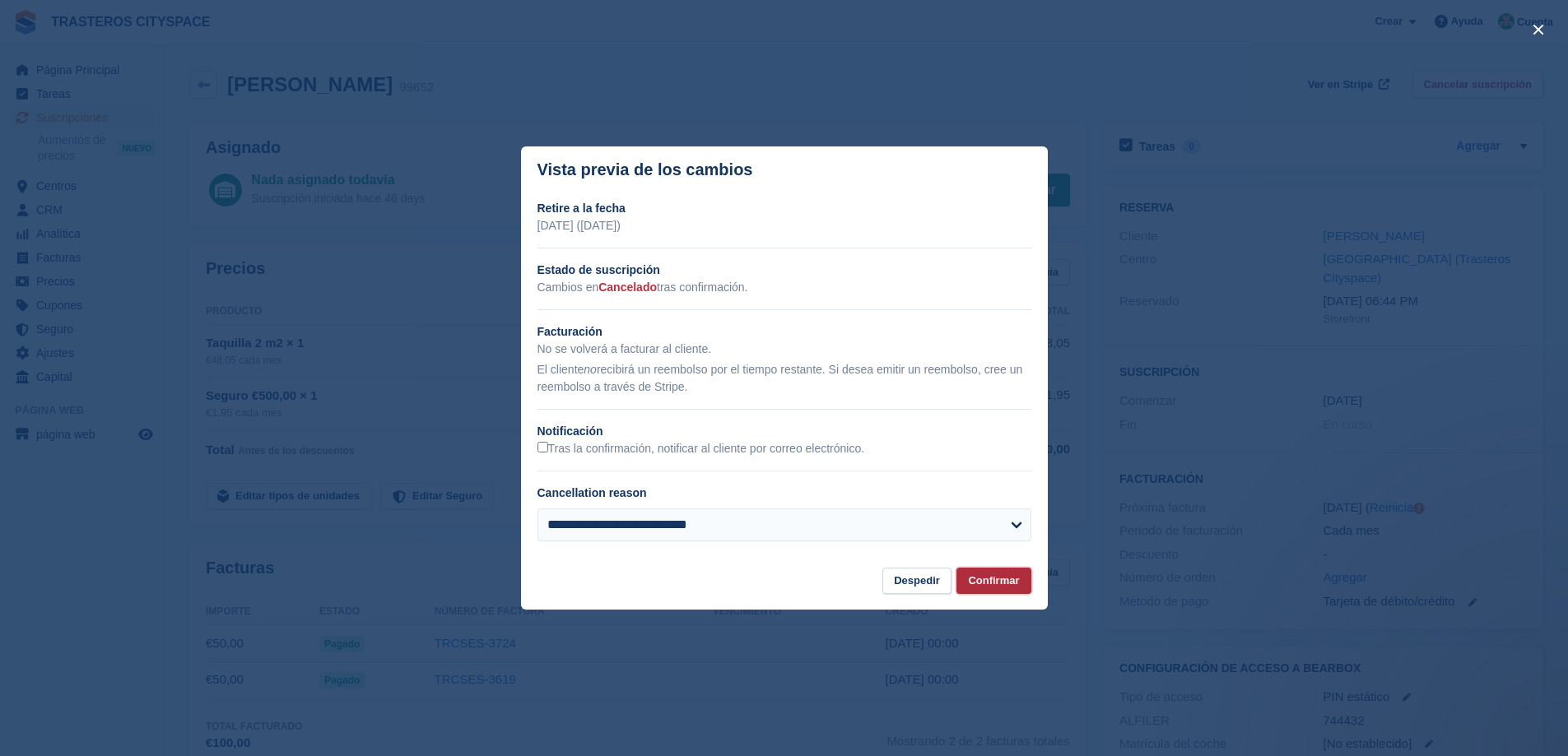
click at [998, 578] on button "Confirmar" at bounding box center [993, 581] width 74 height 27
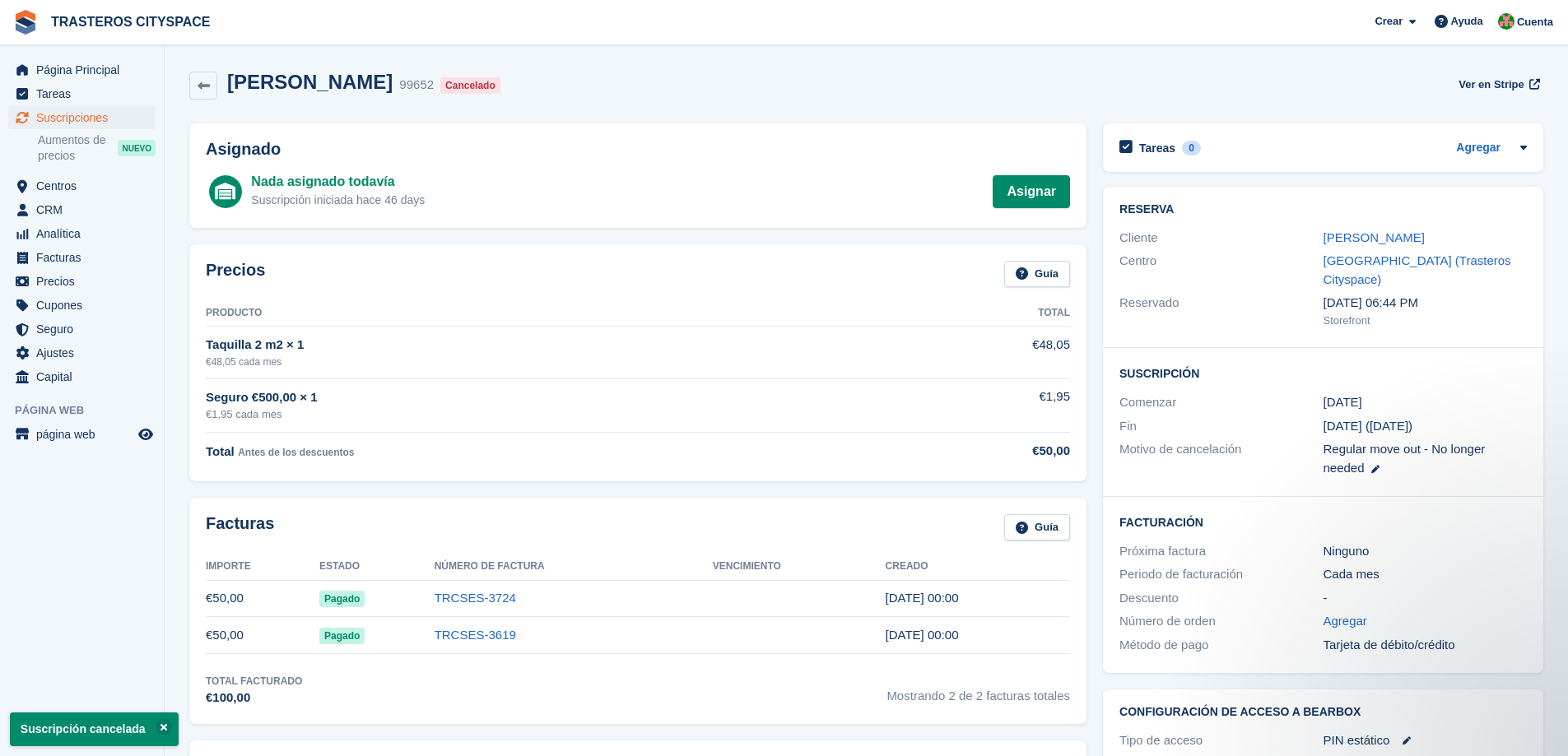
scroll to position [329, 0]
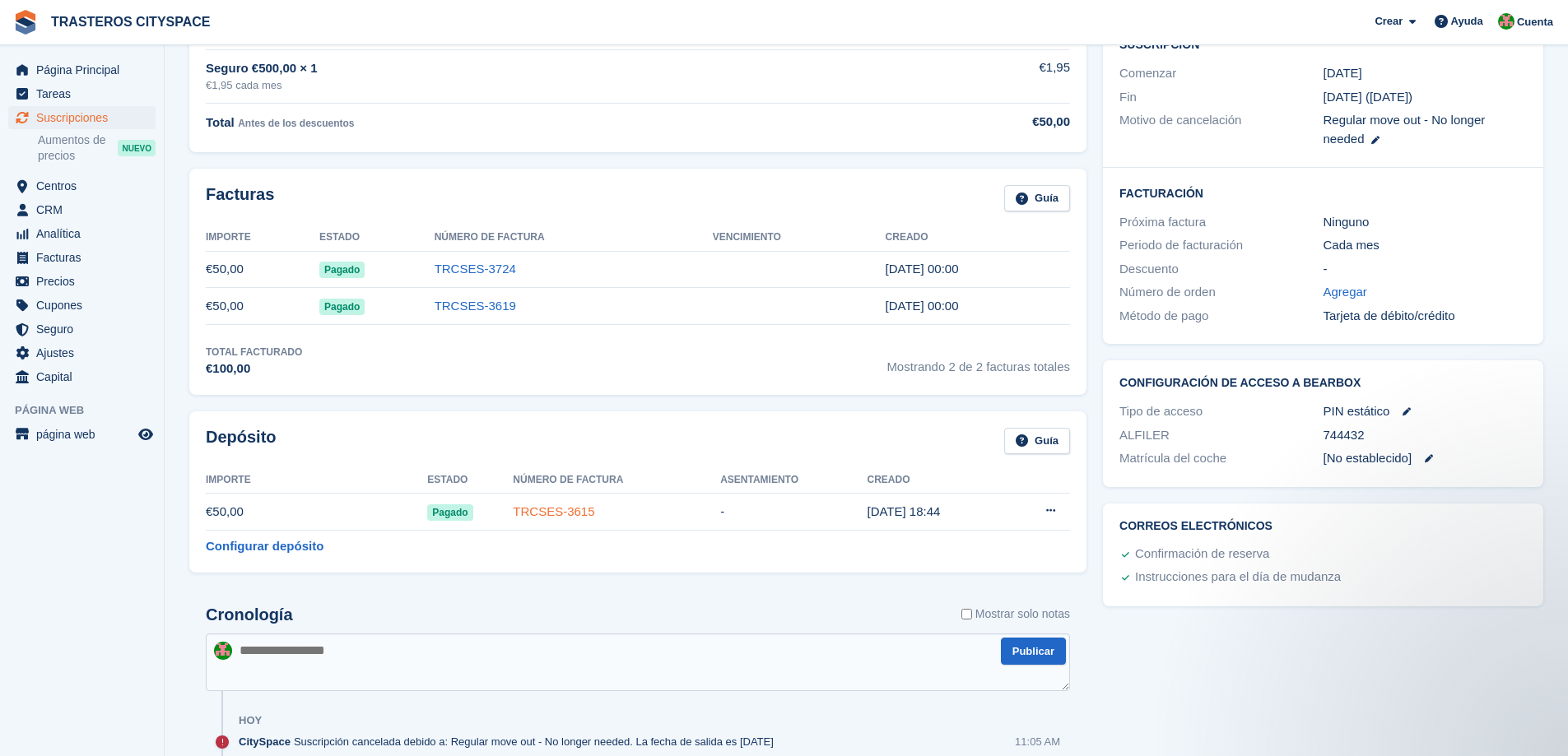
click at [545, 518] on link "TRCSES-3615" at bounding box center [553, 512] width 81 height 14
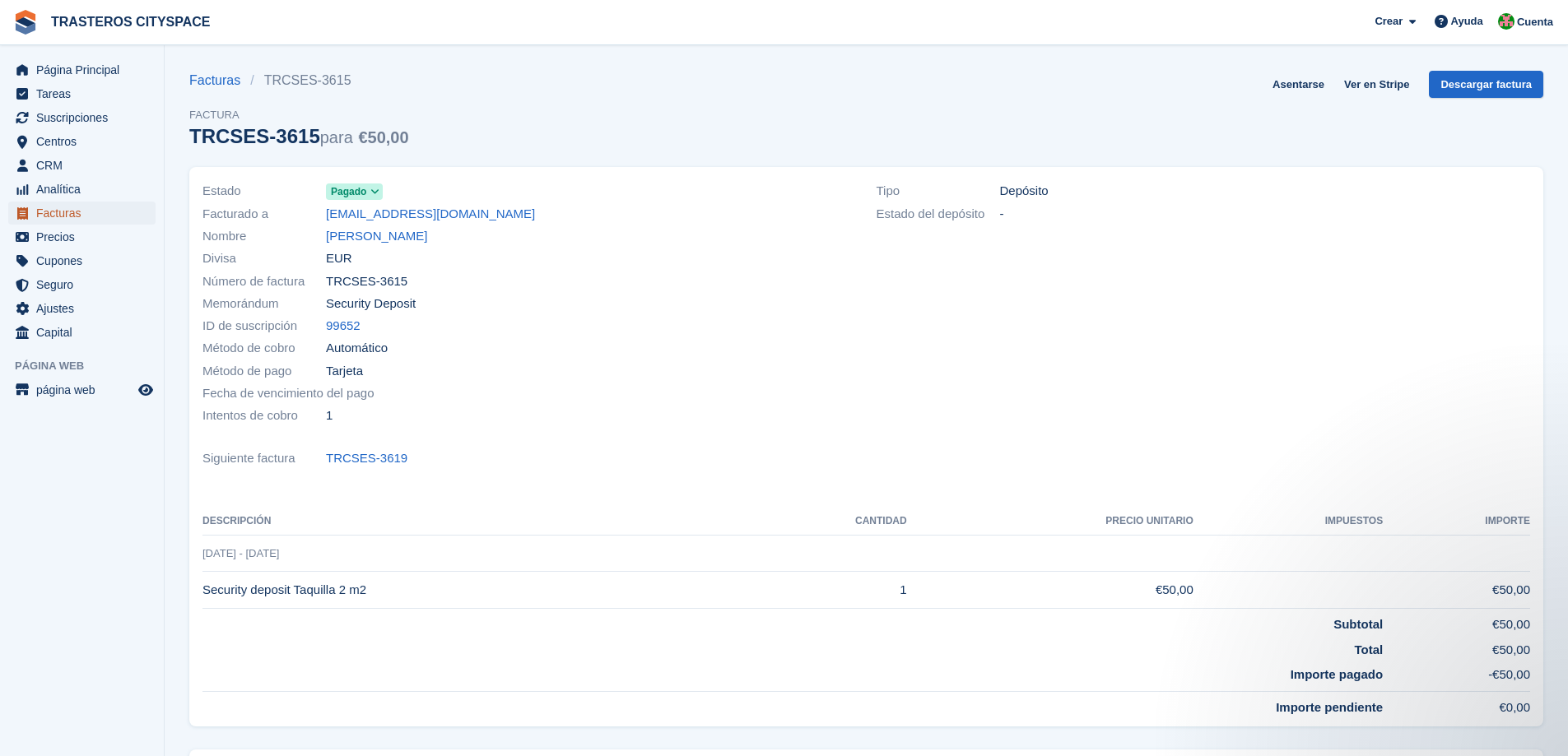
click at [77, 213] on span "Facturas" at bounding box center [85, 212] width 99 height 23
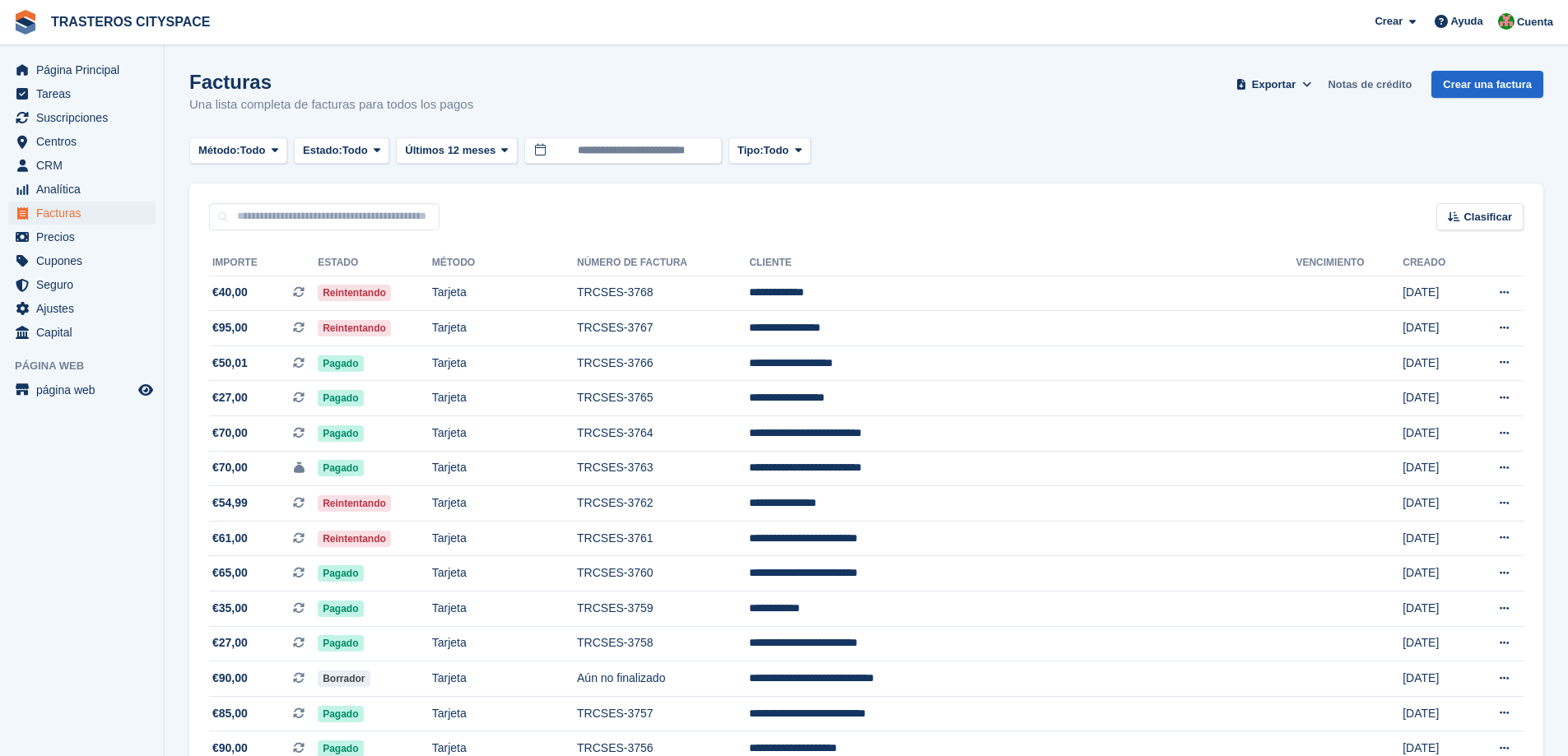
click at [1360, 85] on link "Notas de crédito" at bounding box center [1369, 84] width 97 height 27
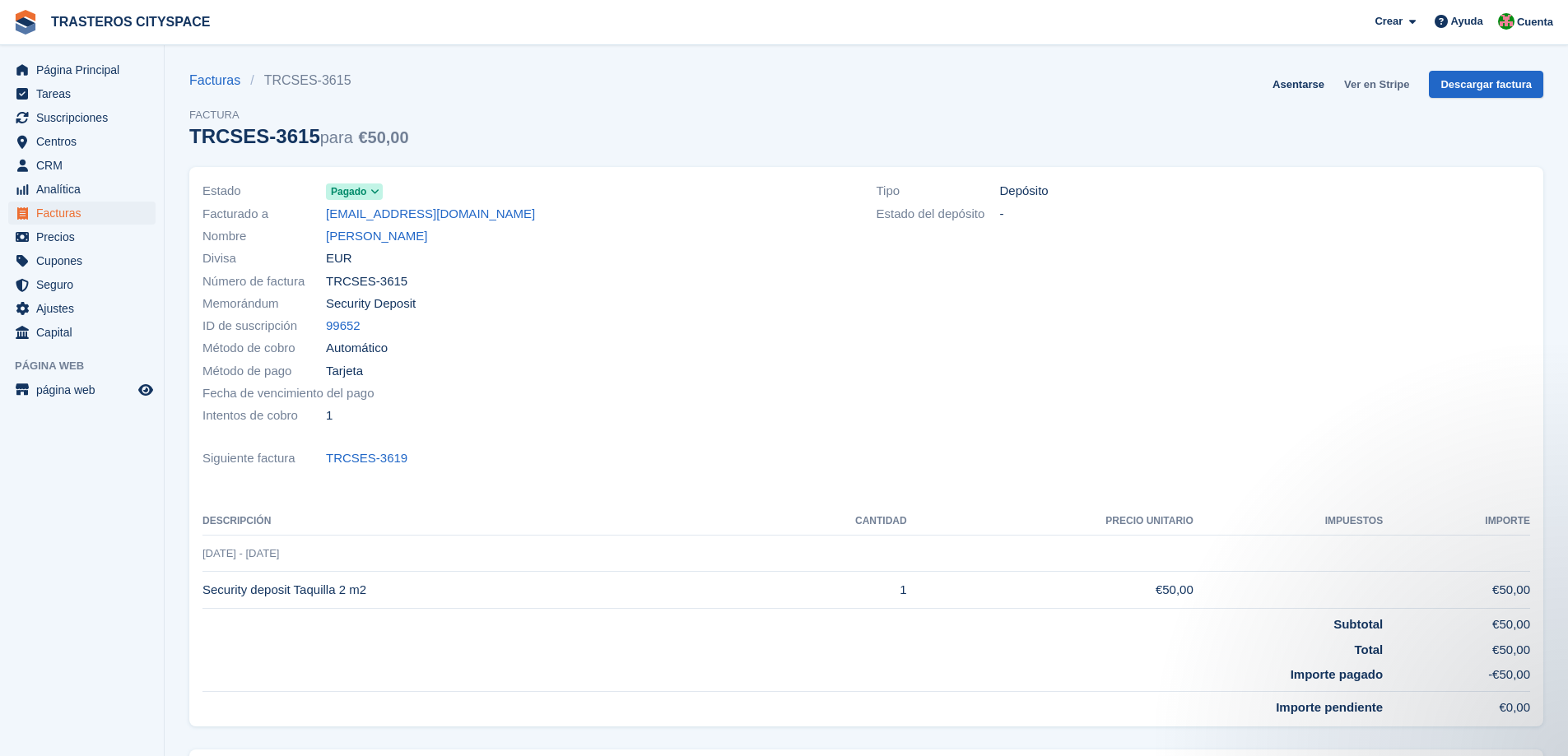
click at [1373, 89] on link "Ver en Stripe" at bounding box center [1377, 84] width 79 height 27
click at [373, 242] on link "[PERSON_NAME]" at bounding box center [376, 236] width 101 height 19
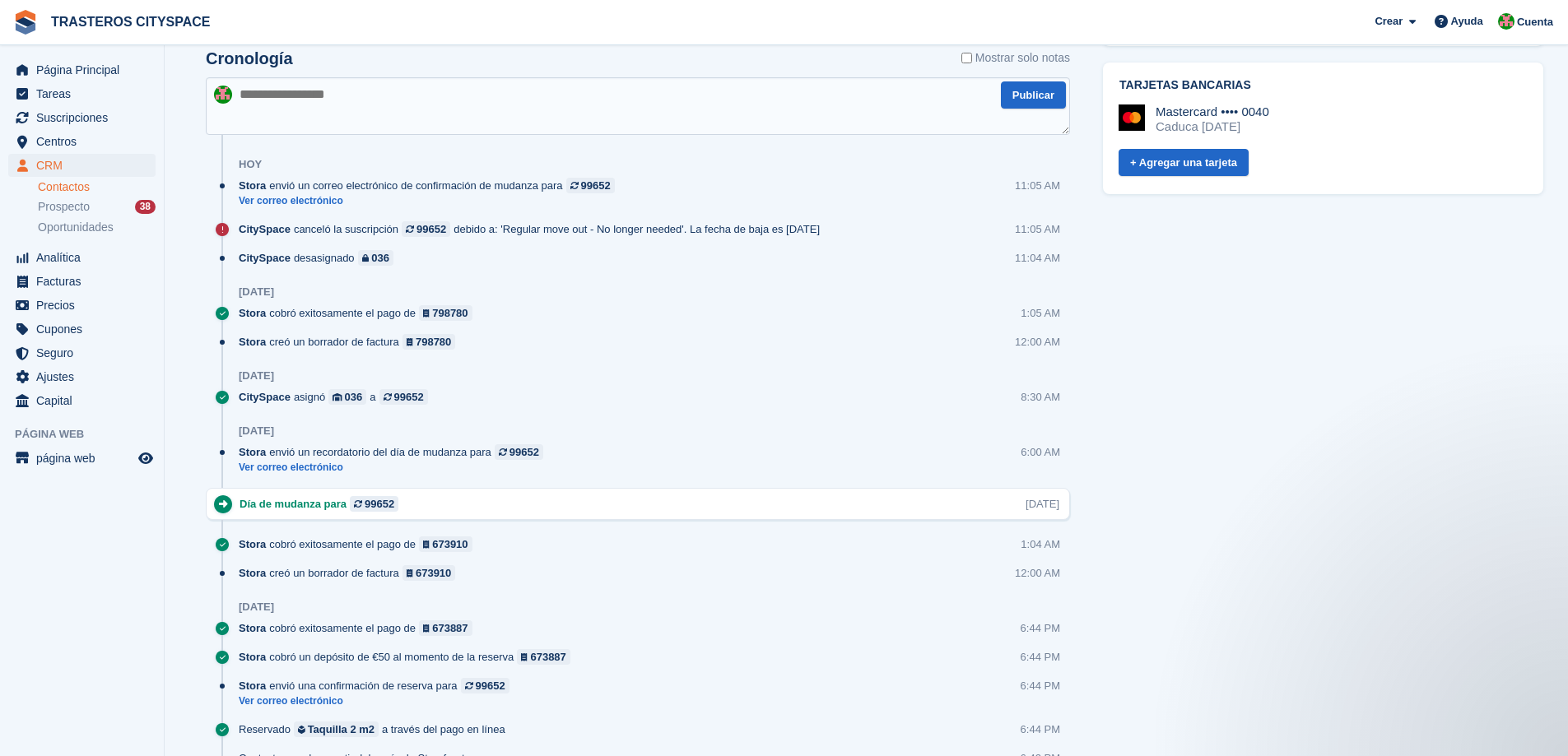
scroll to position [680, 0]
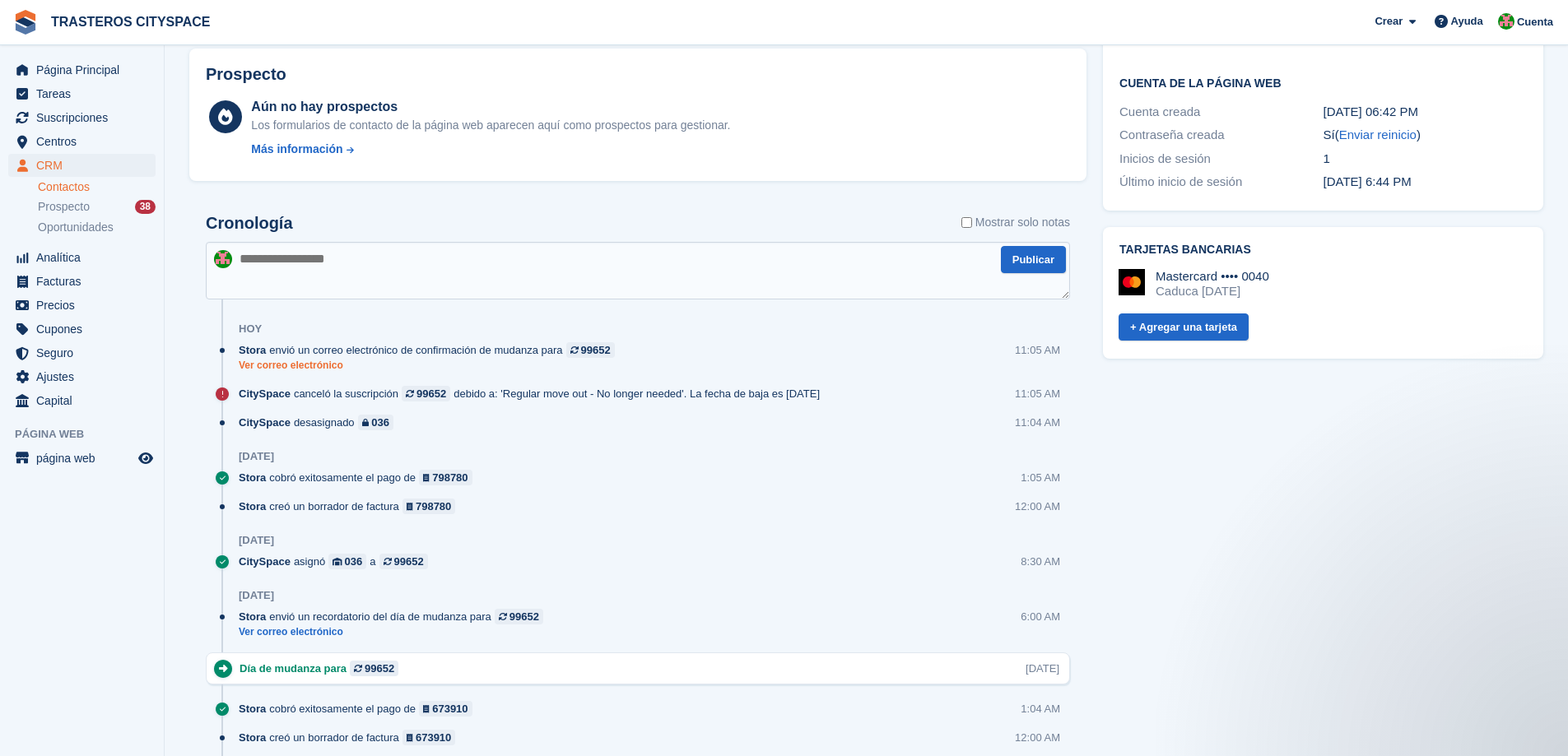
click at [297, 368] on link "Ver correo electrónico" at bounding box center [430, 365] width 384 height 14
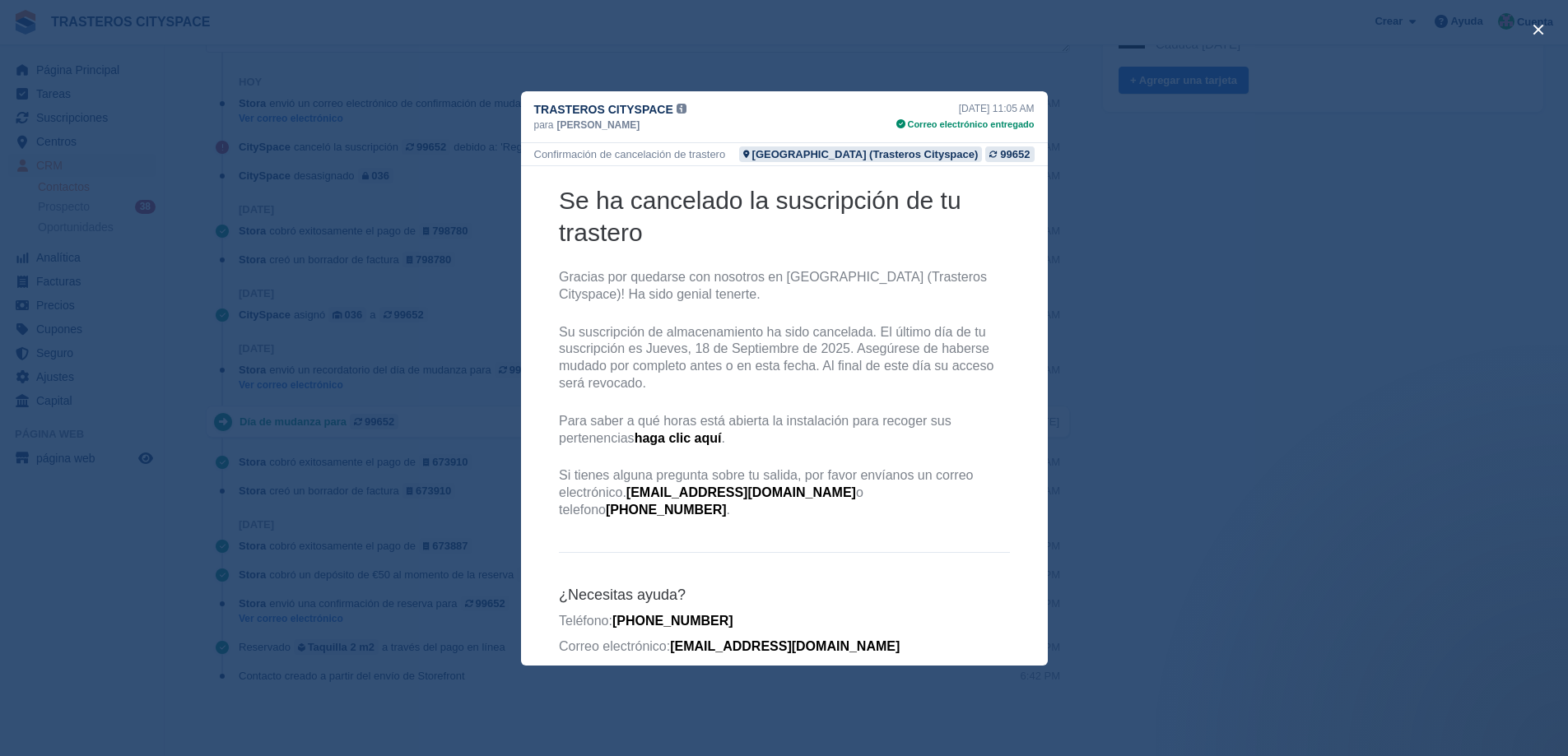
scroll to position [0, 0]
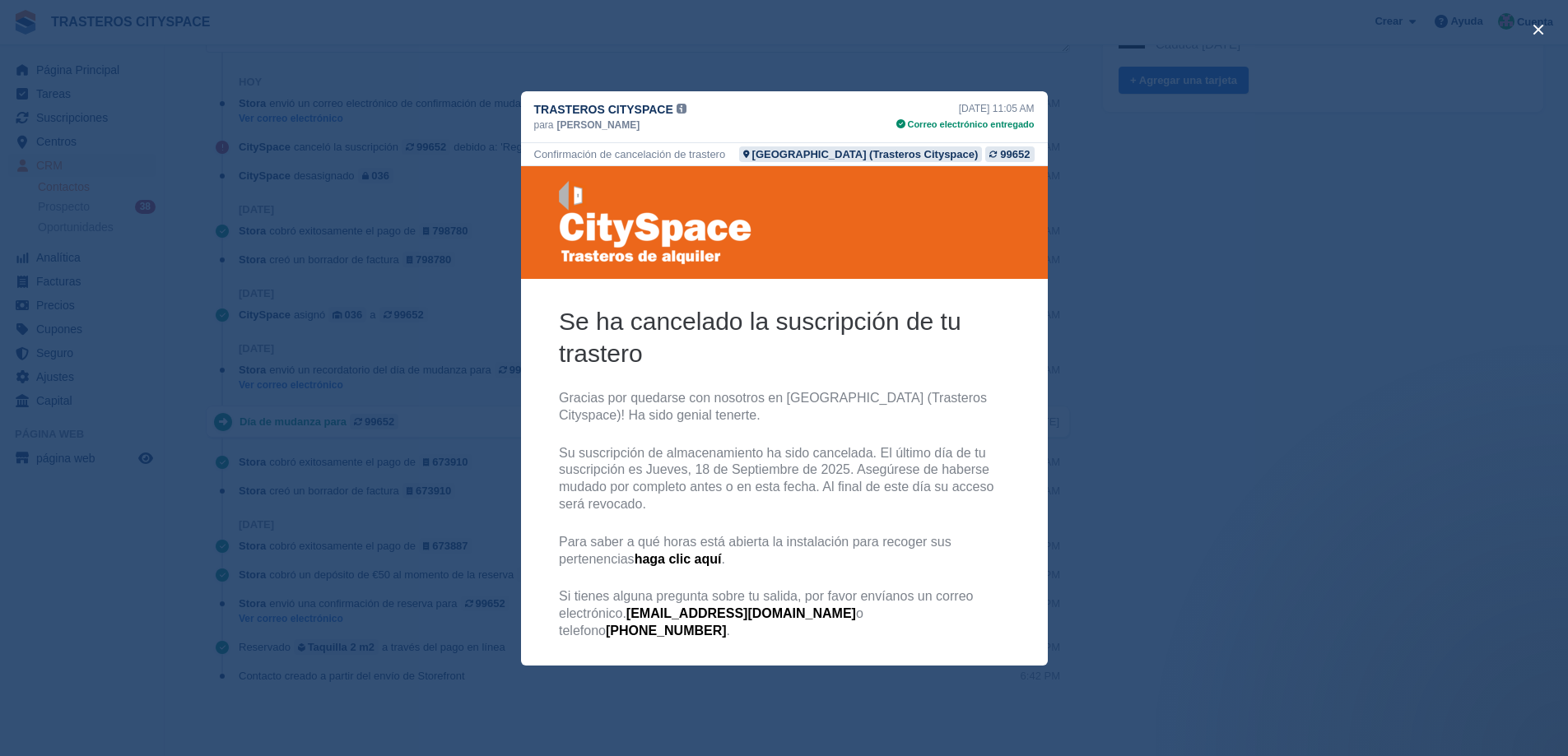
click at [1139, 482] on div "close" at bounding box center [784, 378] width 1568 height 756
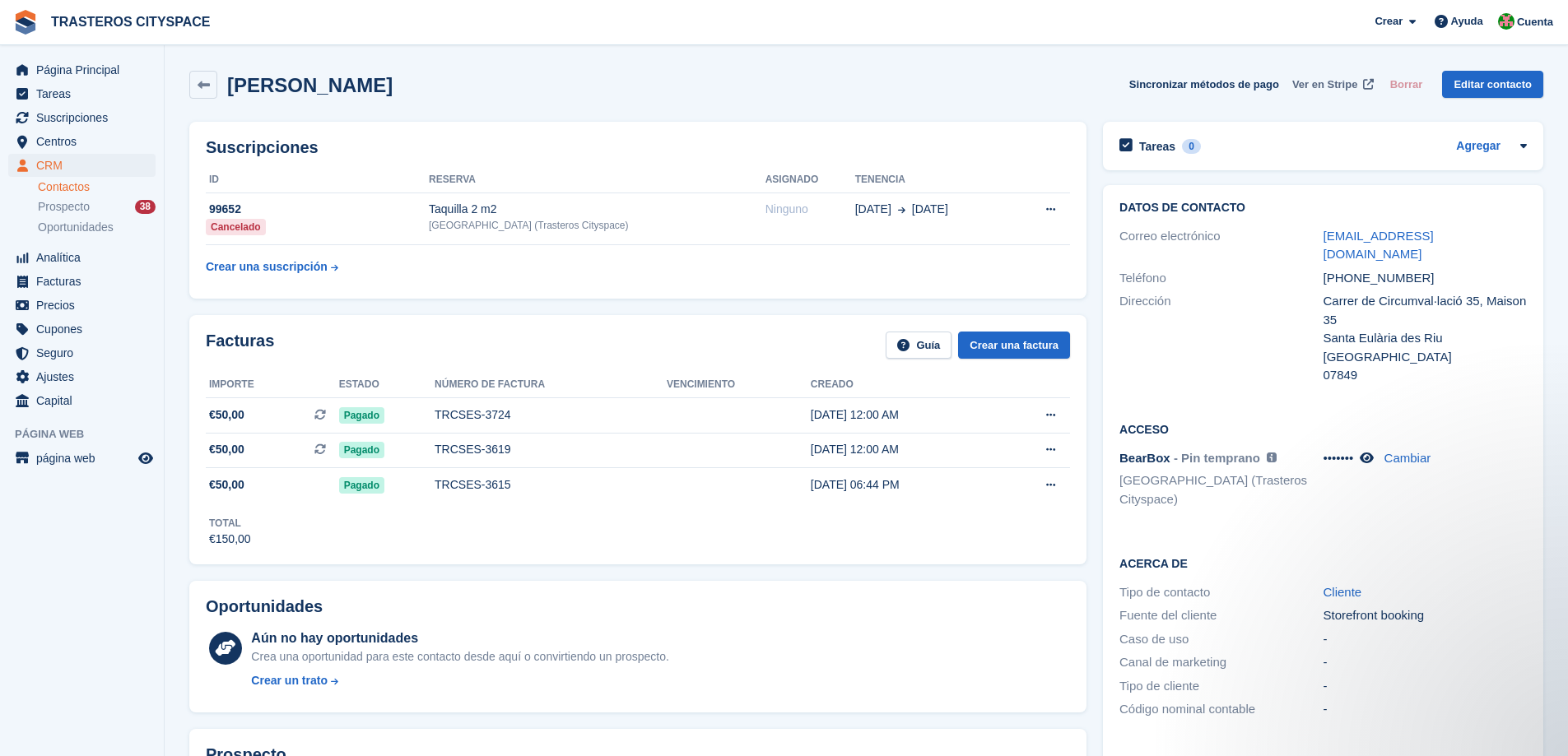
click at [1350, 92] on link "Ver en Stripe" at bounding box center [1330, 84] width 91 height 27
click at [56, 68] on span "Página Principal" at bounding box center [85, 70] width 99 height 23
